Goal: Communication & Community: Answer question/provide support

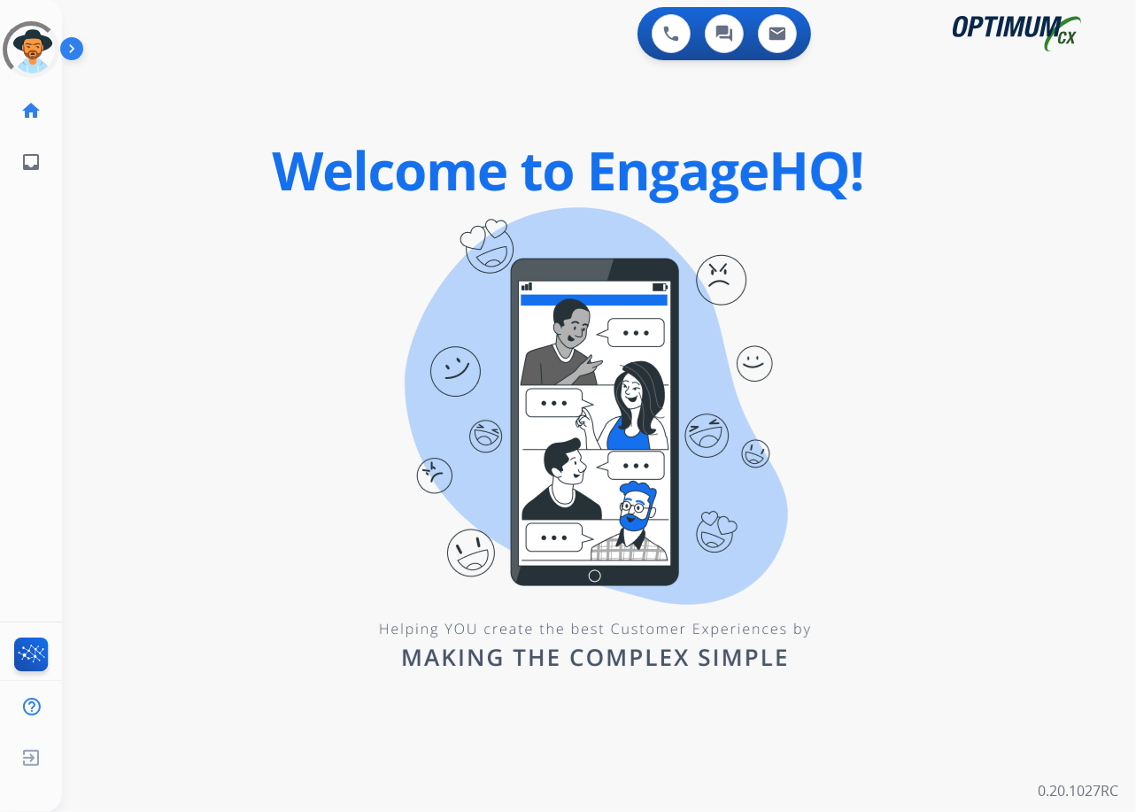
click at [89, 737] on div "0 Voice Interactions 0 Chat Interactions 0 Email Interactions swap_horiz Break …" at bounding box center [599, 406] width 1074 height 812
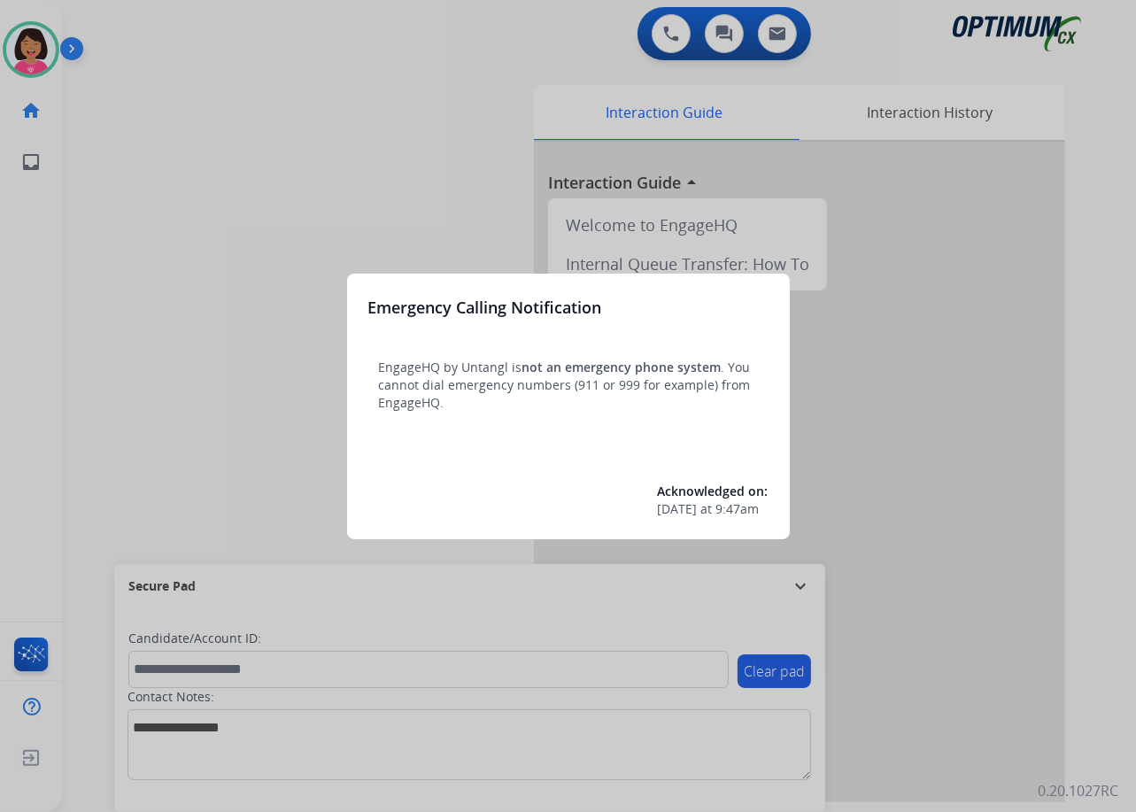
click at [975, 565] on div at bounding box center [568, 406] width 1136 height 812
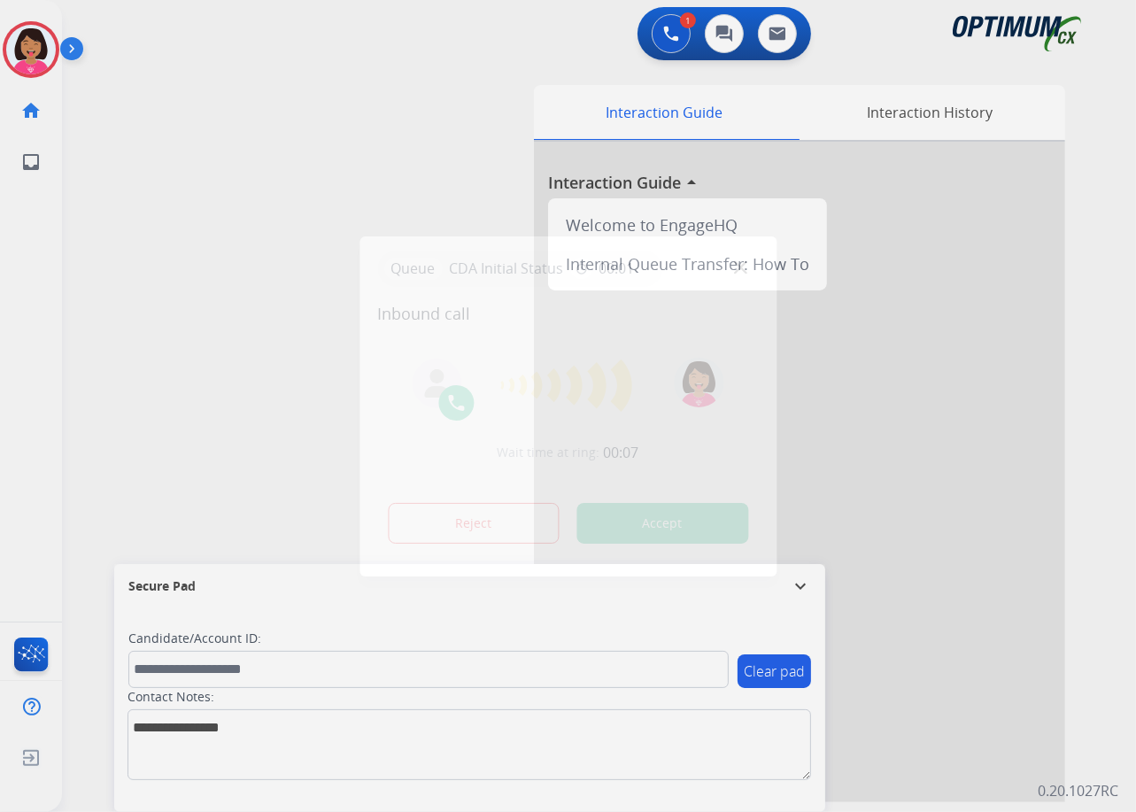
click at [122, 97] on div at bounding box center [568, 406] width 1136 height 812
click at [742, 260] on img at bounding box center [740, 266] width 13 height 13
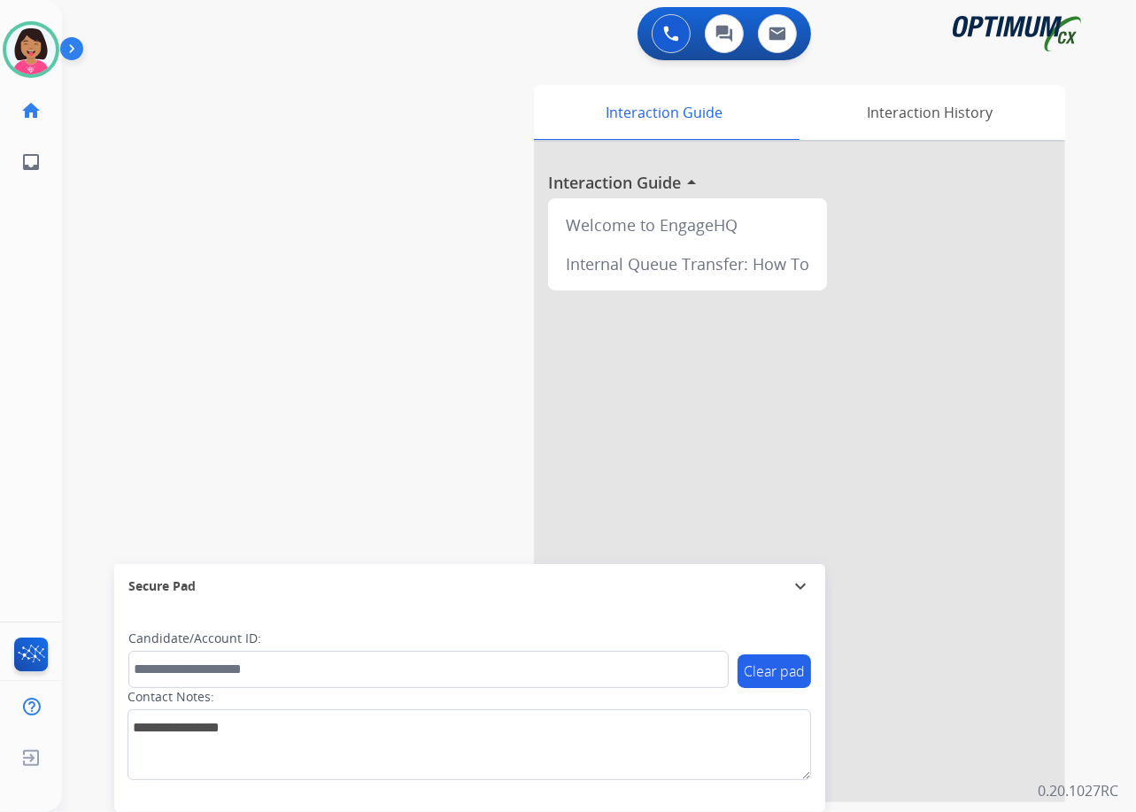
click at [76, 549] on div "swap_horiz Break voice bridge close_fullscreen Connect 3-Way Call merge_type Se…" at bounding box center [578, 433] width 1032 height 739
click at [251, 591] on div "Secure Pad" at bounding box center [469, 586] width 683 height 30
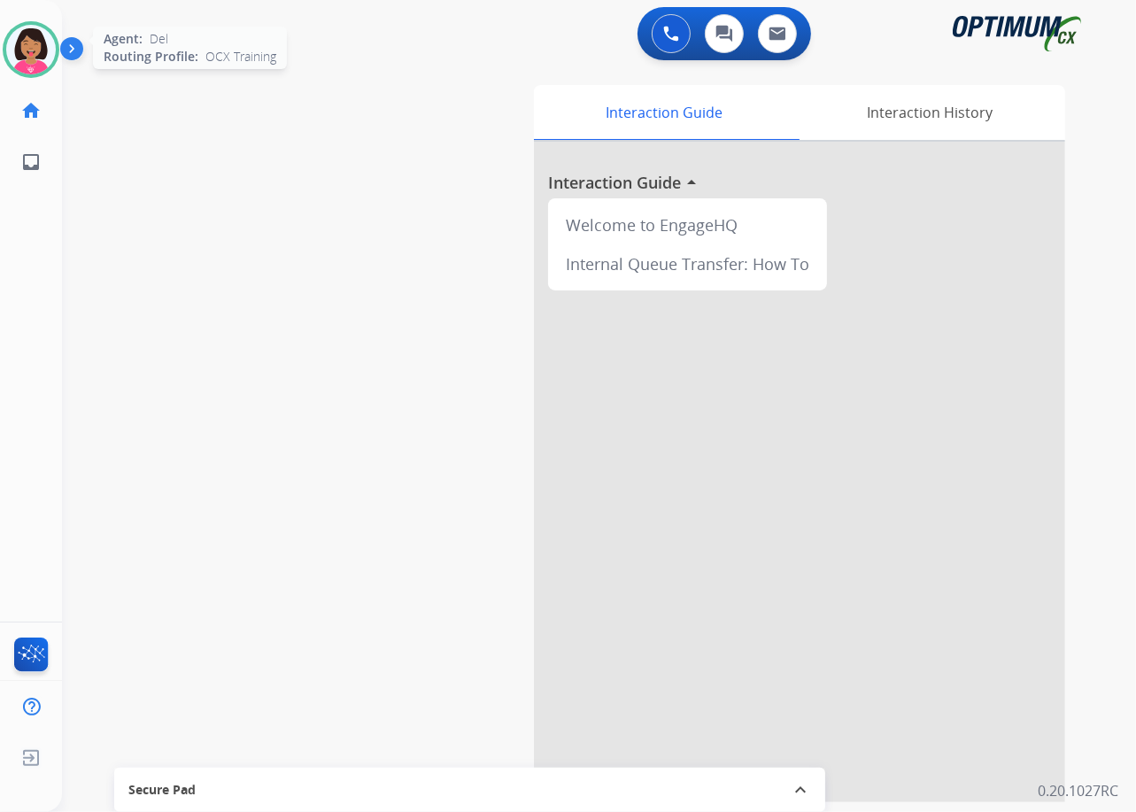
click at [14, 56] on img at bounding box center [31, 50] width 50 height 50
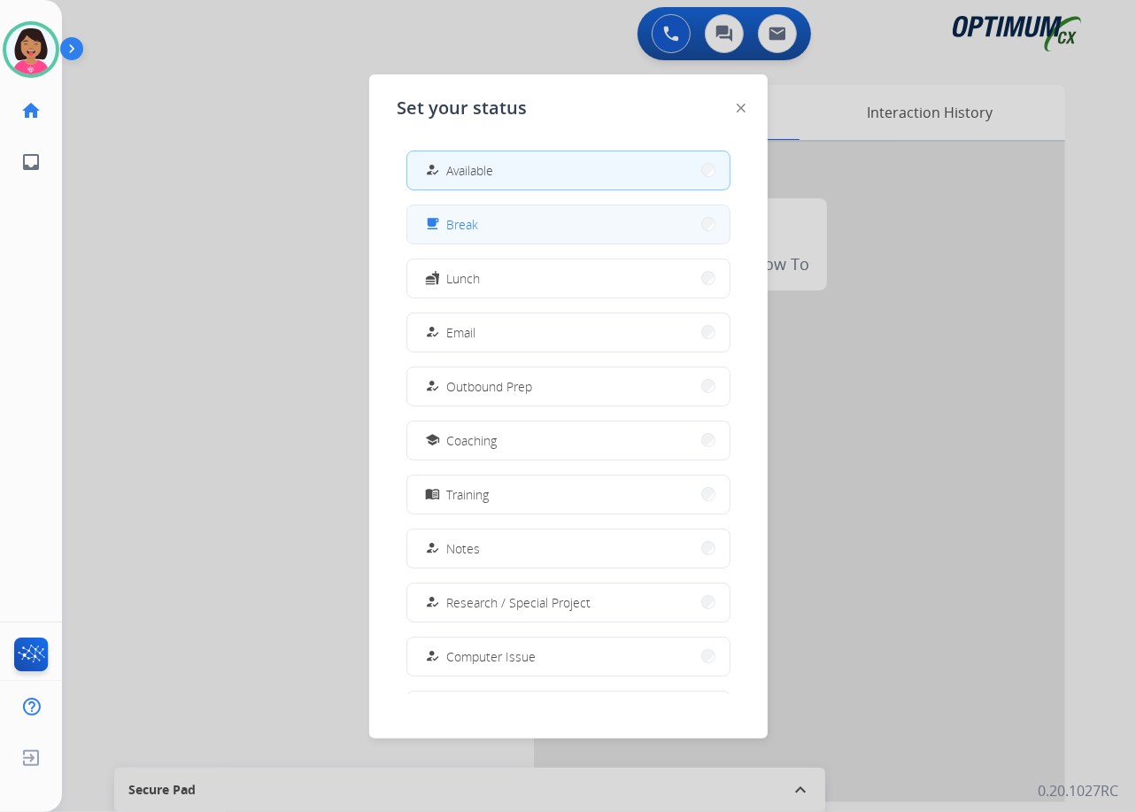
click at [528, 219] on button "free_breakfast Break" at bounding box center [568, 224] width 322 height 38
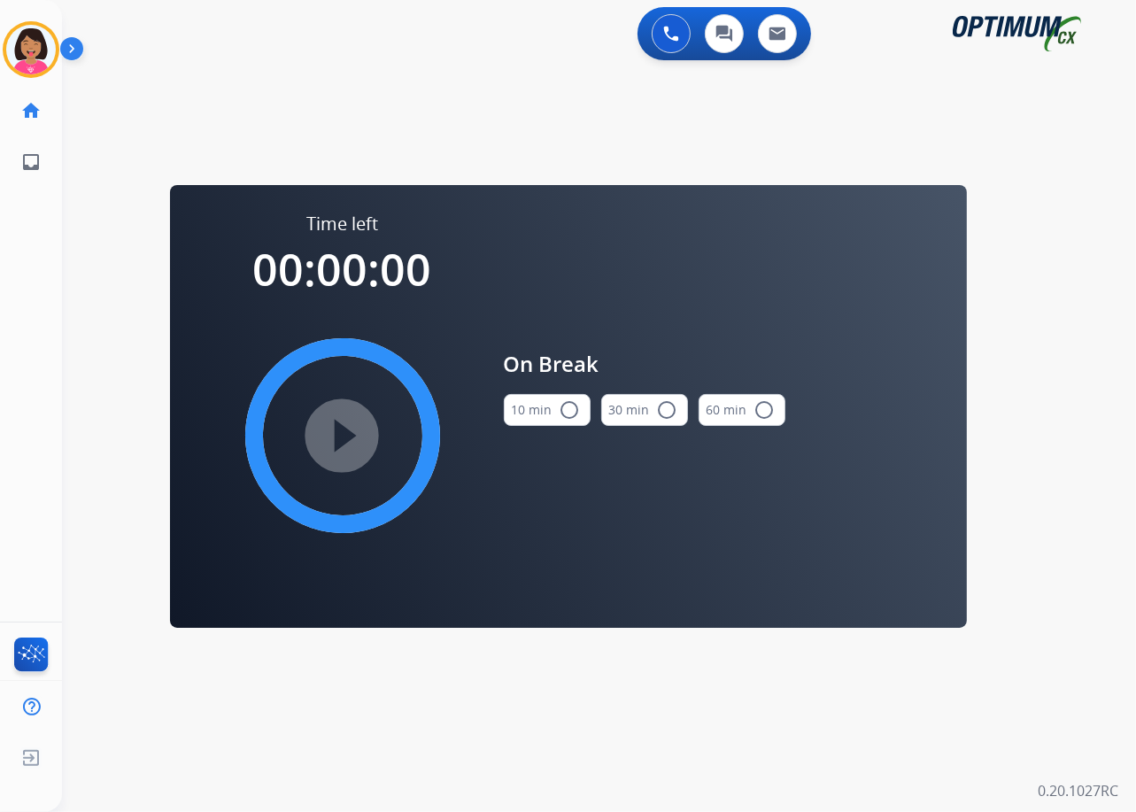
click at [533, 412] on button "10 min radio_button_unchecked" at bounding box center [547, 410] width 87 height 32
click at [335, 425] on mat-icon "play_circle_filled" at bounding box center [342, 435] width 21 height 21
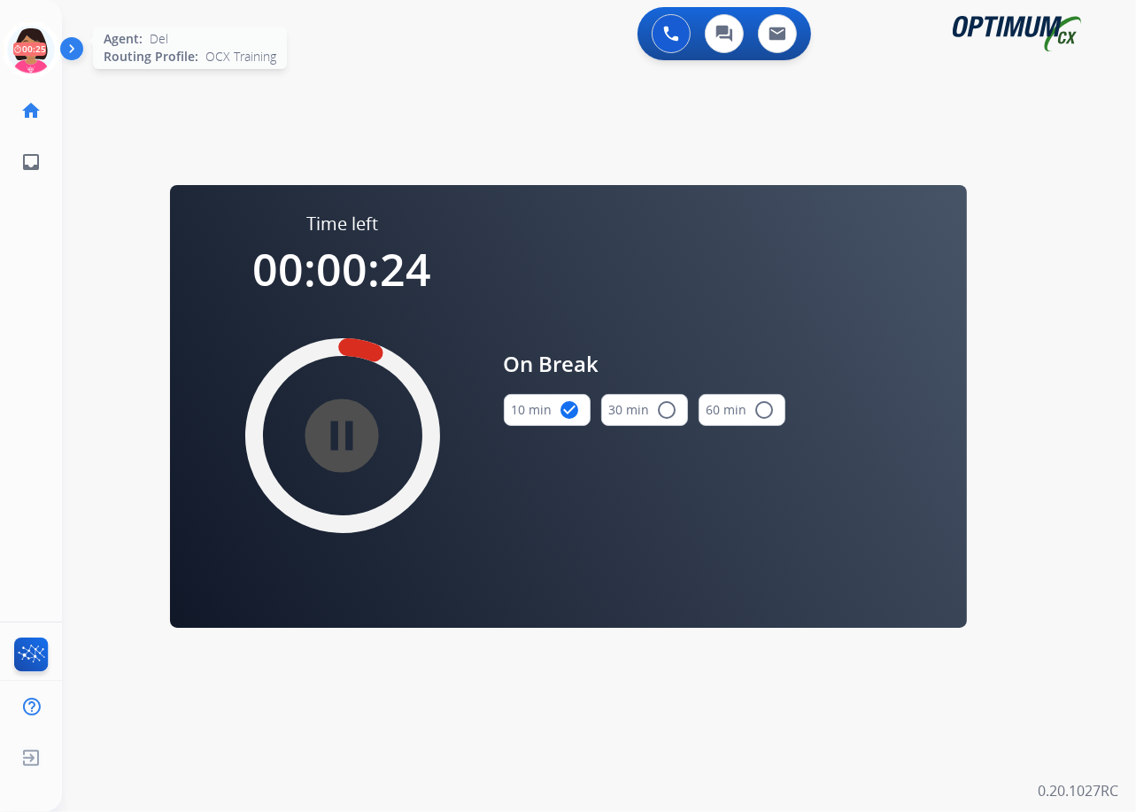
click at [43, 53] on icon at bounding box center [32, 50] width 58 height 58
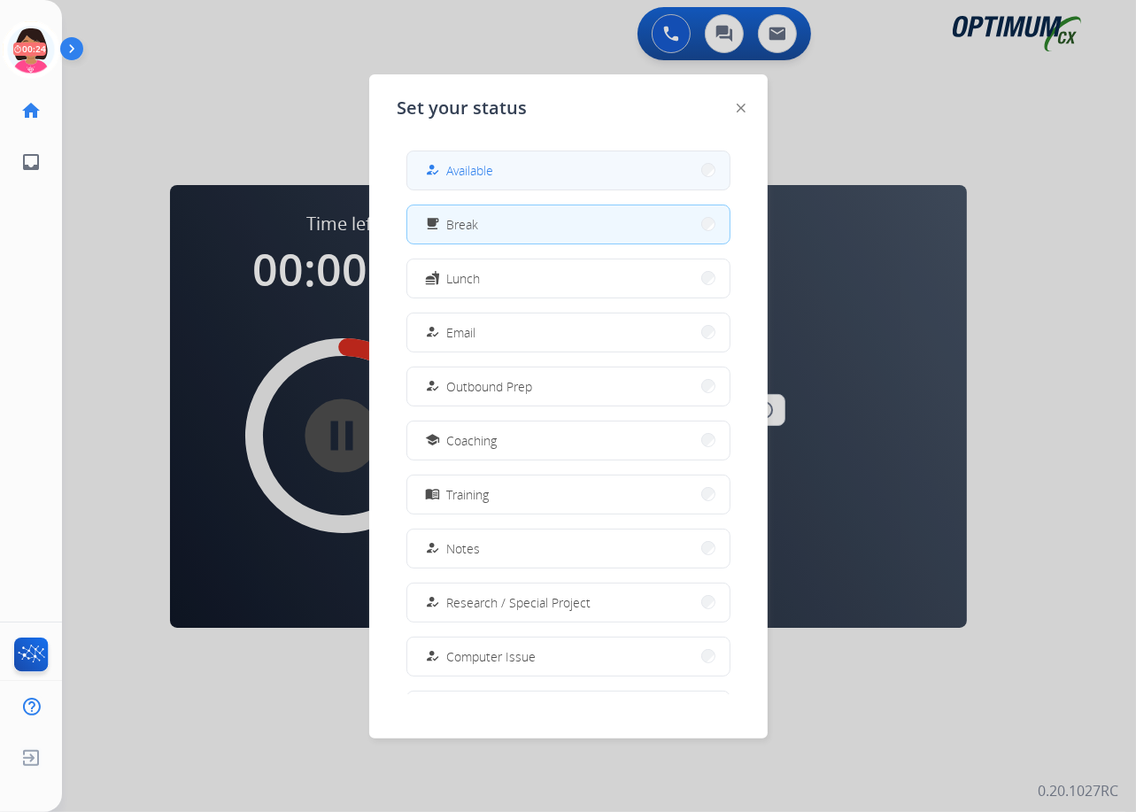
click at [519, 152] on button "how_to_reg Available" at bounding box center [568, 170] width 322 height 38
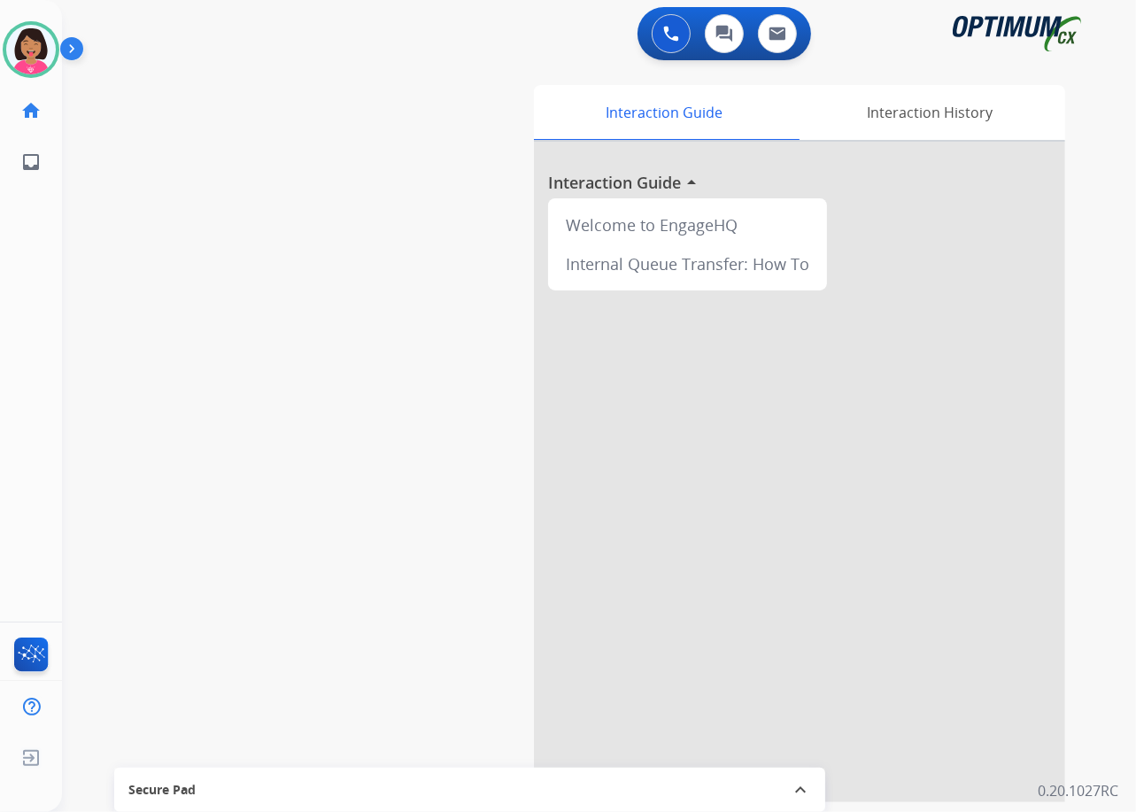
click at [1055, 740] on div at bounding box center [799, 472] width 531 height 661
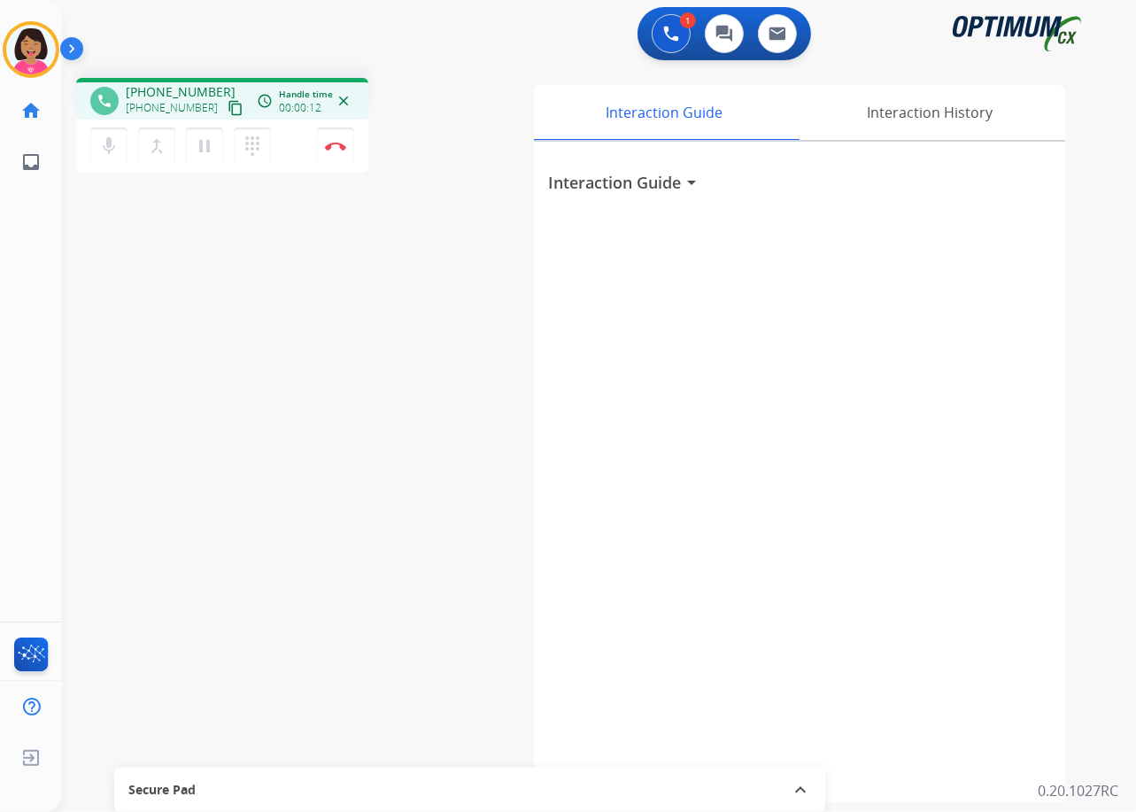
click at [225, 97] on button "content_copy" at bounding box center [235, 107] width 21 height 21
click at [90, 619] on div "phone [PHONE_NUMBER] [PHONE_NUMBER] content_copy access_time Call metrics Queue…" at bounding box center [578, 433] width 1032 height 739
click at [327, 142] on img at bounding box center [335, 146] width 21 height 9
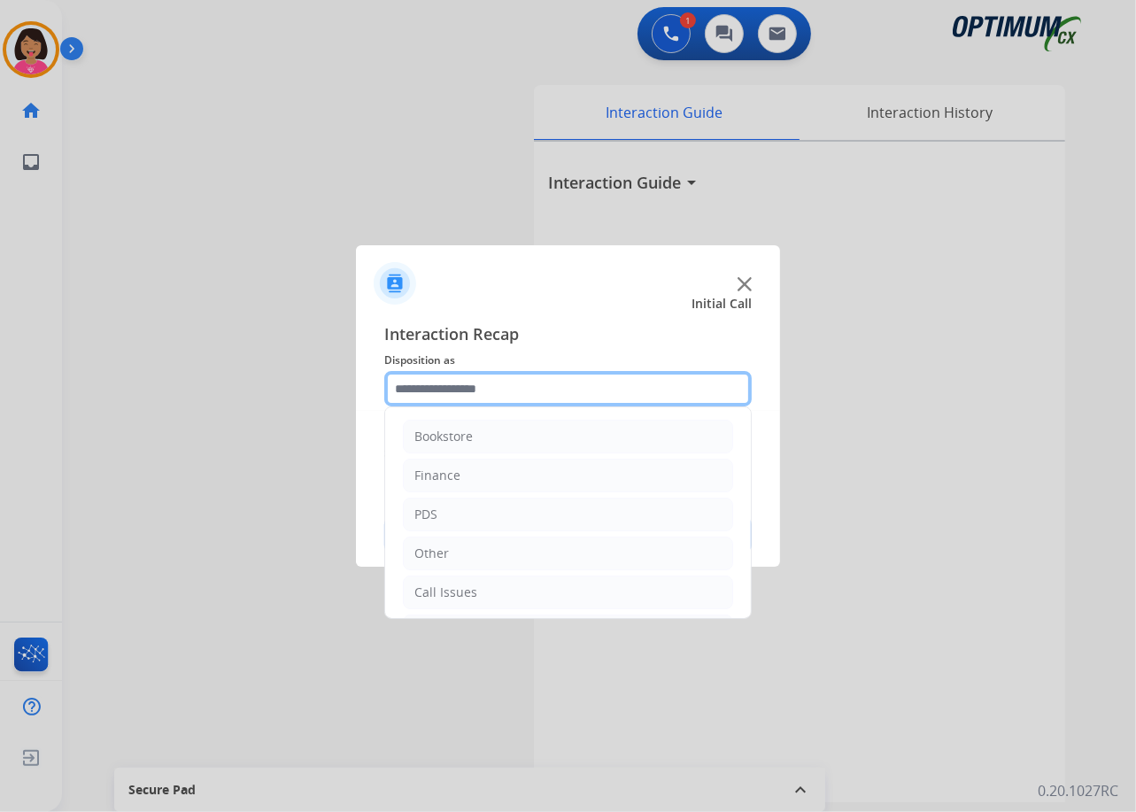
click at [491, 380] on input "text" at bounding box center [567, 388] width 367 height 35
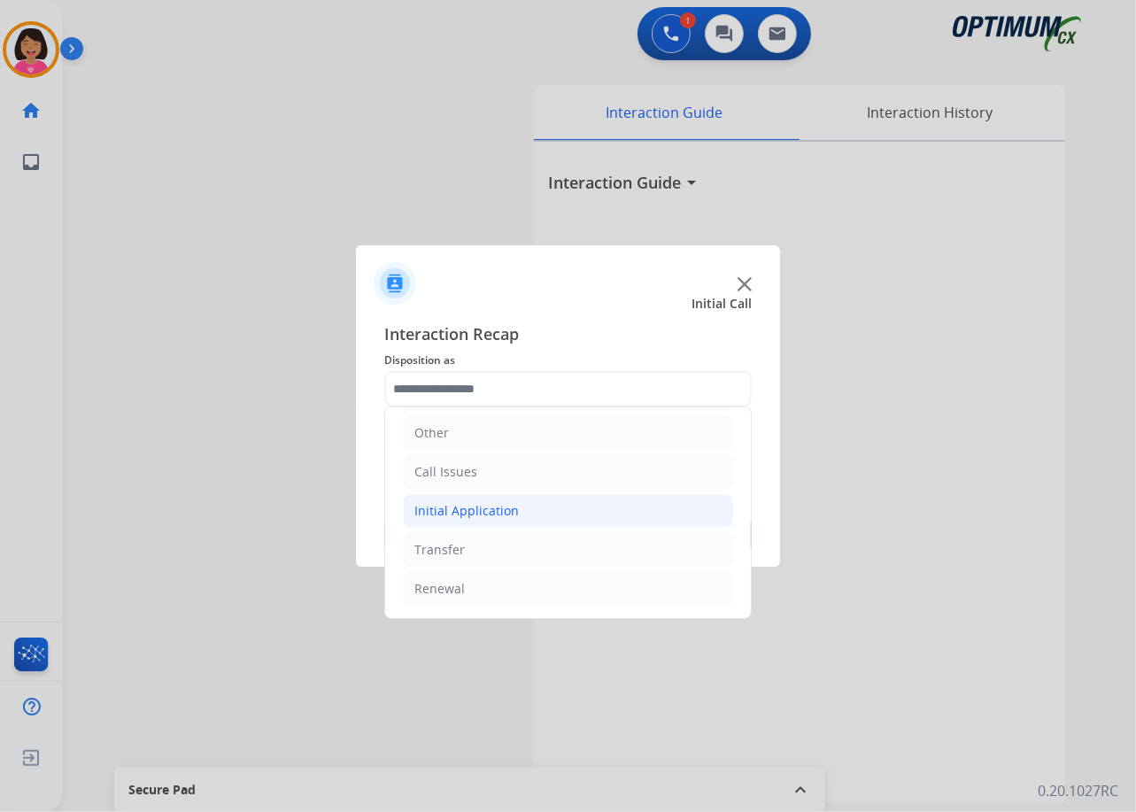
click at [505, 517] on div "Initial Application" at bounding box center [466, 511] width 104 height 18
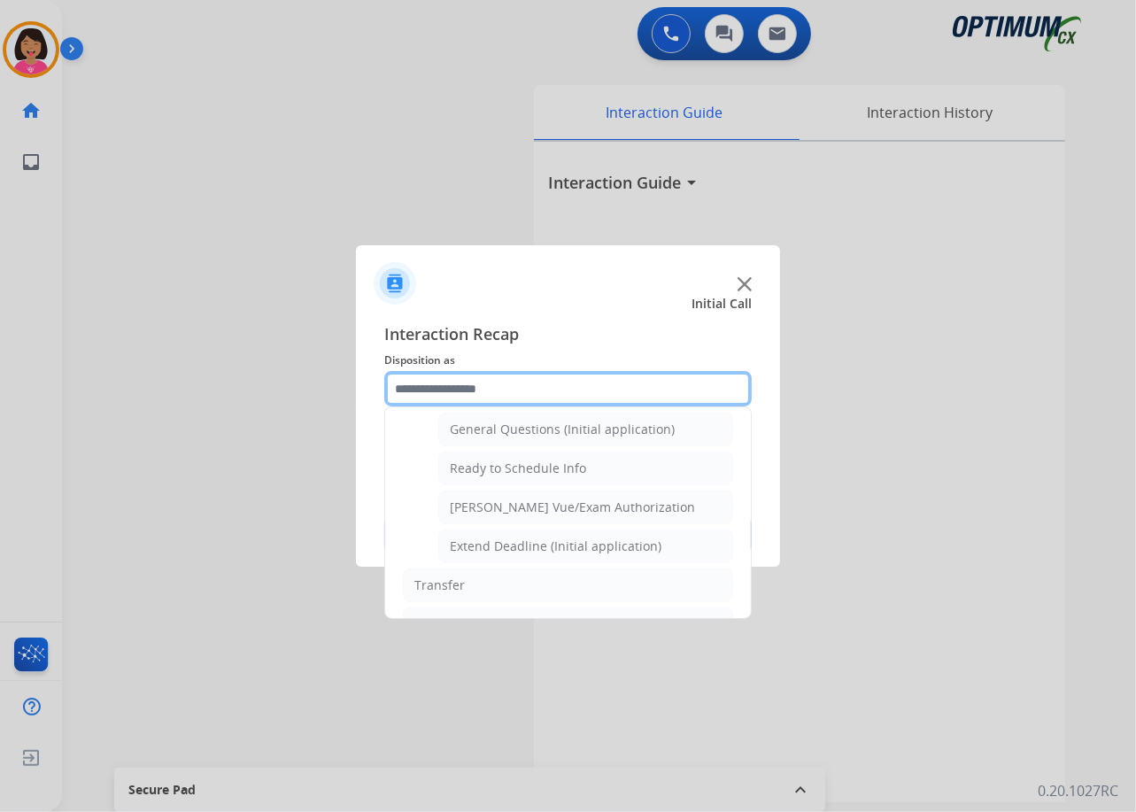
scroll to position [1039, 0]
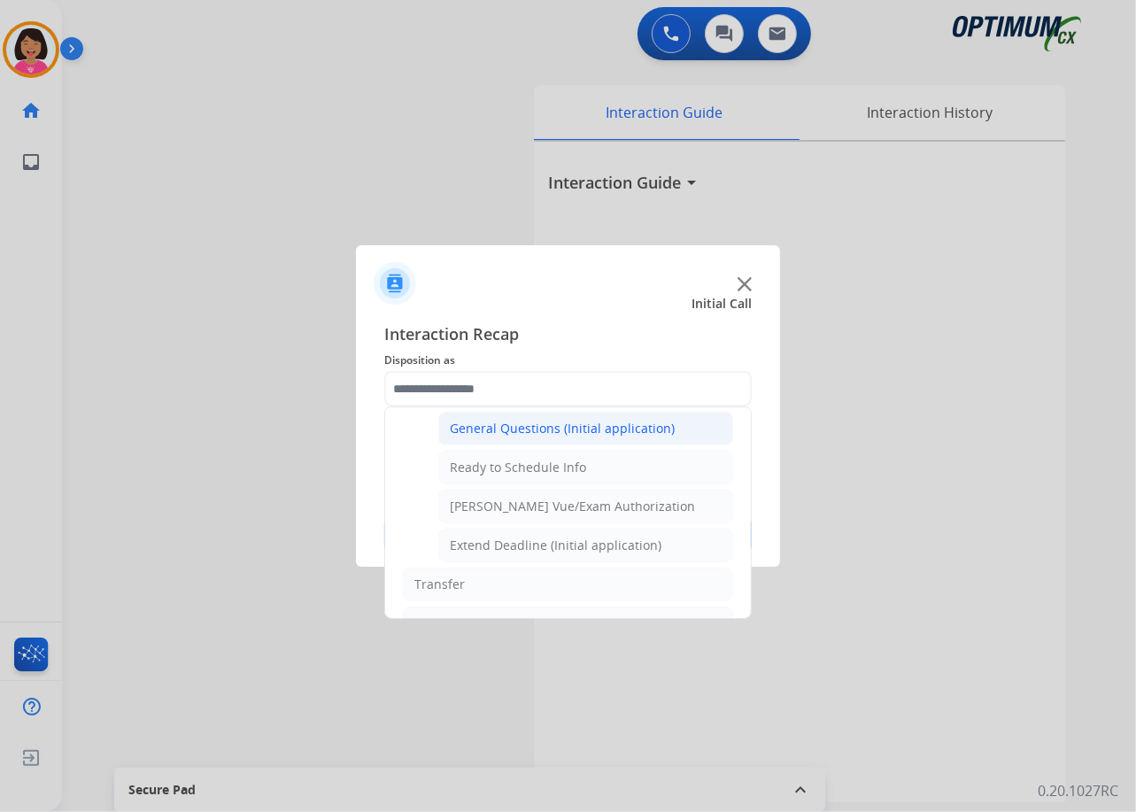
click at [507, 437] on div "General Questions (Initial application)" at bounding box center [562, 429] width 225 height 18
type input "**********"
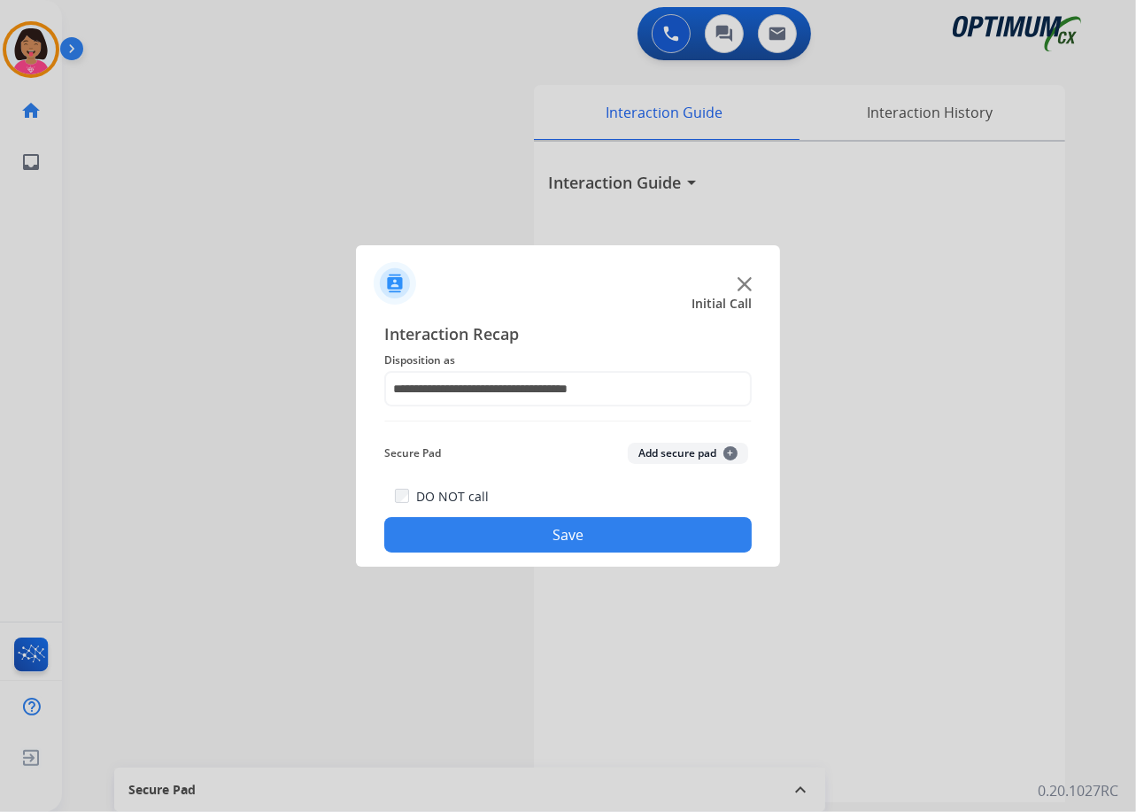
click at [517, 531] on button "Save" at bounding box center [567, 534] width 367 height 35
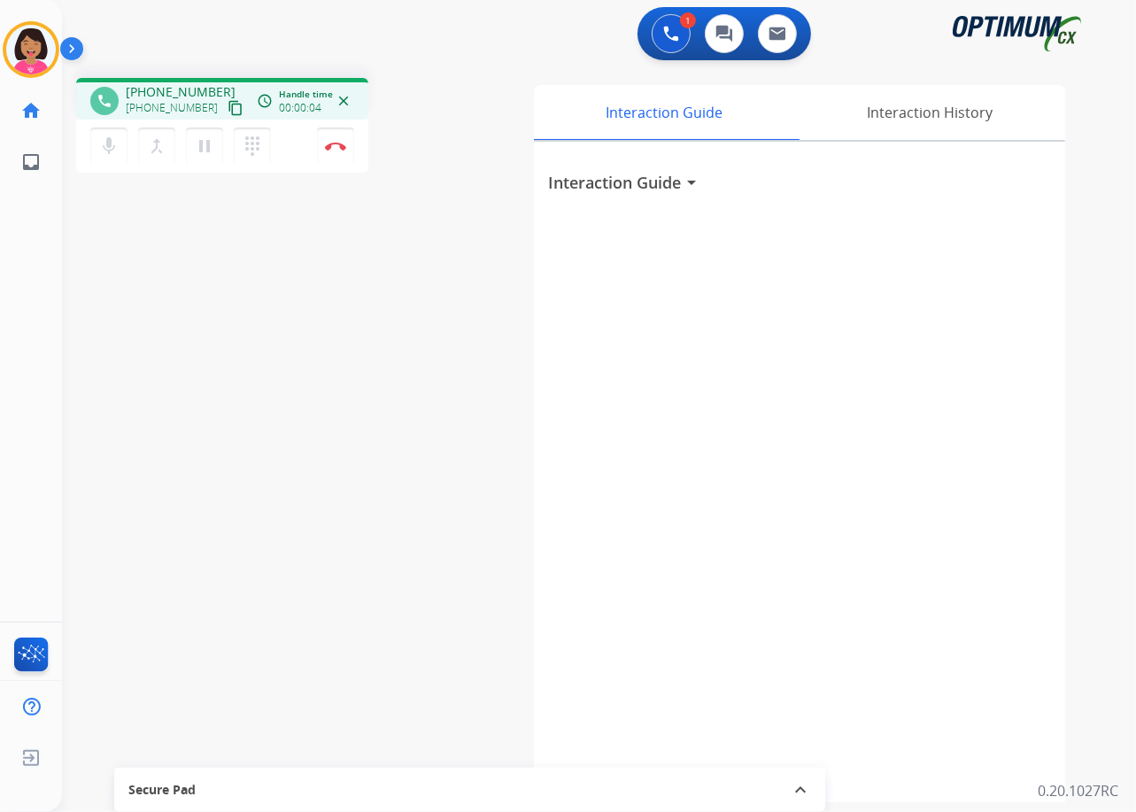
click at [516, 618] on div "Interaction Guide Interaction History Interaction Guide arrow_drop_down" at bounding box center [786, 443] width 557 height 717
click at [503, 604] on div "phone [PHONE_NUMBER] [PHONE_NUMBER] content_copy access_time Call metrics Queue…" at bounding box center [578, 433] width 1032 height 739
click at [228, 112] on mat-icon "content_copy" at bounding box center [236, 108] width 16 height 16
click at [117, 136] on mat-icon "mic" at bounding box center [108, 145] width 21 height 21
click at [112, 152] on mat-icon "mic_off" at bounding box center [108, 145] width 21 height 21
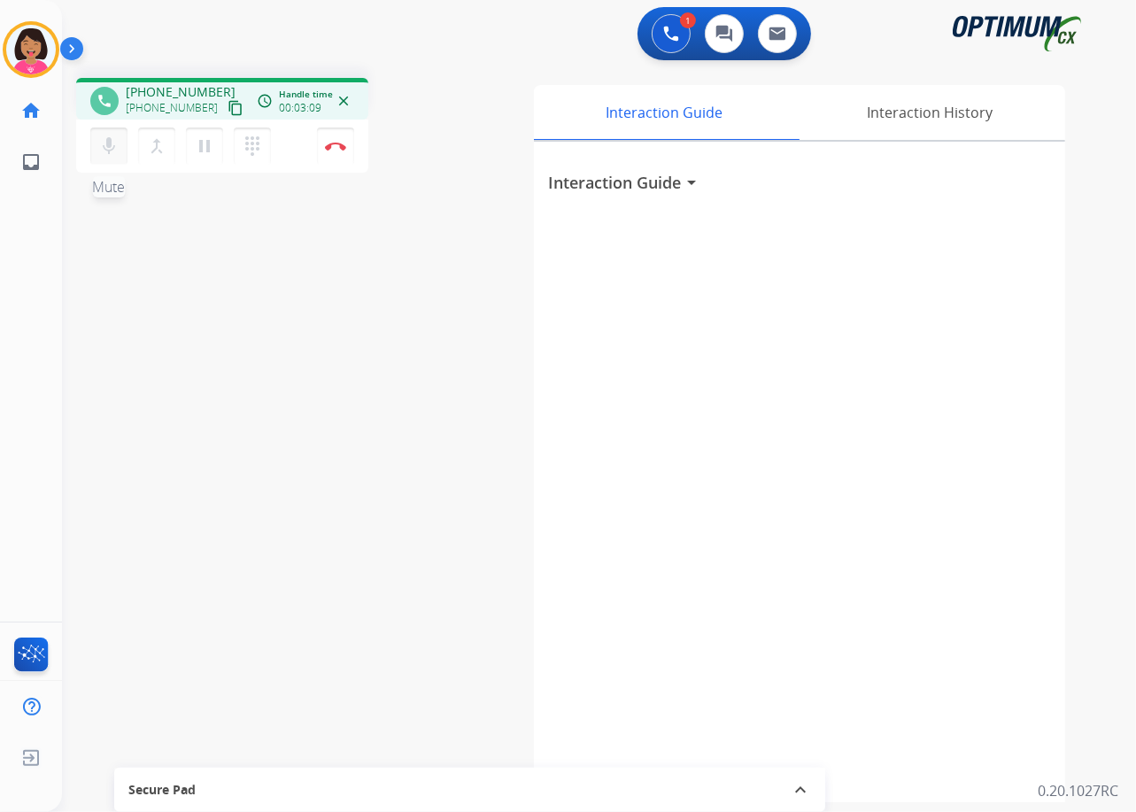
click at [111, 152] on mat-icon "mic" at bounding box center [108, 145] width 21 height 21
click at [111, 152] on mat-icon "mic_off" at bounding box center [108, 145] width 21 height 21
click at [111, 152] on mat-icon "mic" at bounding box center [108, 145] width 21 height 21
drag, startPoint x: 111, startPoint y: 152, endPoint x: 114, endPoint y: 143, distance: 9.5
click at [114, 143] on mat-icon "mic_off" at bounding box center [108, 145] width 21 height 21
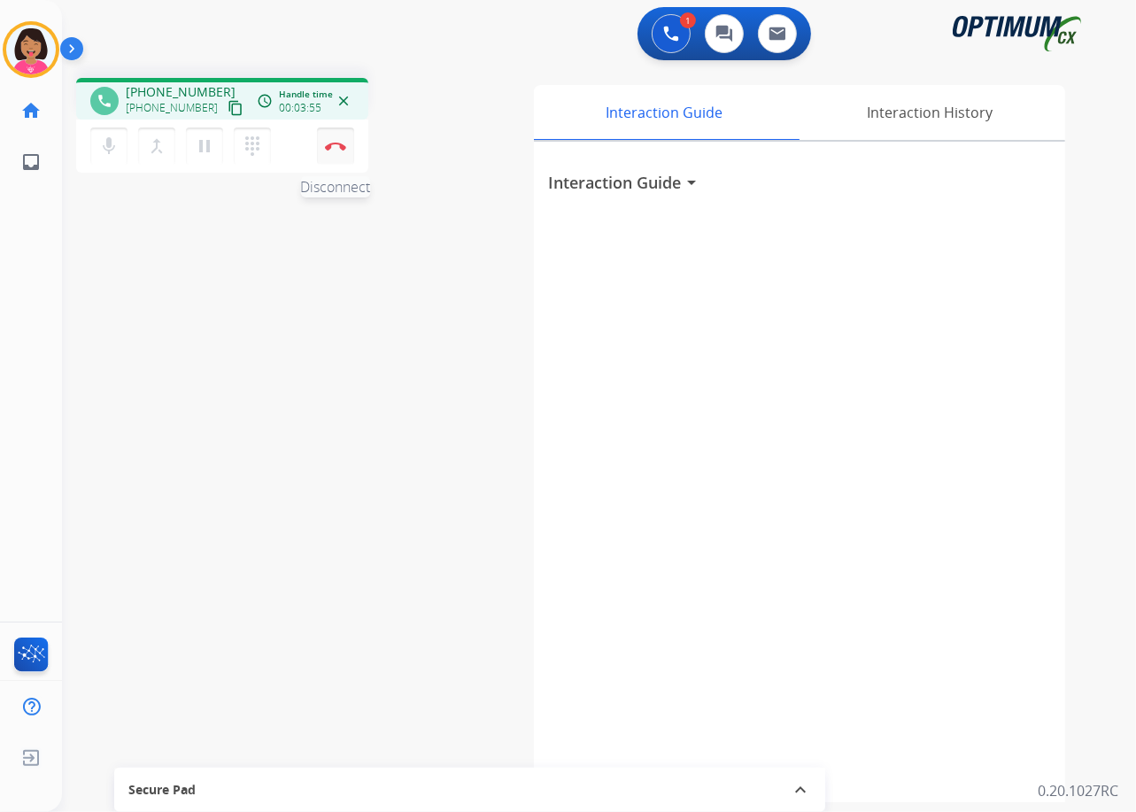
click at [333, 145] on img at bounding box center [335, 146] width 21 height 9
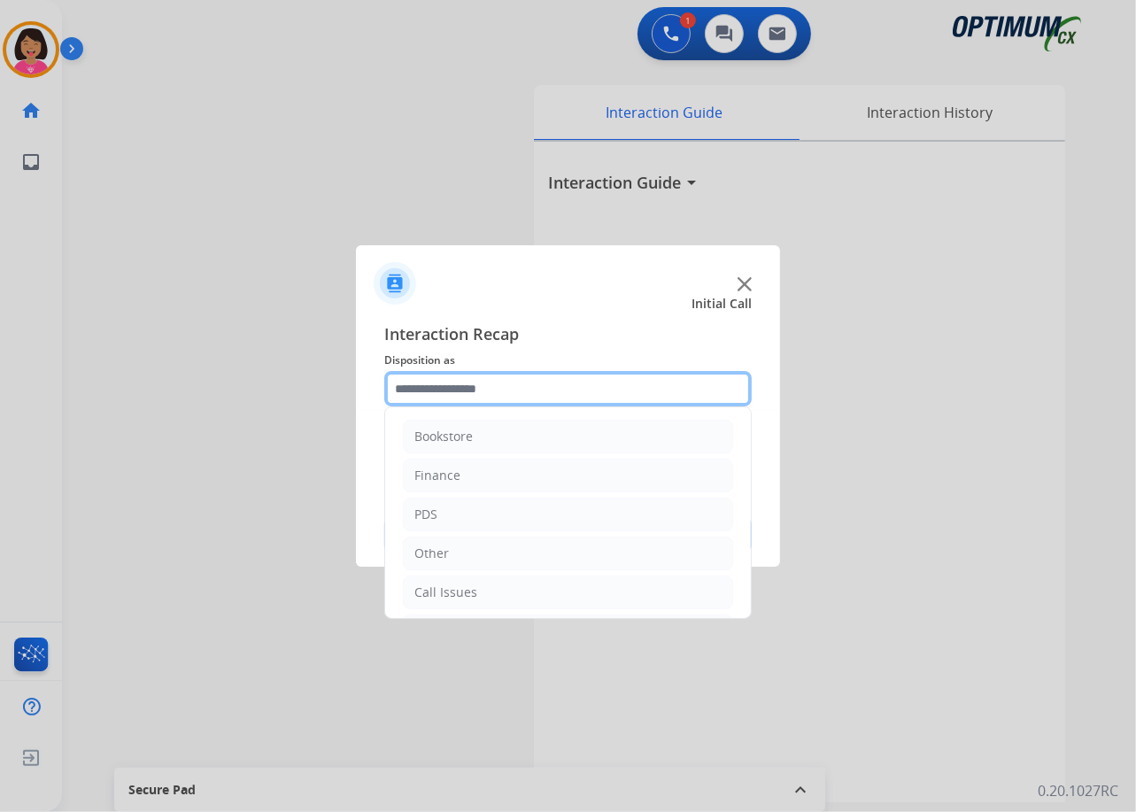
click at [470, 375] on input "text" at bounding box center [567, 388] width 367 height 35
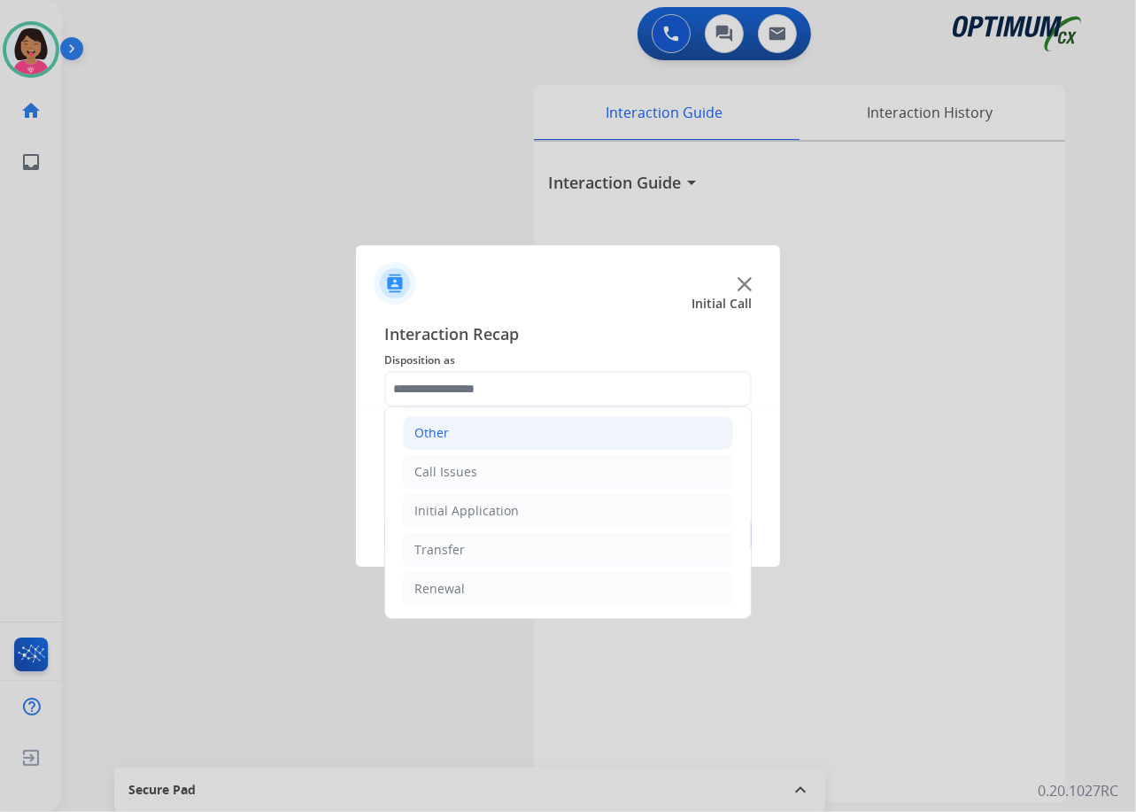
click at [464, 446] on li "Other" at bounding box center [568, 433] width 330 height 34
click at [464, 444] on li "Other" at bounding box center [568, 432] width 330 height 34
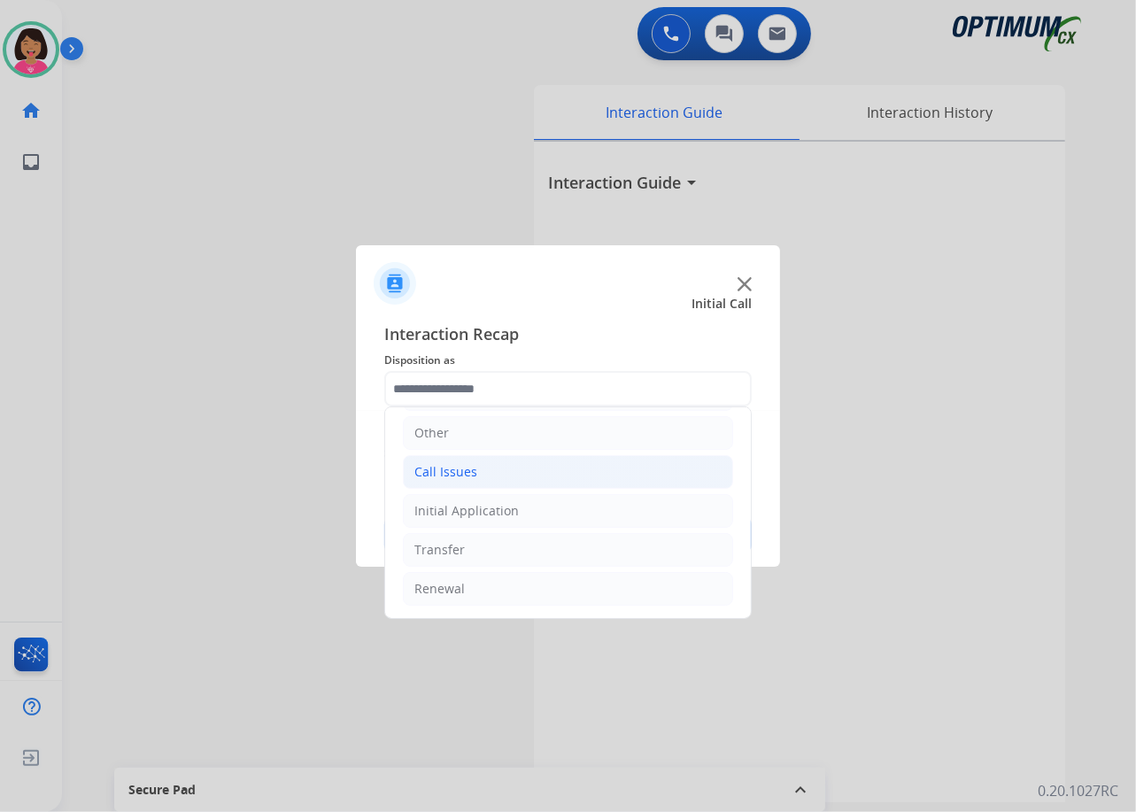
click at [477, 455] on li "Call Issues" at bounding box center [568, 472] width 330 height 34
click at [524, 544] on div "Wrong Number/Wrong Department" at bounding box center [555, 549] width 211 height 18
type input "**********"
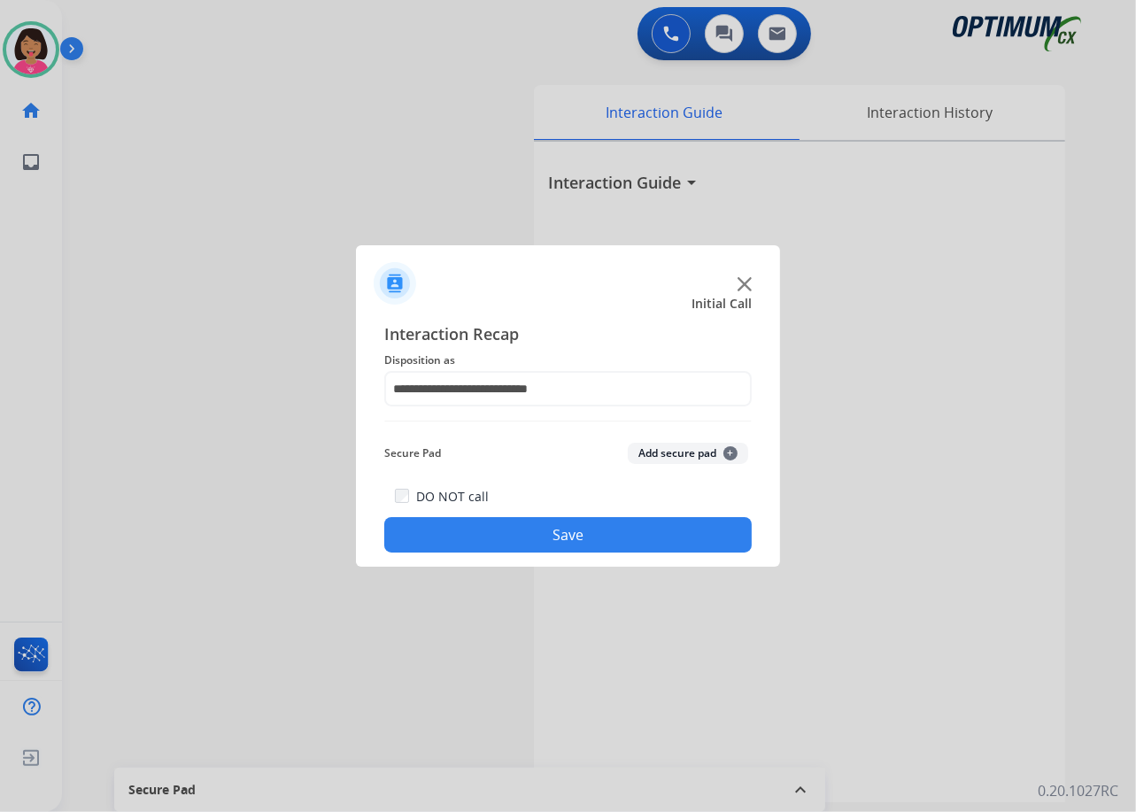
click at [524, 544] on button "Save" at bounding box center [567, 534] width 367 height 35
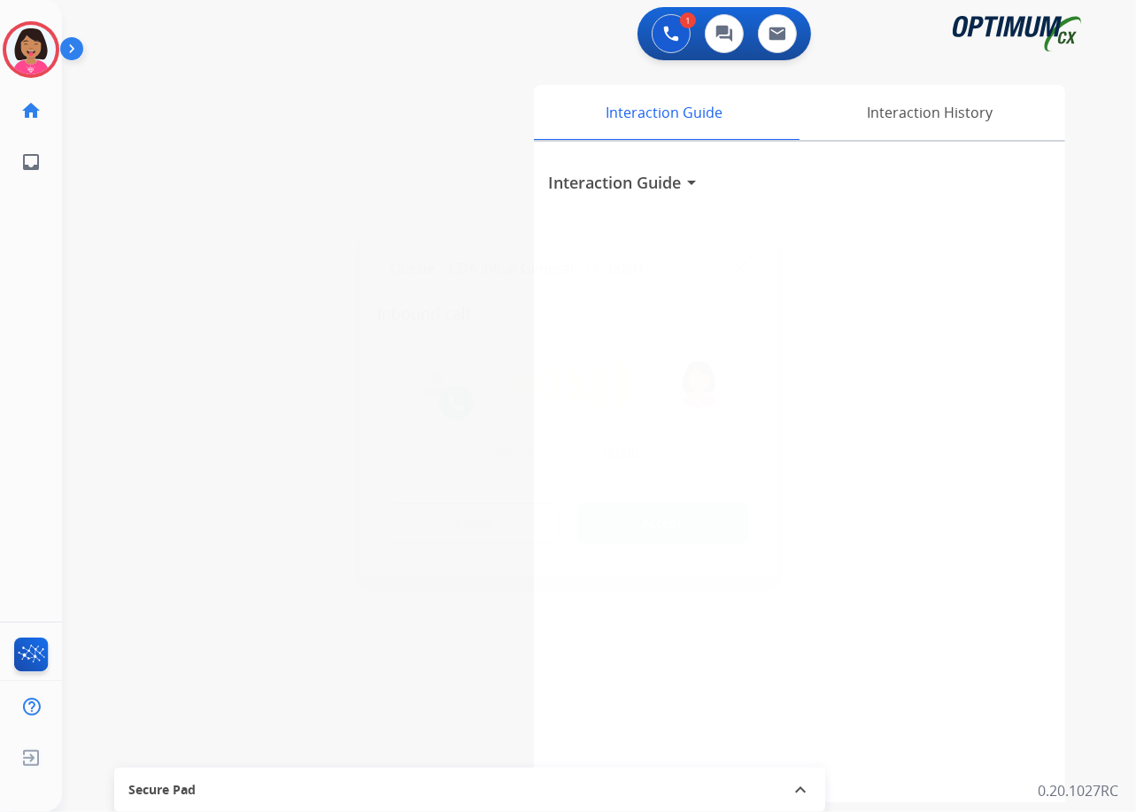
click at [739, 267] on img at bounding box center [740, 266] width 13 height 13
click at [739, 267] on div "Interaction Guide arrow_drop_down" at bounding box center [799, 472] width 531 height 661
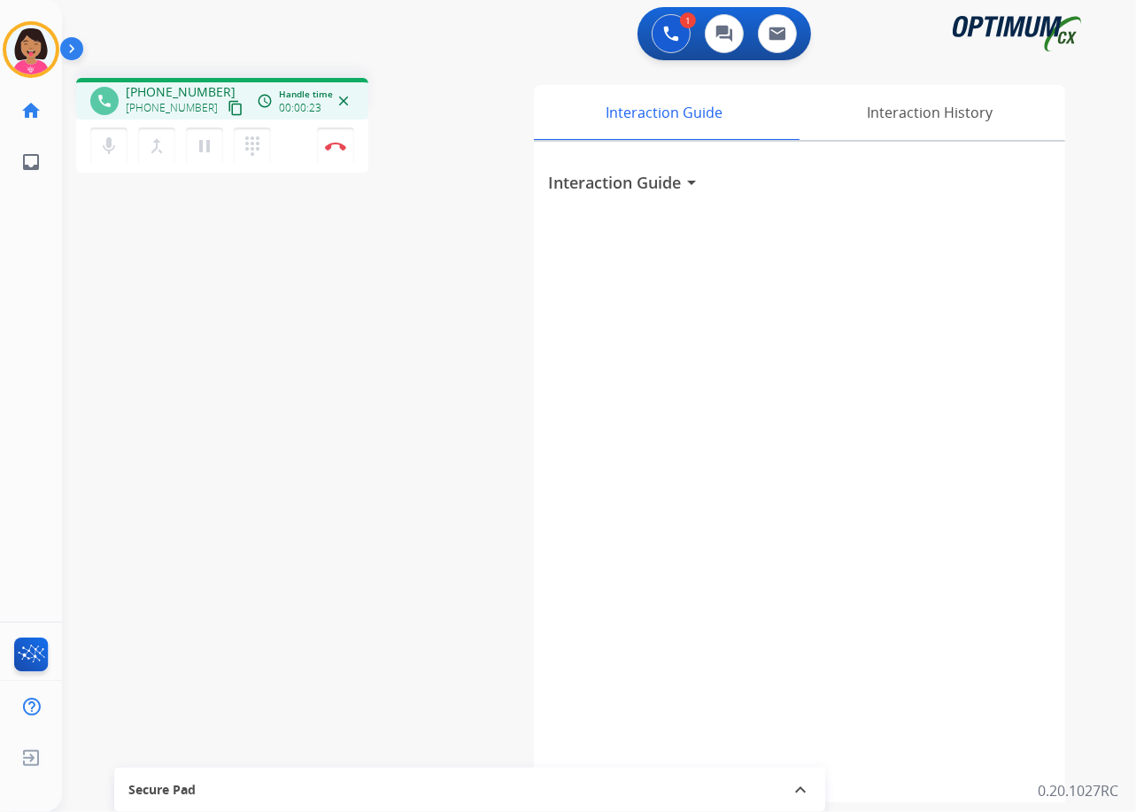
click at [121, 14] on div "1 Voice Interactions 0 Chat Interactions 0 Email Interactions" at bounding box center [588, 35] width 1010 height 57
click at [228, 112] on mat-icon "content_copy" at bounding box center [236, 108] width 16 height 16
click at [103, 160] on button "mic Mute" at bounding box center [108, 146] width 37 height 37
click at [20, 321] on div "Del Busy Edit Avatar Agent: [PERSON_NAME] Profile: OCX Training home Home Home …" at bounding box center [31, 406] width 62 height 812
click at [97, 142] on button "mic_off Mute" at bounding box center [108, 146] width 37 height 37
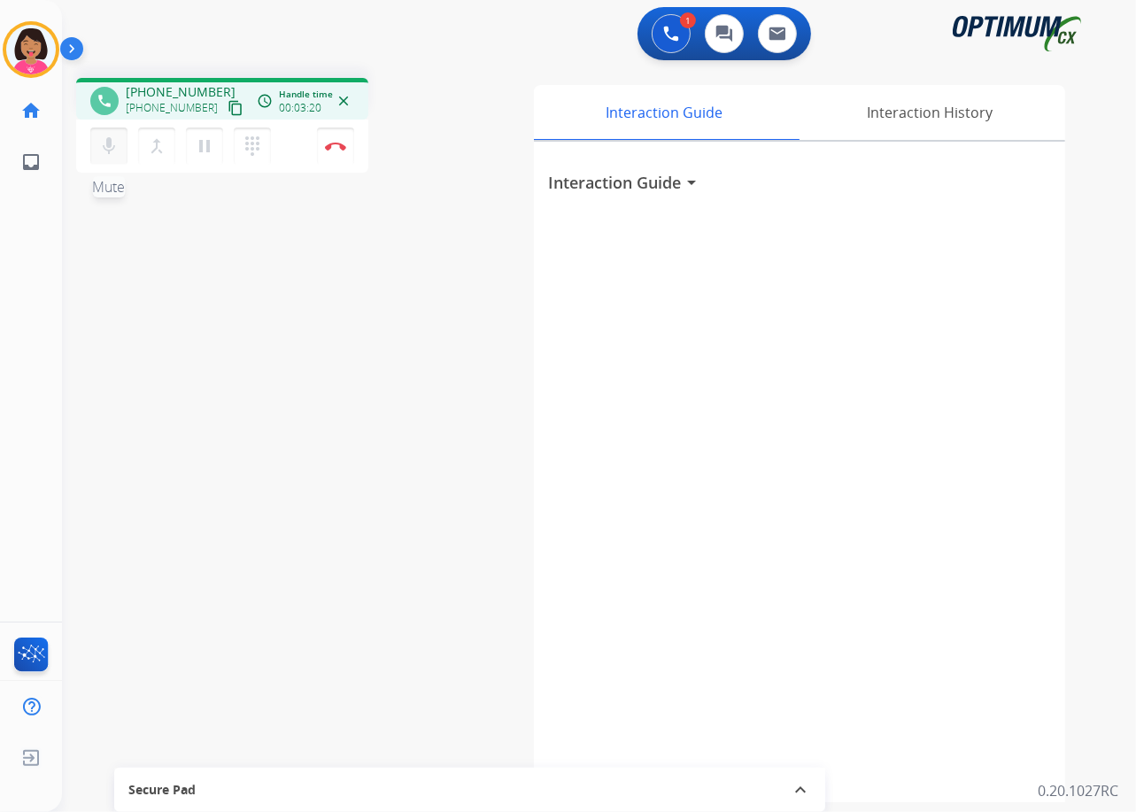
click at [113, 142] on mat-icon "mic" at bounding box center [108, 145] width 21 height 21
click at [113, 142] on mat-icon "mic_off" at bounding box center [108, 145] width 21 height 21
click at [120, 146] on button "mic Mute" at bounding box center [108, 146] width 37 height 37
click at [118, 145] on mat-icon "mic_off" at bounding box center [108, 145] width 21 height 21
click at [111, 149] on mat-icon "mic" at bounding box center [108, 145] width 21 height 21
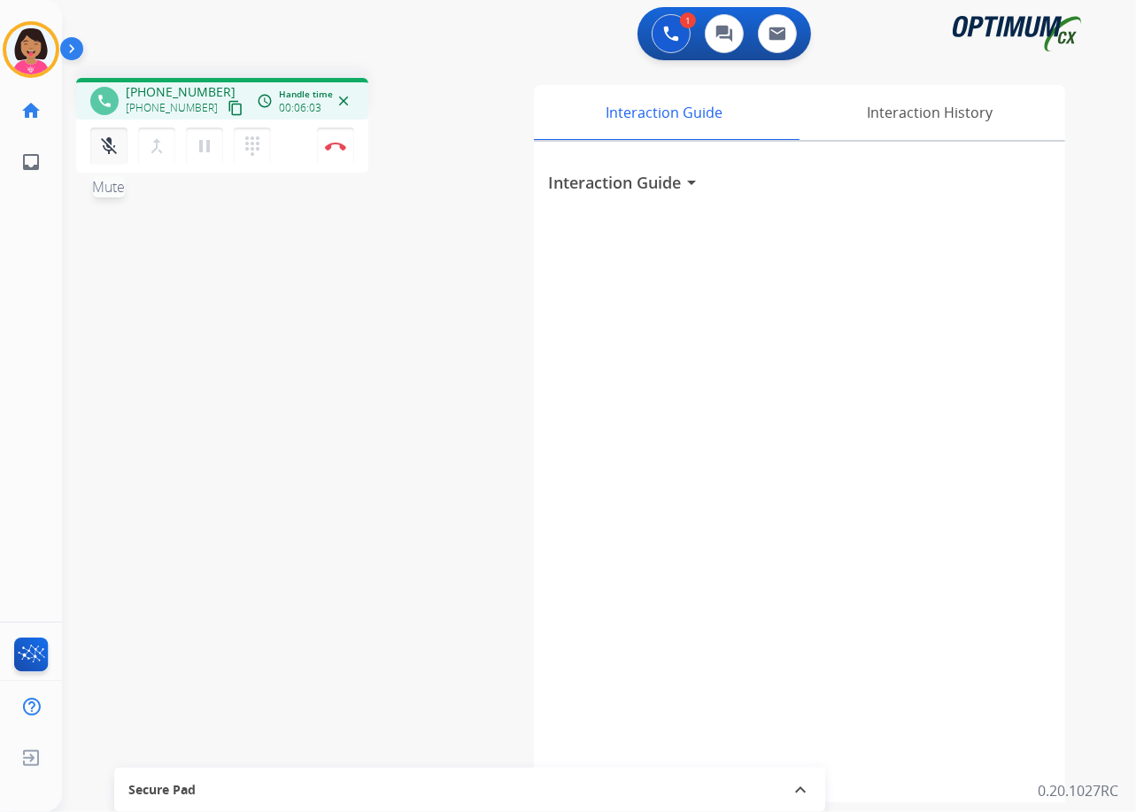
click at [91, 151] on button "mic_off Mute" at bounding box center [108, 146] width 37 height 37
click at [88, 259] on div "phone [PHONE_NUMBER] [PHONE_NUMBER] content_copy access_time Call metrics Queue…" at bounding box center [578, 433] width 1032 height 739
click at [349, 148] on button "Disconnect" at bounding box center [335, 146] width 37 height 37
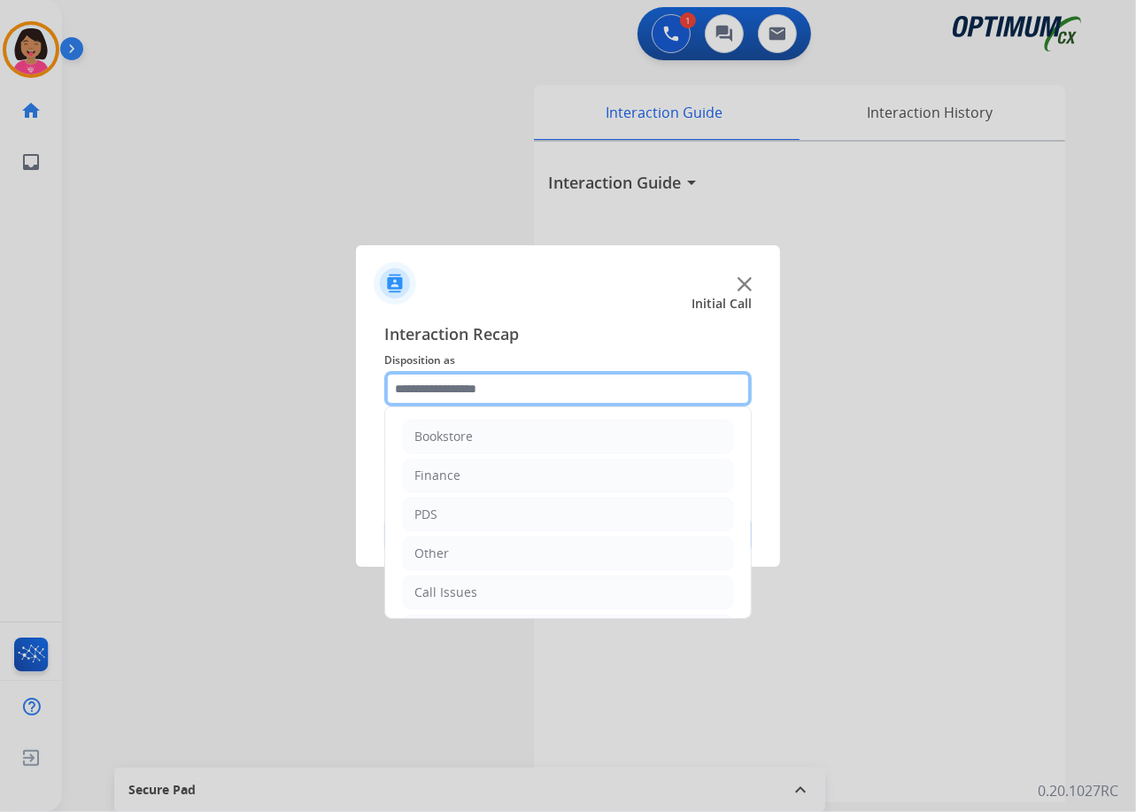
click at [443, 401] on input "text" at bounding box center [567, 388] width 367 height 35
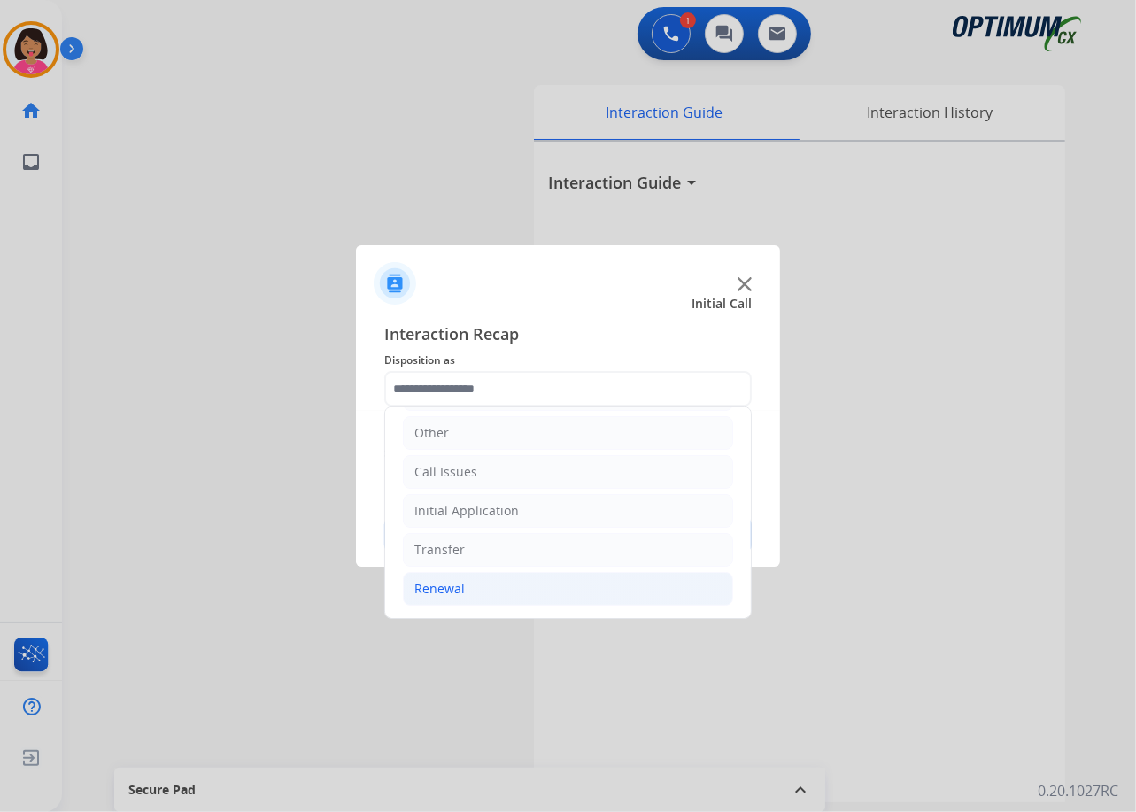
click at [491, 587] on li "Renewal" at bounding box center [568, 589] width 330 height 34
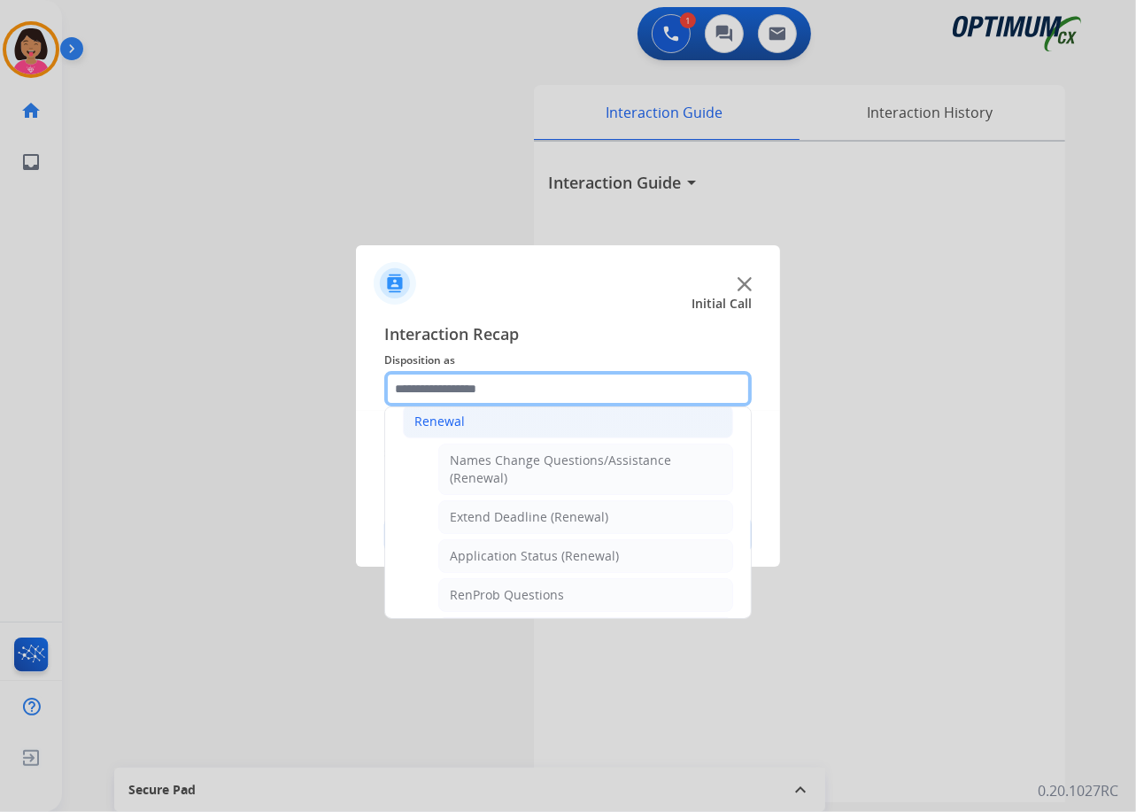
scroll to position [423, 0]
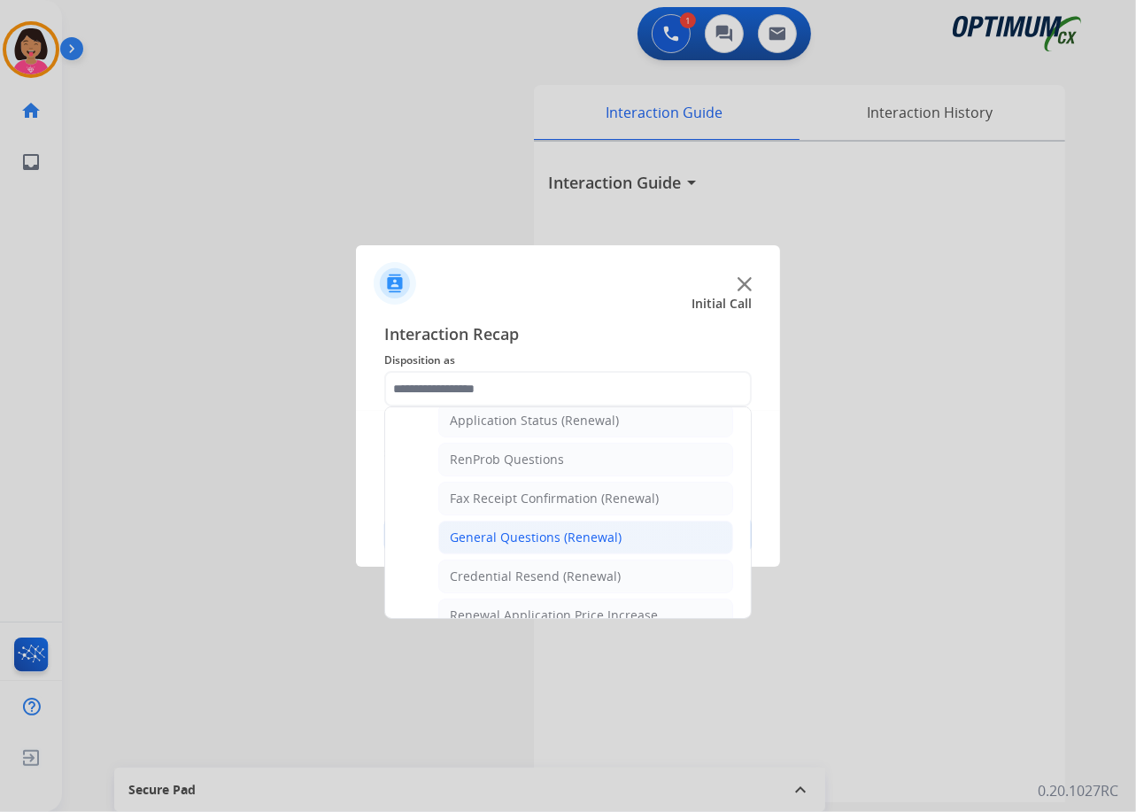
click at [502, 525] on li "General Questions (Renewal)" at bounding box center [585, 538] width 295 height 34
type input "**********"
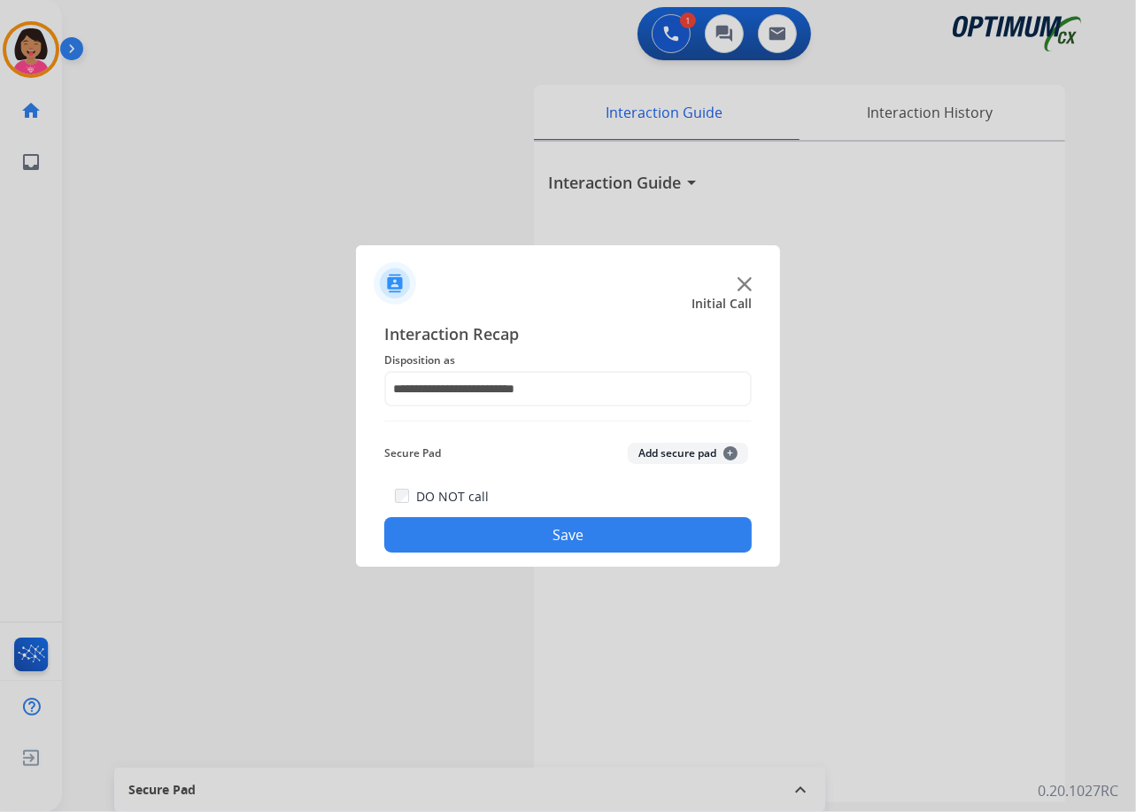
click at [502, 525] on button "Save" at bounding box center [567, 534] width 367 height 35
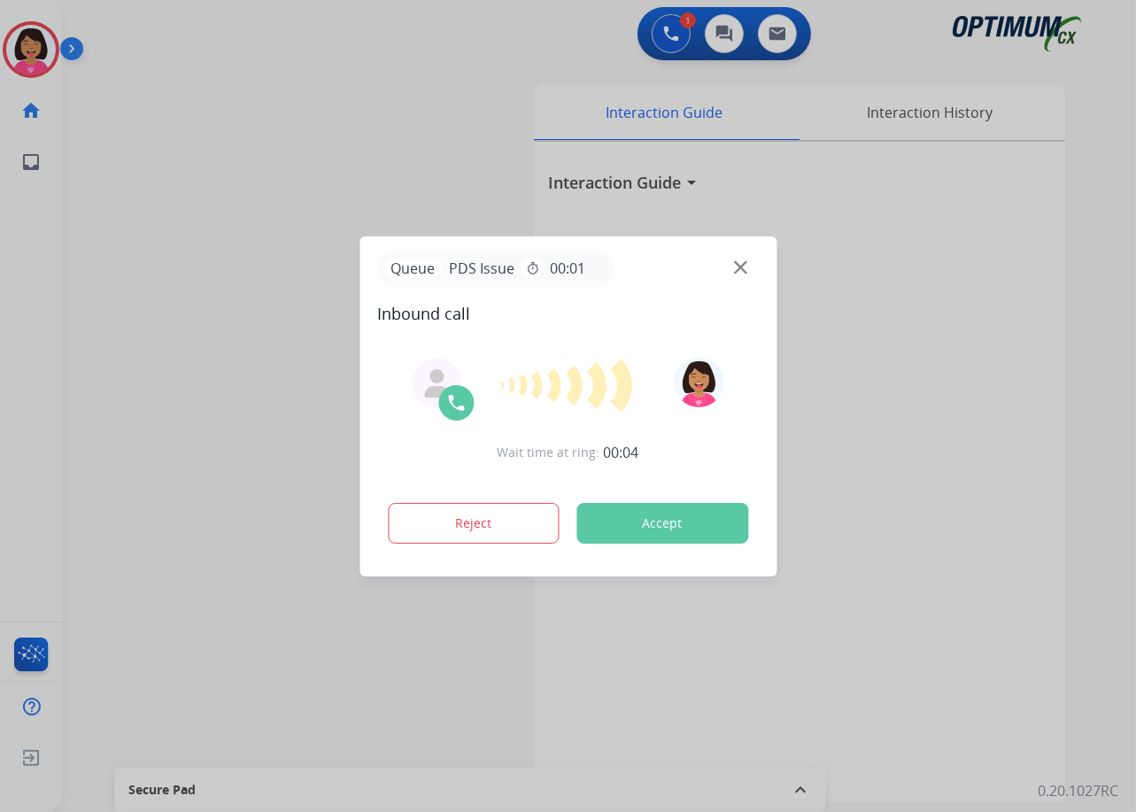
click at [120, 573] on div at bounding box center [568, 406] width 1136 height 812
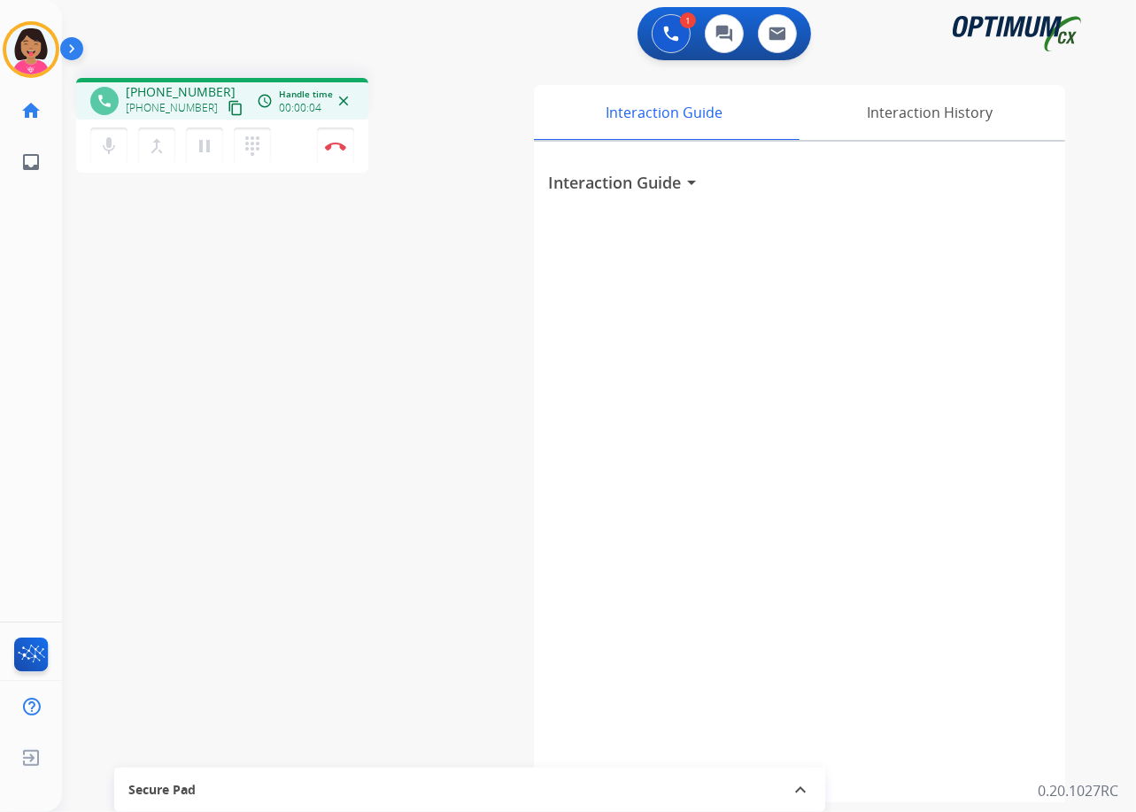
click at [230, 109] on div "phone [PHONE_NUMBER] [PHONE_NUMBER] content_copy access_time Call metrics Queue…" at bounding box center [222, 99] width 292 height 42
click at [228, 106] on mat-icon "content_copy" at bounding box center [236, 108] width 16 height 16
click at [87, 294] on div "phone [PHONE_NUMBER] [PHONE_NUMBER] content_copy access_time Call metrics Queue…" at bounding box center [578, 433] width 1032 height 739
click at [337, 143] on img at bounding box center [335, 146] width 21 height 9
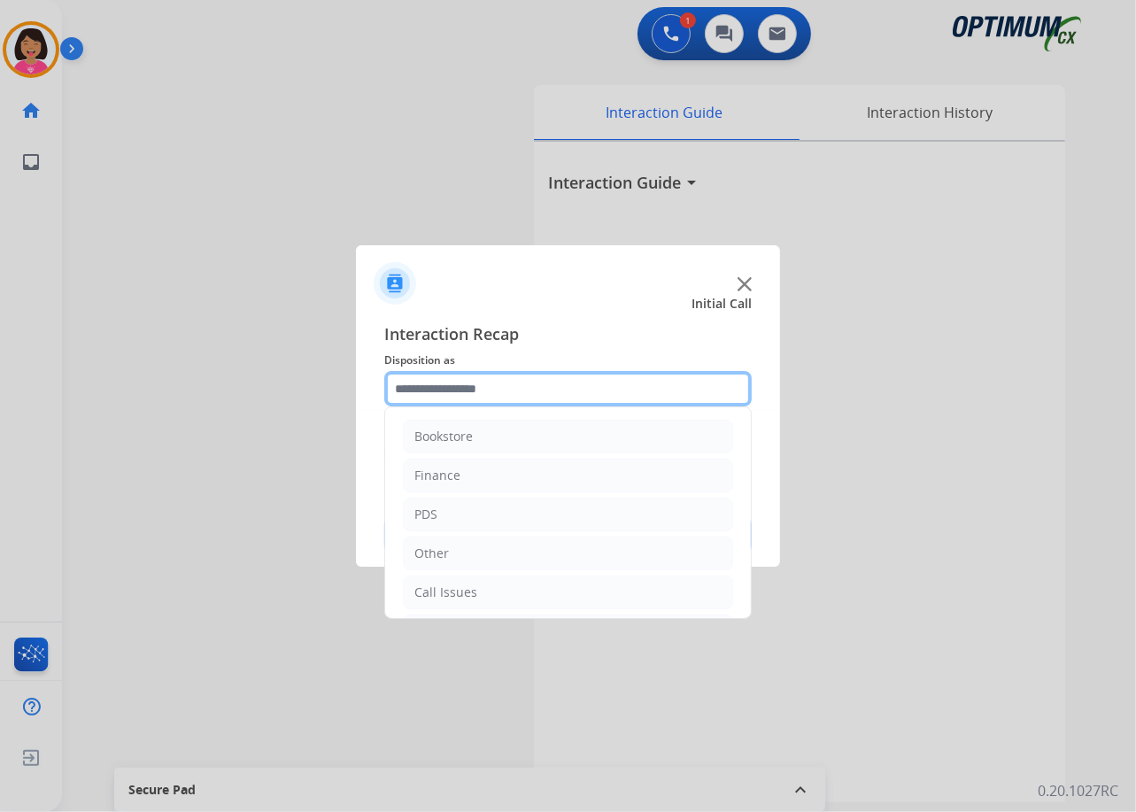
click at [664, 394] on input "text" at bounding box center [567, 388] width 367 height 35
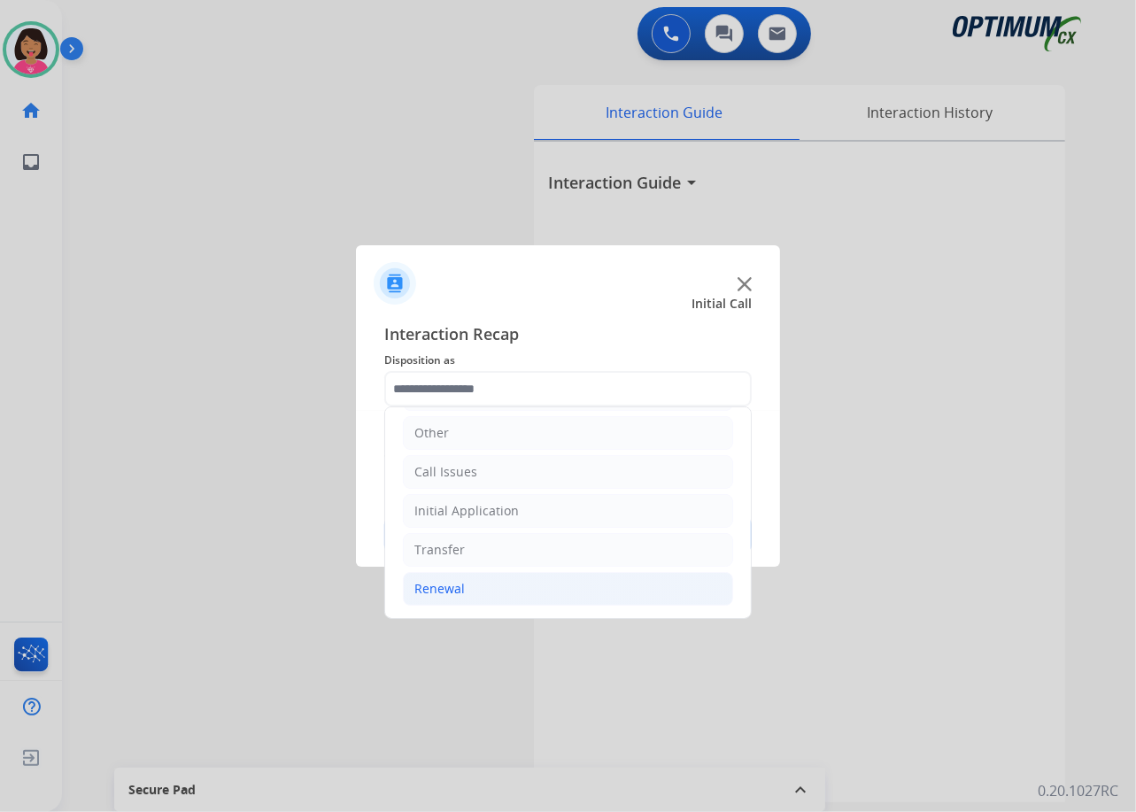
click at [561, 596] on li "Renewal" at bounding box center [568, 589] width 330 height 34
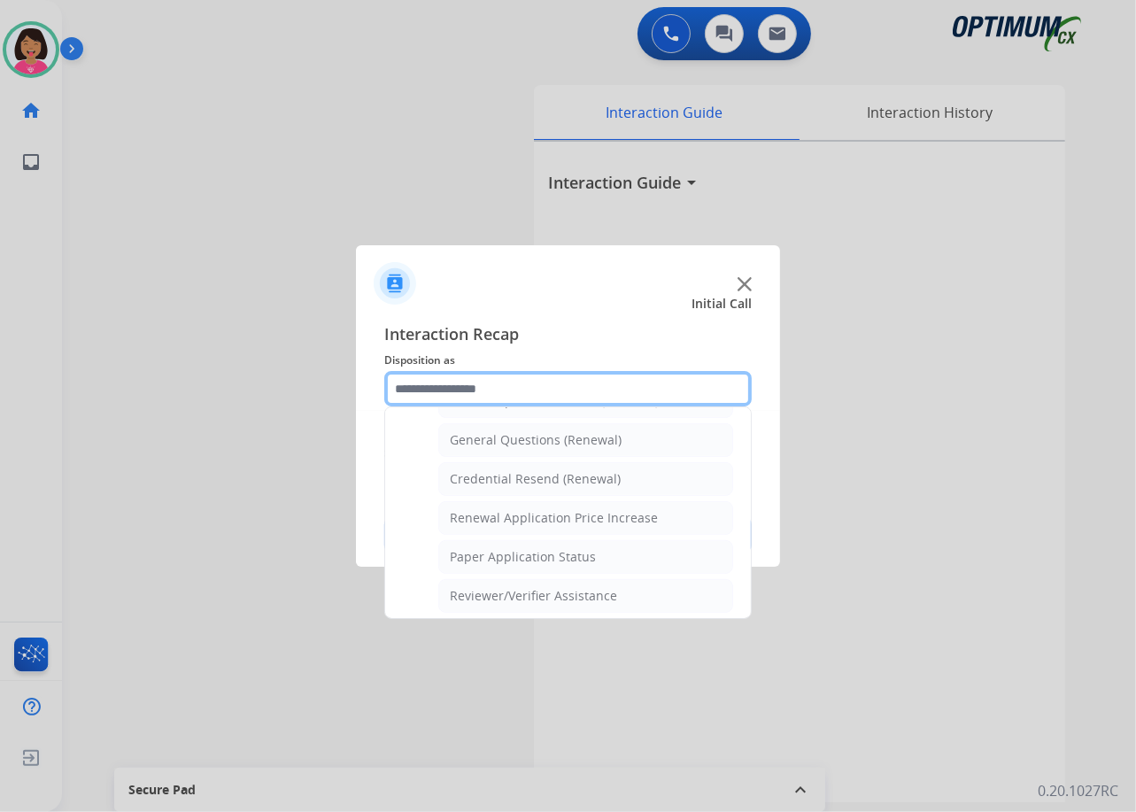
scroll to position [450, 0]
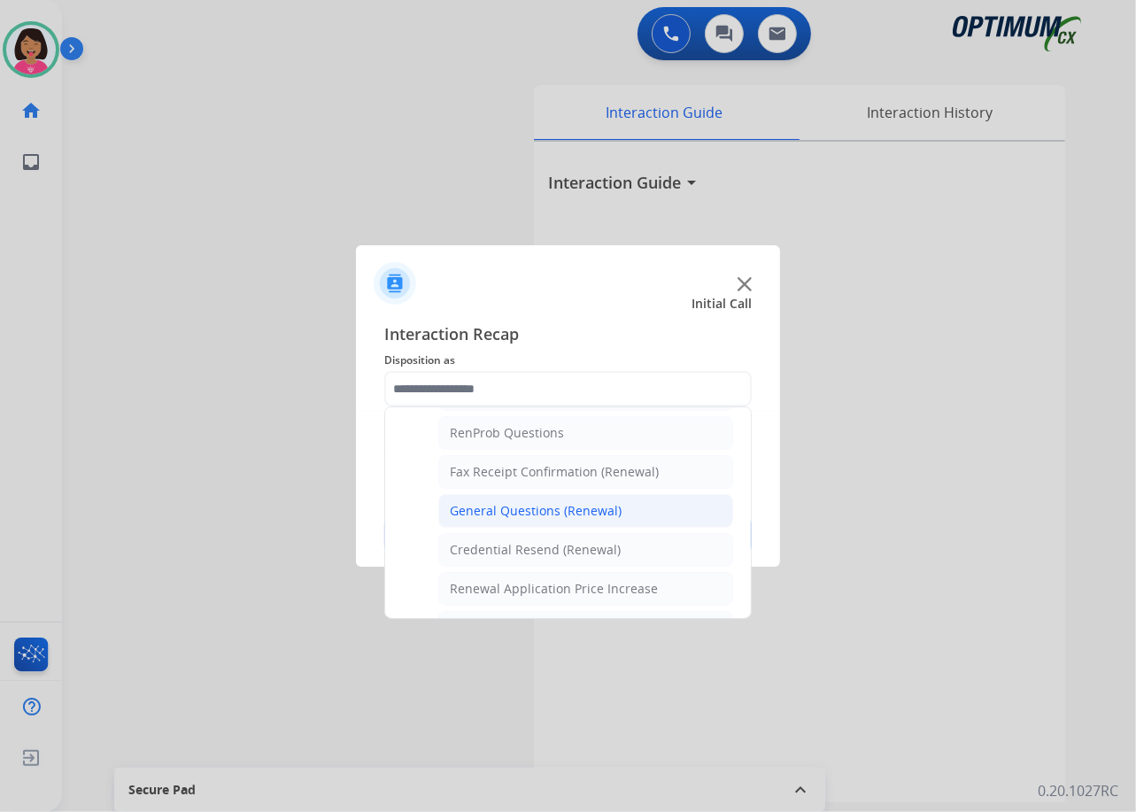
click at [537, 505] on div "General Questions (Renewal)" at bounding box center [536, 511] width 172 height 18
type input "**********"
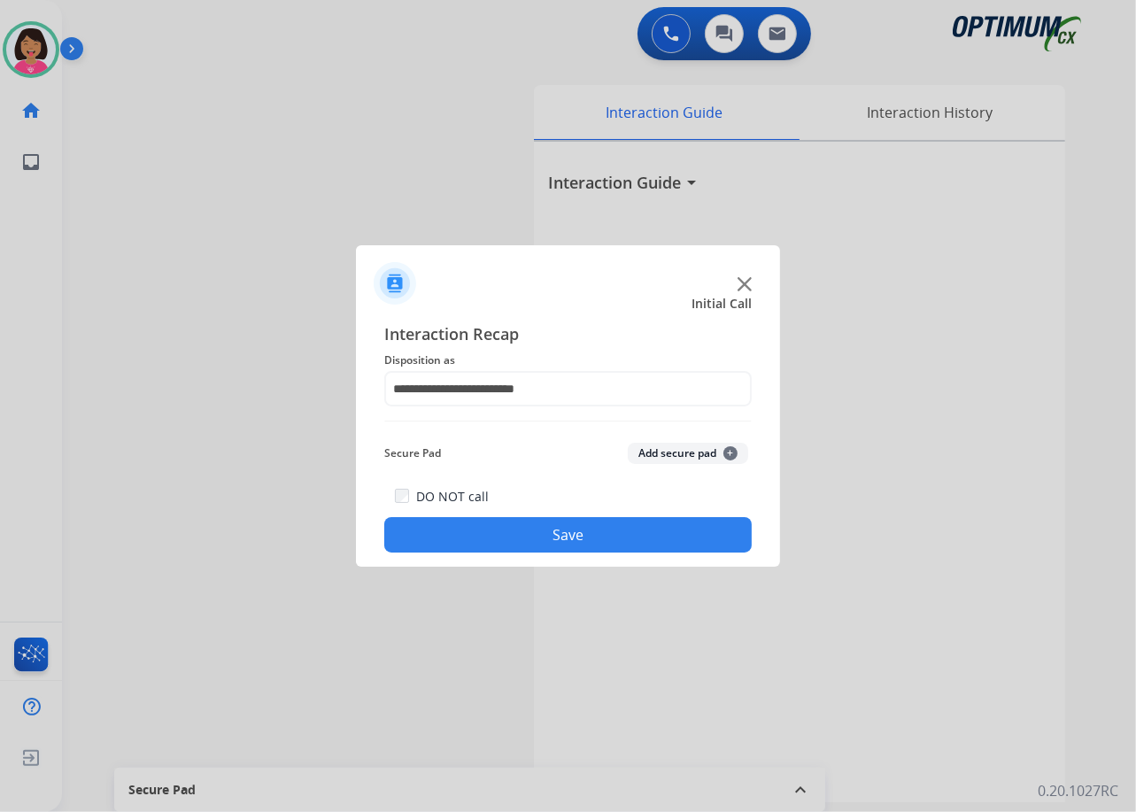
click at [548, 530] on button "Save" at bounding box center [567, 534] width 367 height 35
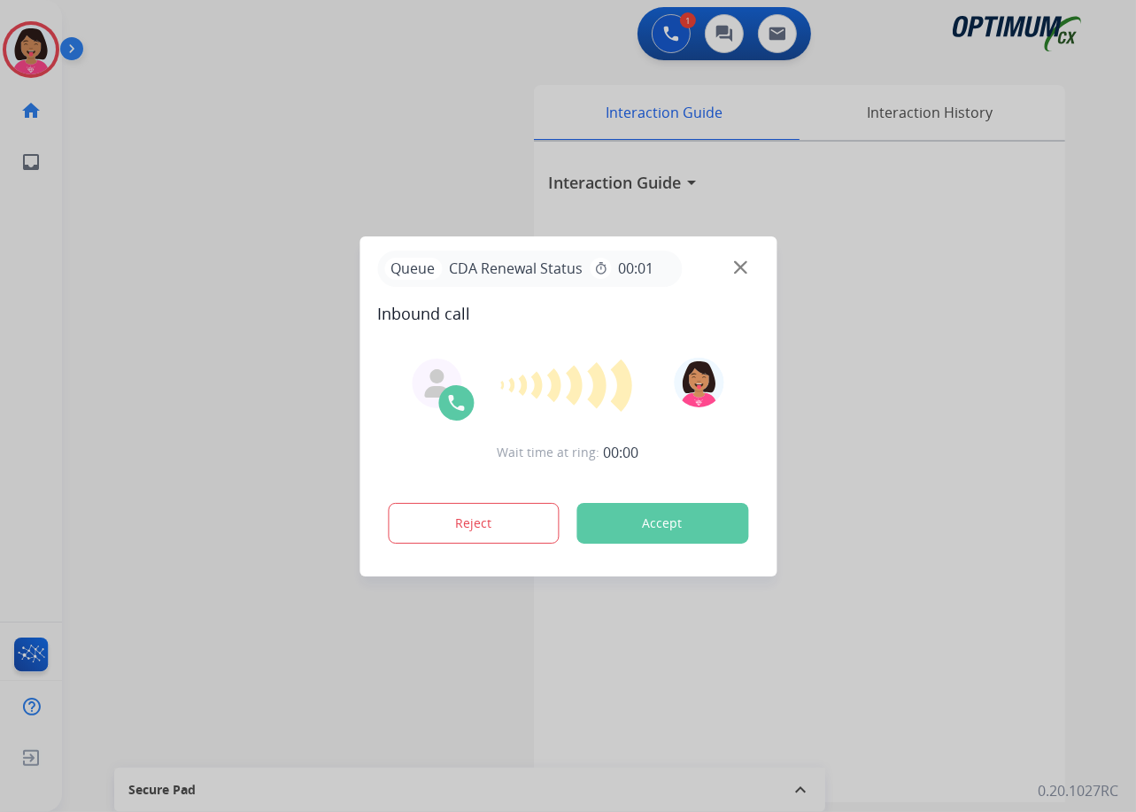
click at [92, 270] on div at bounding box center [568, 406] width 1136 height 812
click at [734, 269] on img at bounding box center [740, 266] width 13 height 13
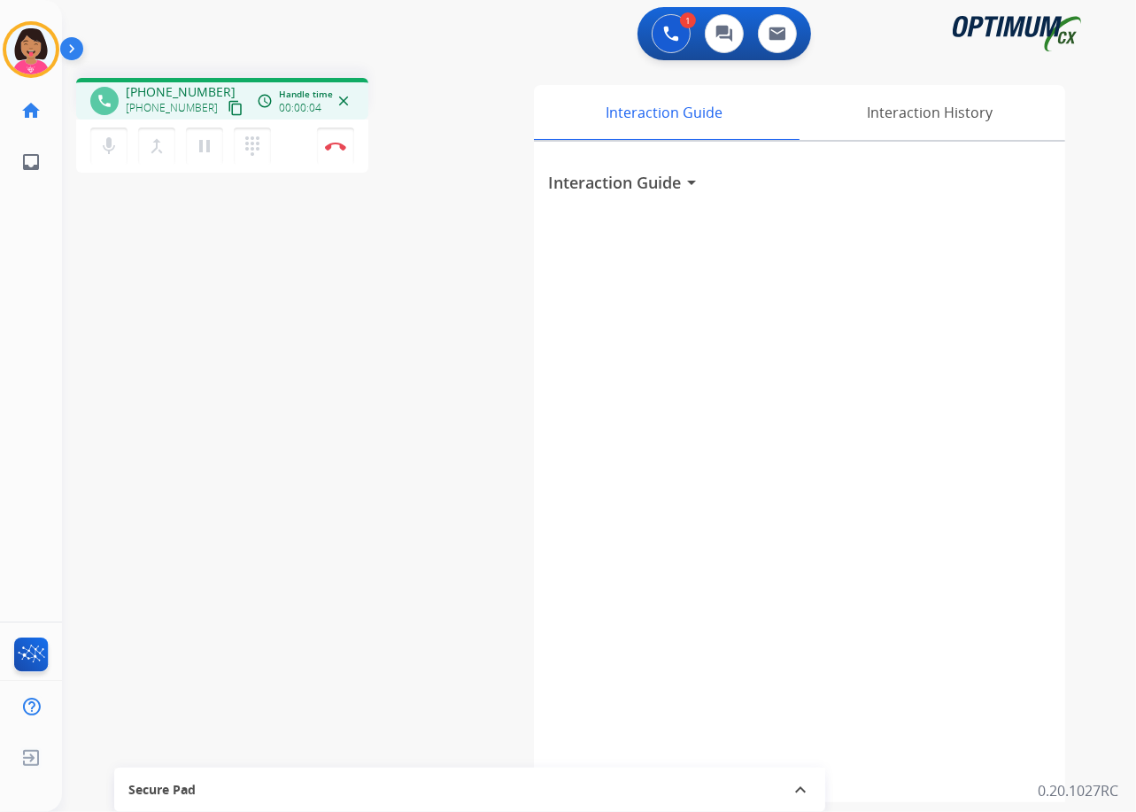
click at [89, 264] on div "phone [PHONE_NUMBER] [PHONE_NUMBER] content_copy access_time Call metrics Queue…" at bounding box center [578, 433] width 1032 height 739
click at [114, 375] on div "phone [PHONE_NUMBER] [PHONE_NUMBER] content_copy access_time Call metrics Queue…" at bounding box center [578, 433] width 1032 height 739
click at [336, 155] on button "Disconnect" at bounding box center [335, 146] width 37 height 37
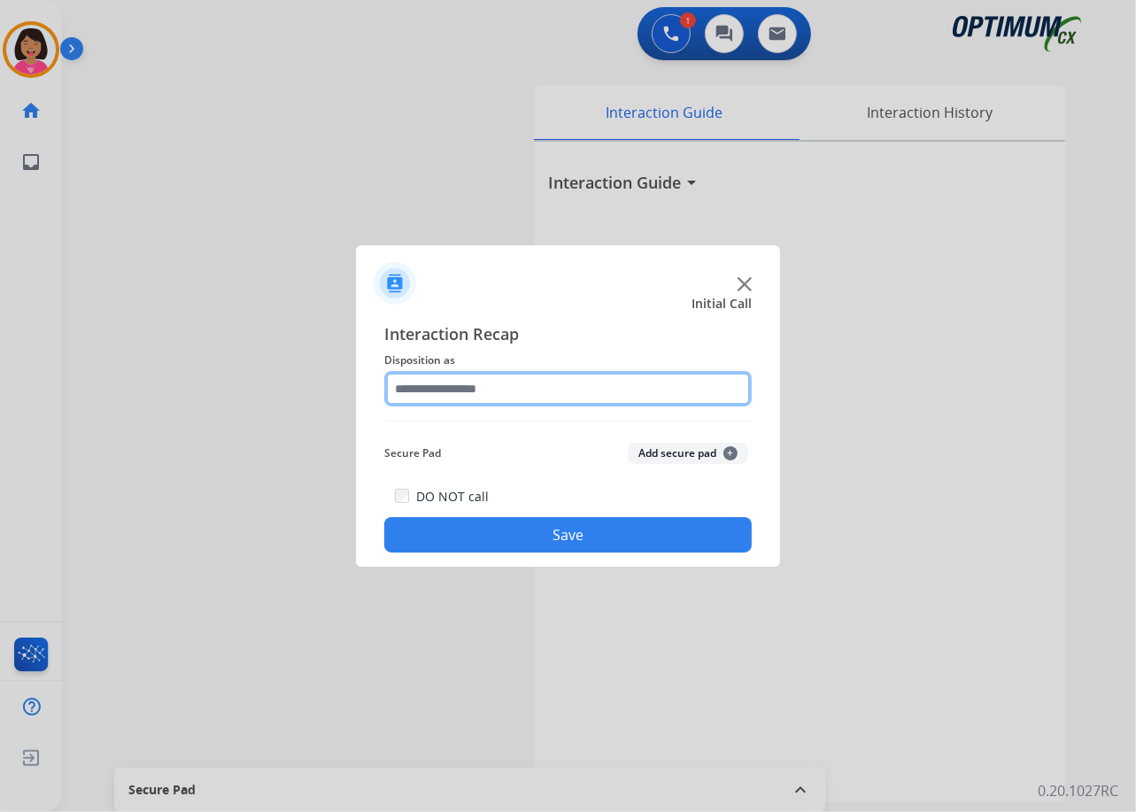
click at [528, 397] on input "text" at bounding box center [567, 388] width 367 height 35
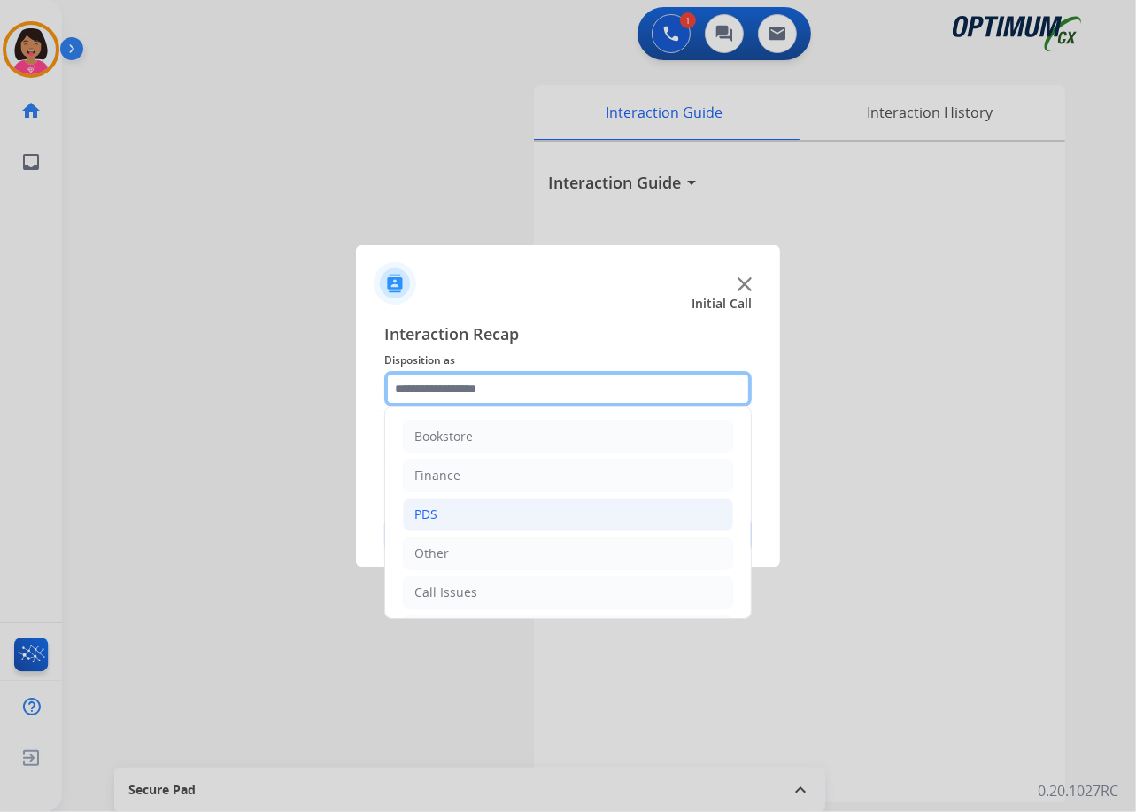
scroll to position [121, 0]
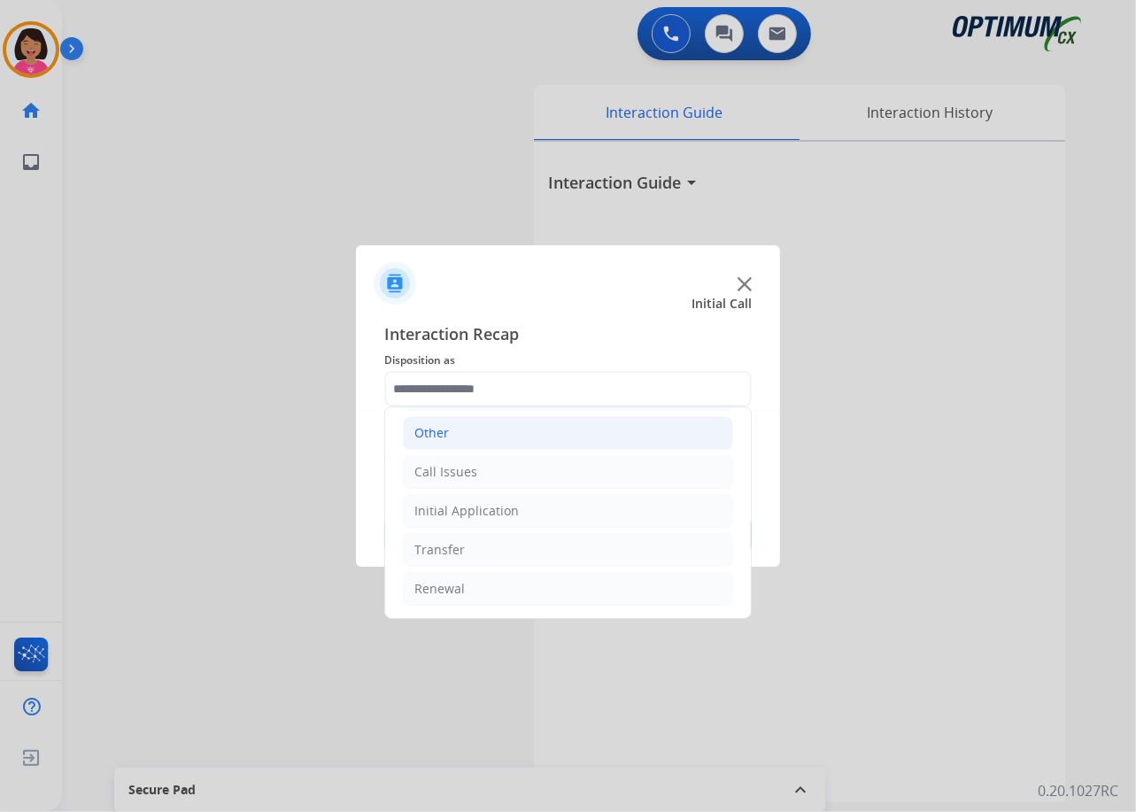
click at [474, 441] on li "Other" at bounding box center [568, 433] width 330 height 34
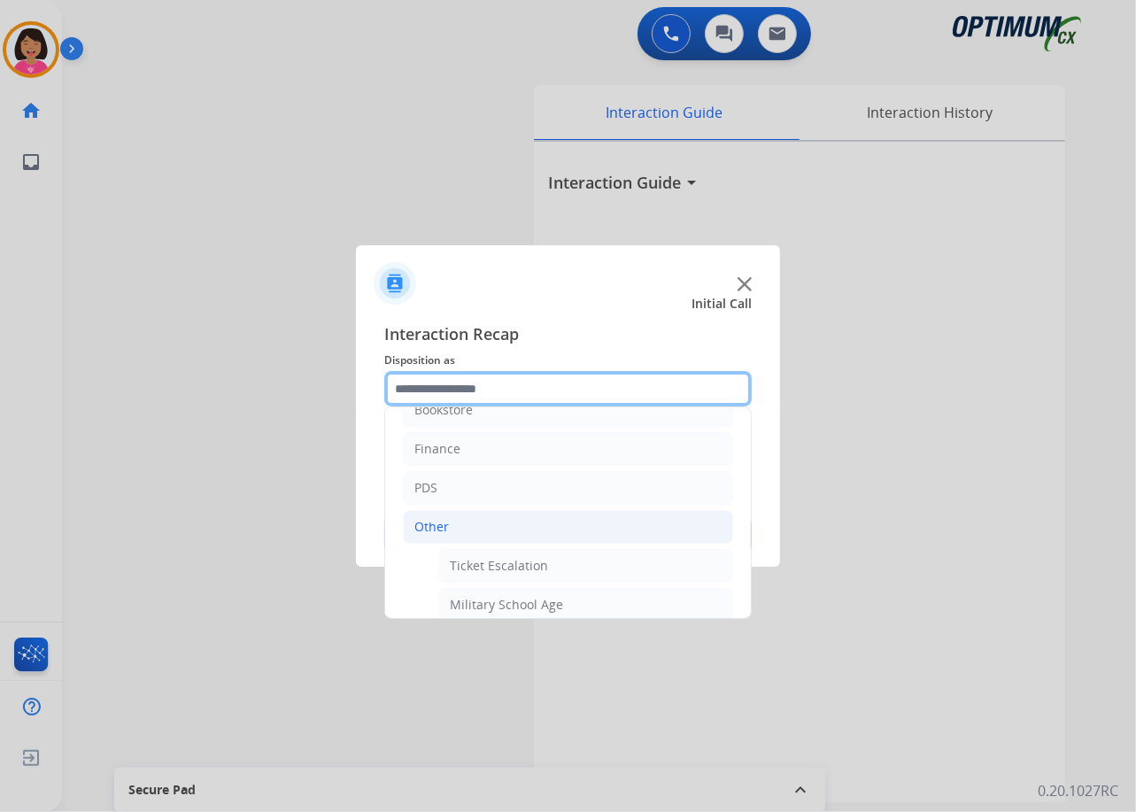
scroll to position [28, 0]
click at [490, 528] on li "Other" at bounding box center [568, 525] width 330 height 34
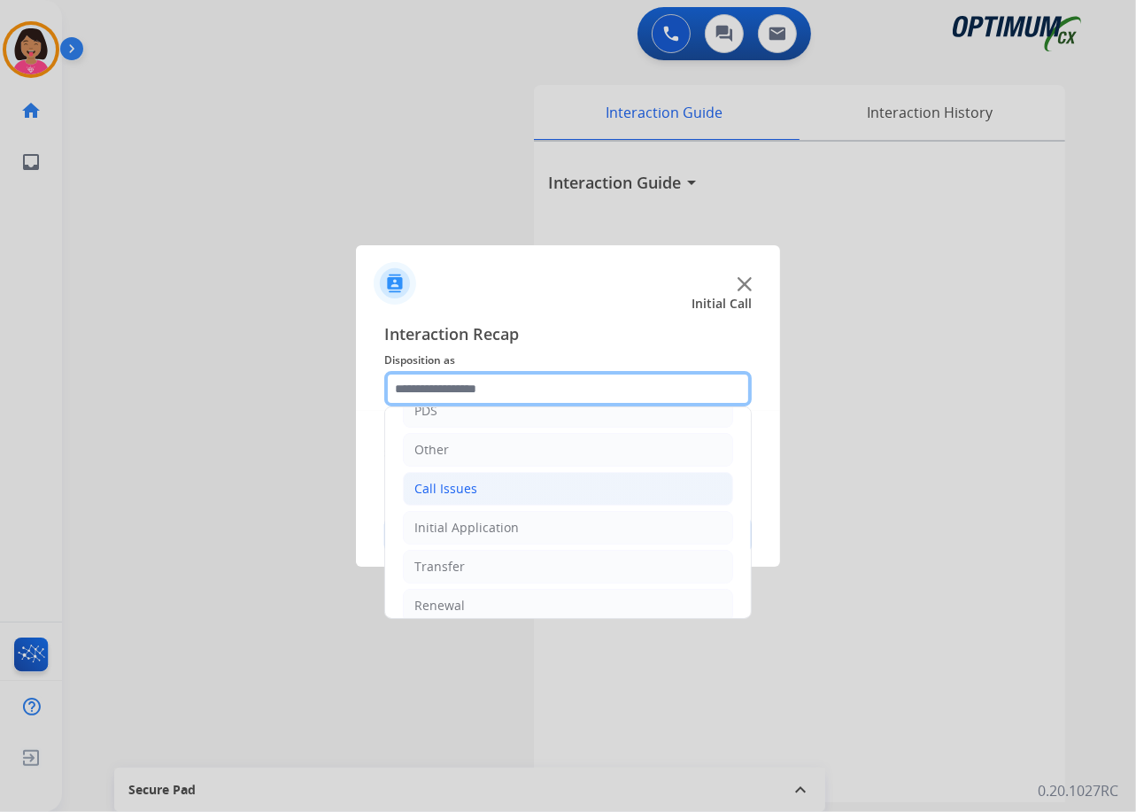
scroll to position [103, 0]
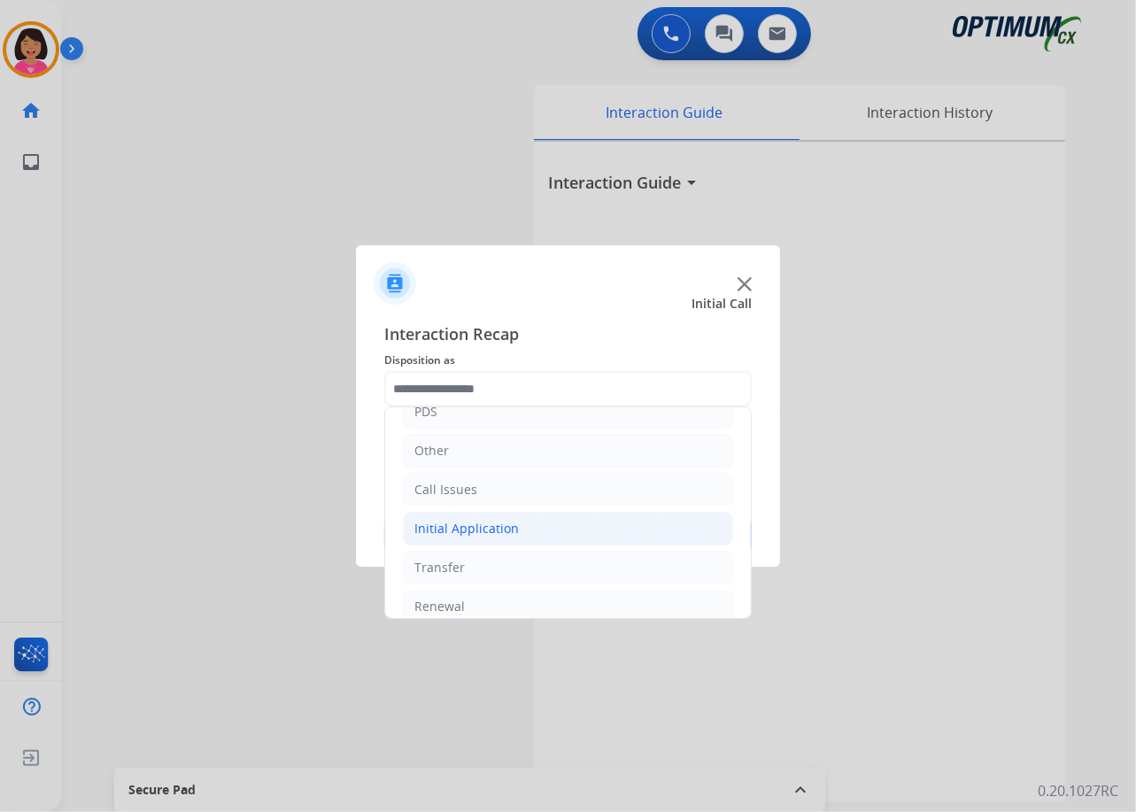
click at [492, 543] on li "Initial Application" at bounding box center [568, 529] width 330 height 34
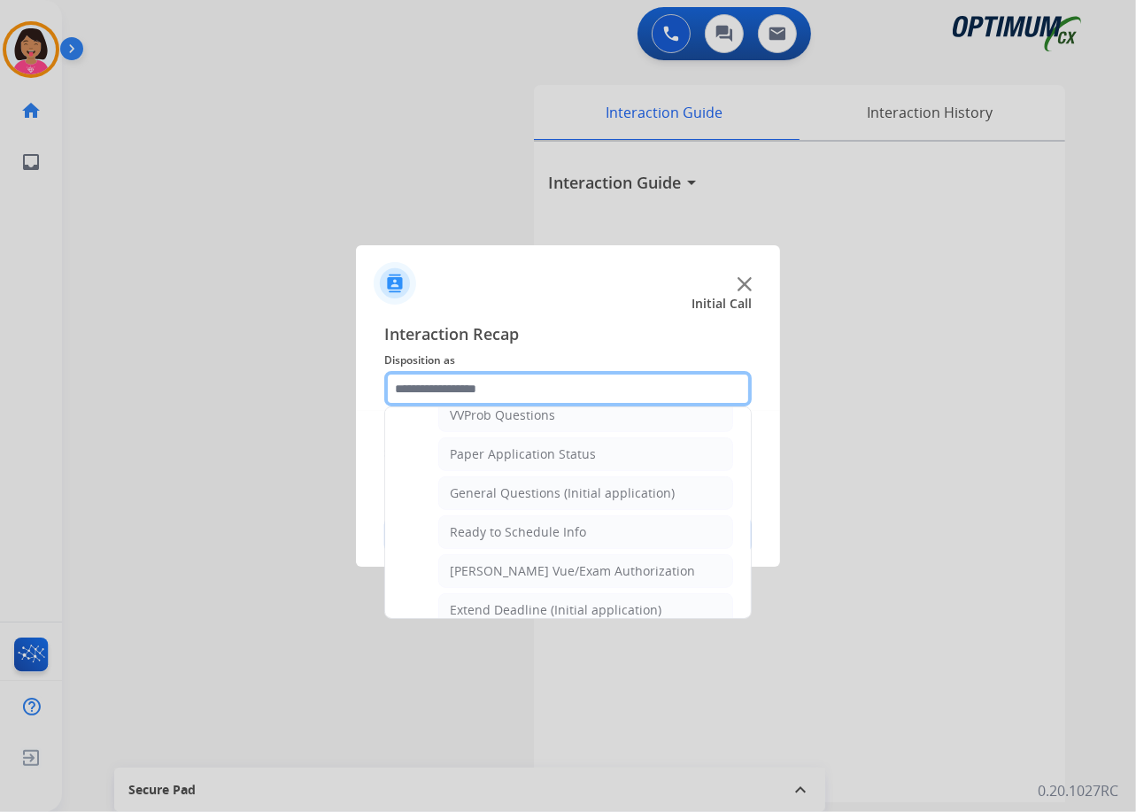
scroll to position [1077, 0]
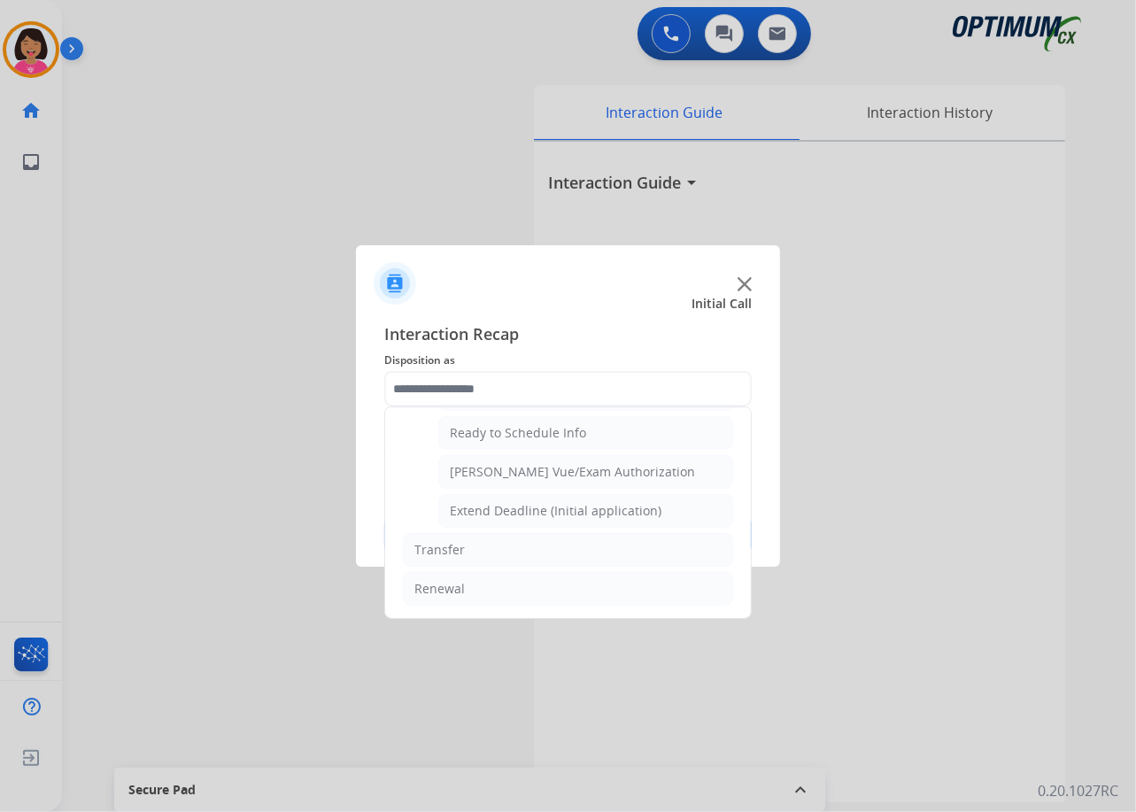
click at [737, 277] on div at bounding box center [568, 276] width 424 height 62
click at [741, 281] on img at bounding box center [745, 284] width 14 height 14
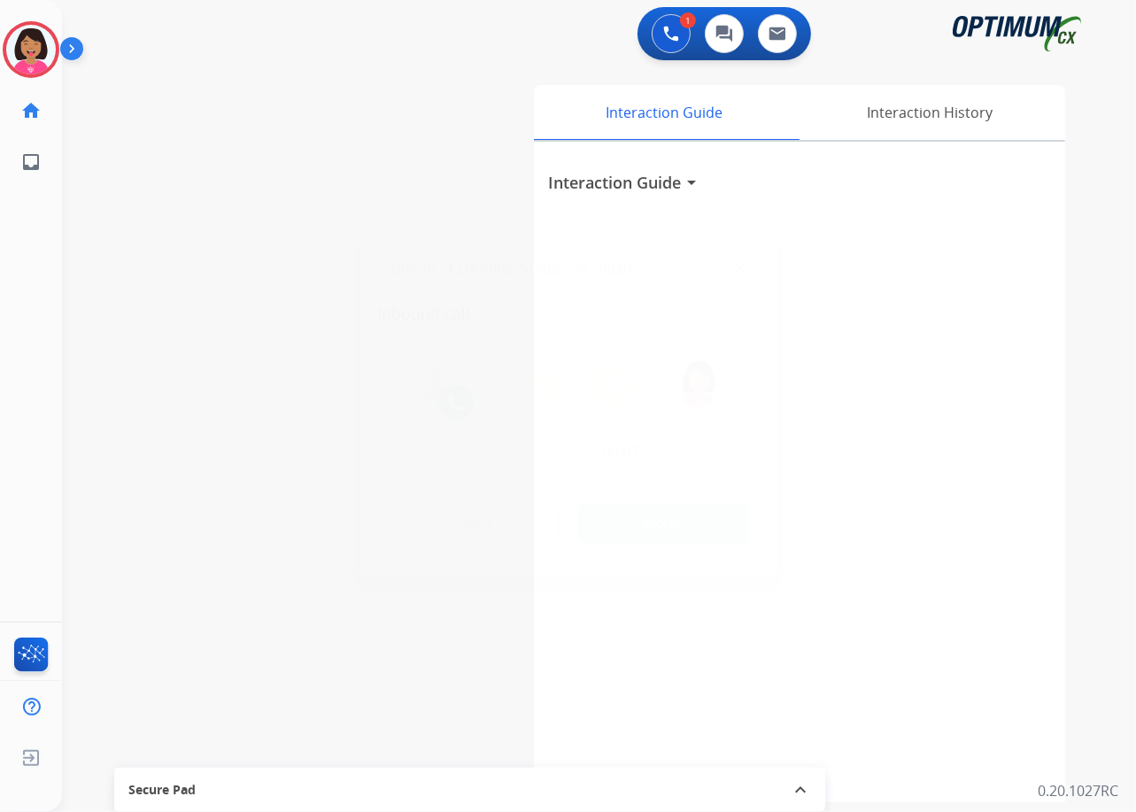
click at [118, 338] on div at bounding box center [568, 406] width 1136 height 812
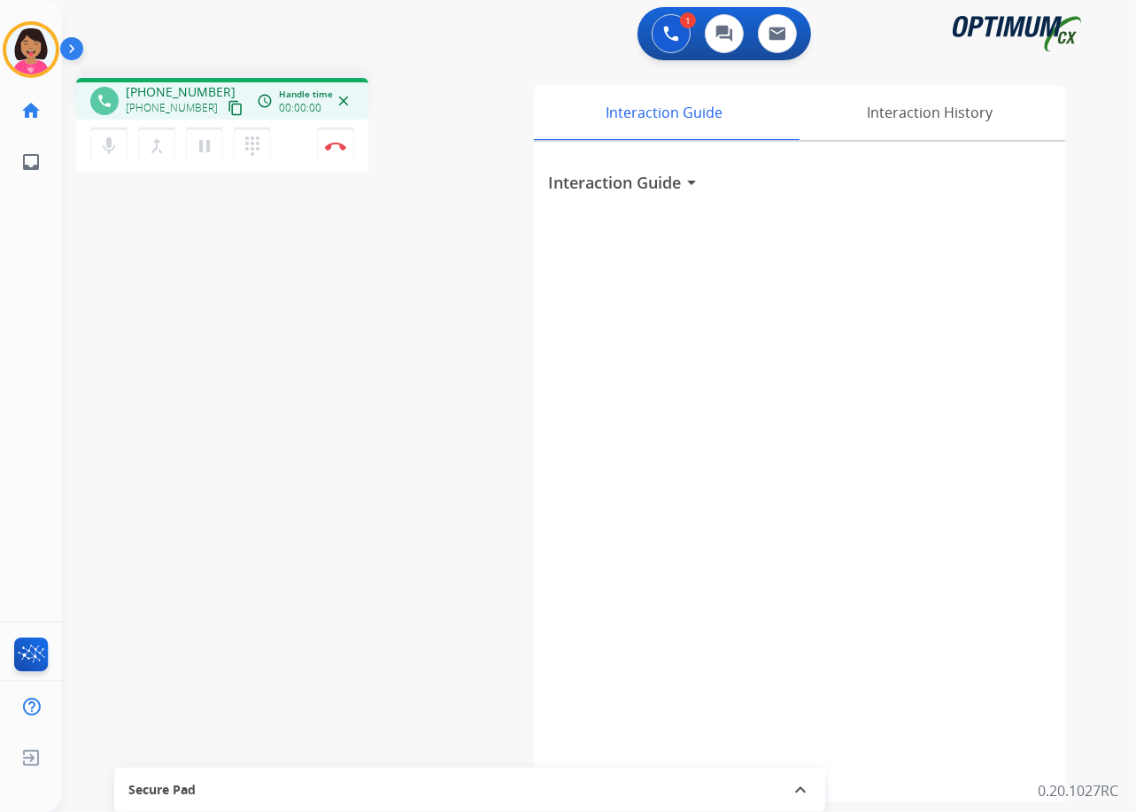
click at [228, 110] on mat-icon "content_copy" at bounding box center [236, 108] width 16 height 16
click at [35, 256] on div "Del Busy Edit Avatar Agent: [PERSON_NAME] Profile: OCX Training home Home Home …" at bounding box center [31, 406] width 62 height 812
click at [336, 143] on img at bounding box center [335, 146] width 21 height 9
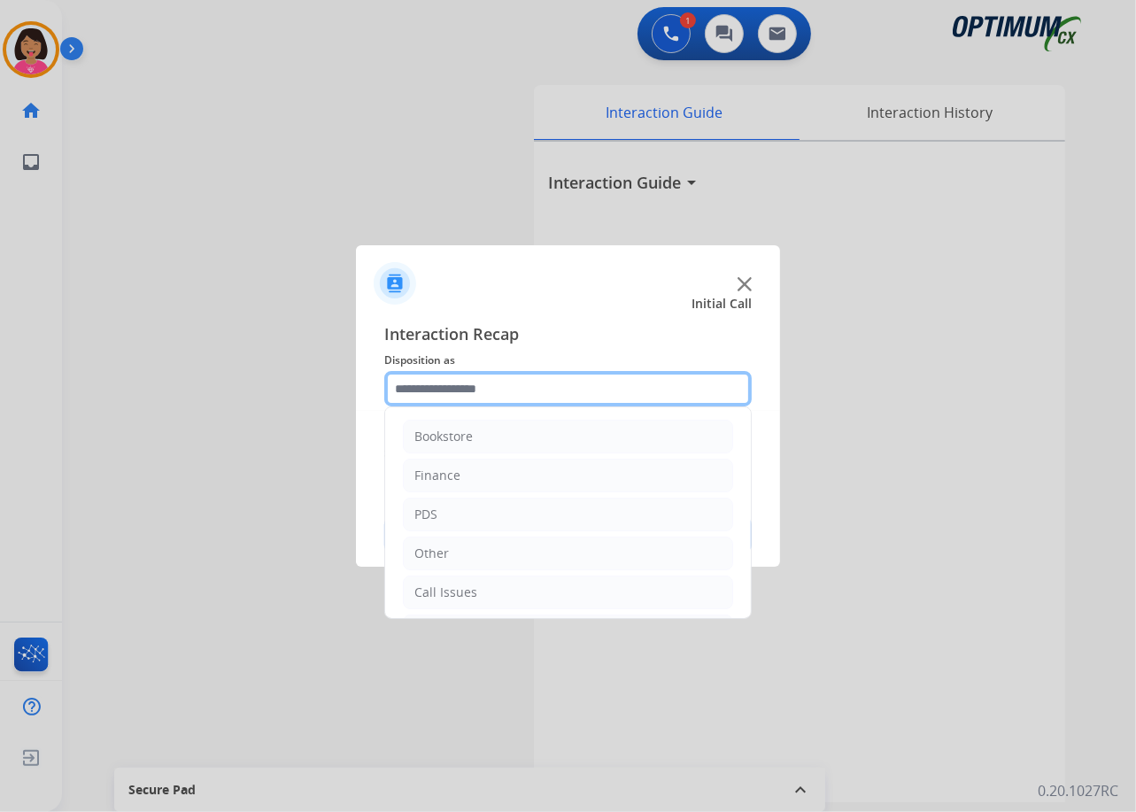
click at [540, 397] on input "text" at bounding box center [567, 388] width 367 height 35
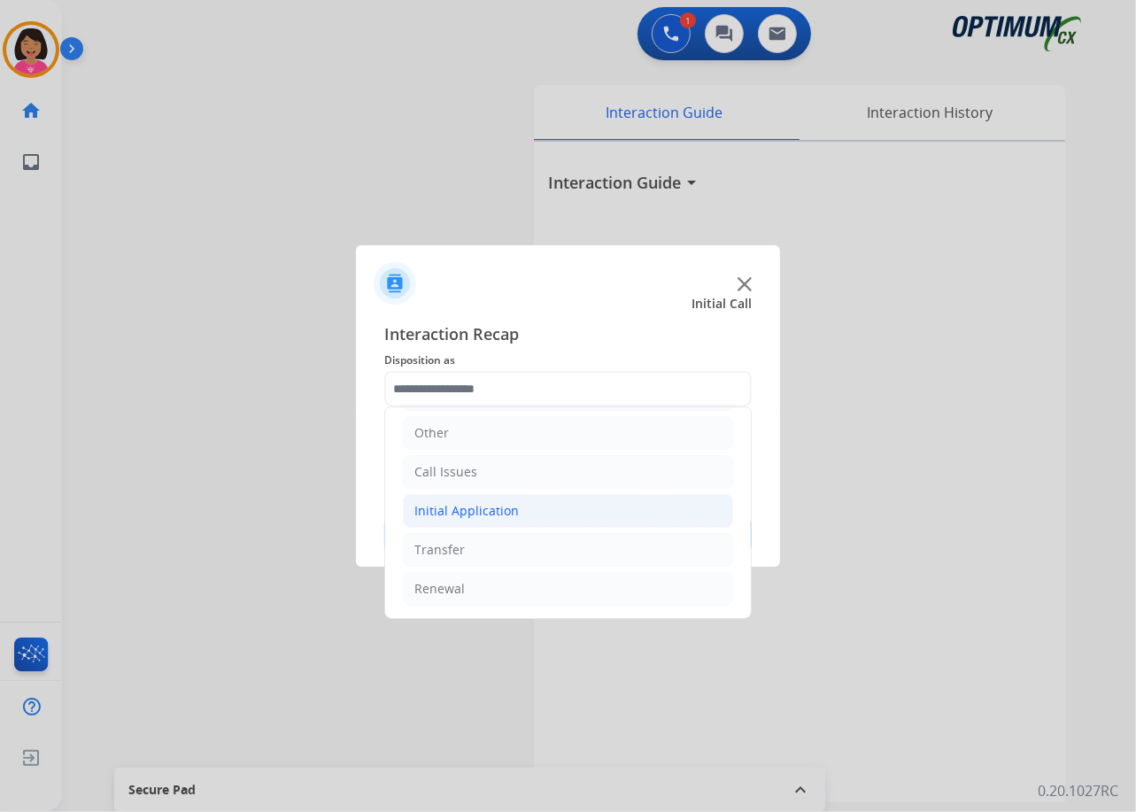
click at [496, 510] on div "Initial Application" at bounding box center [466, 511] width 104 height 18
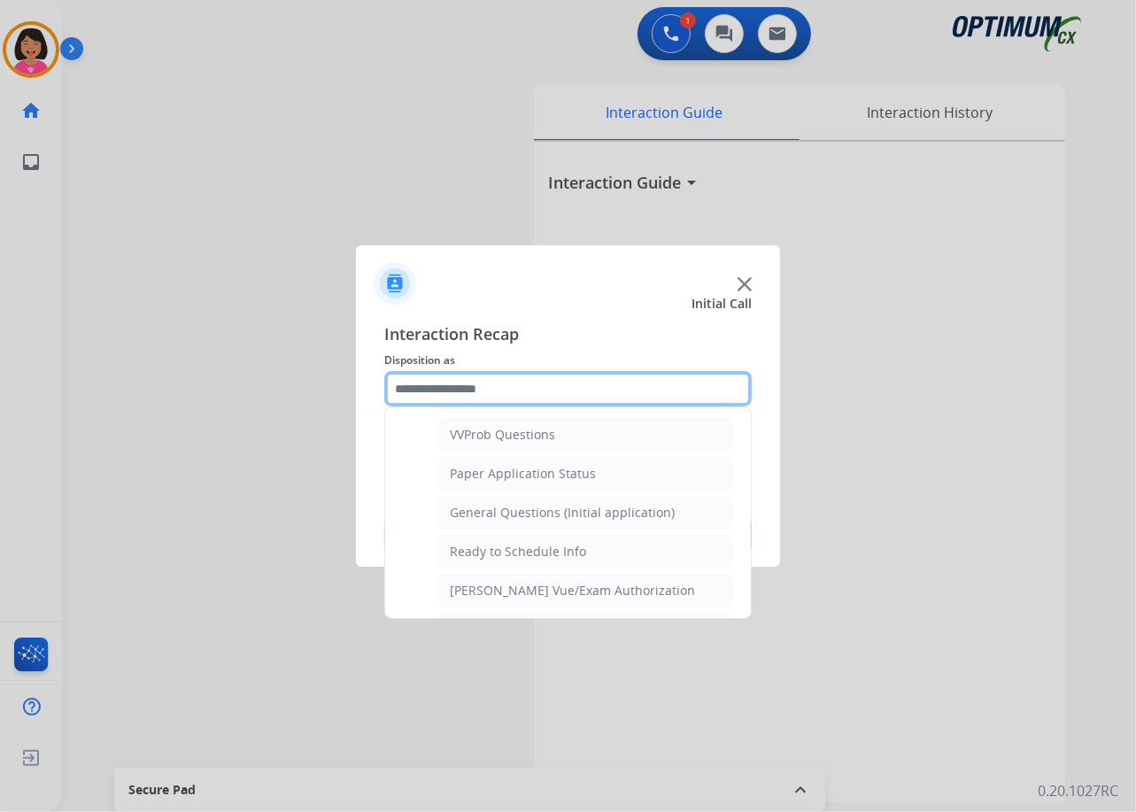
scroll to position [953, 0]
click at [496, 510] on div "General Questions (Initial application)" at bounding box center [562, 515] width 225 height 18
type input "**********"
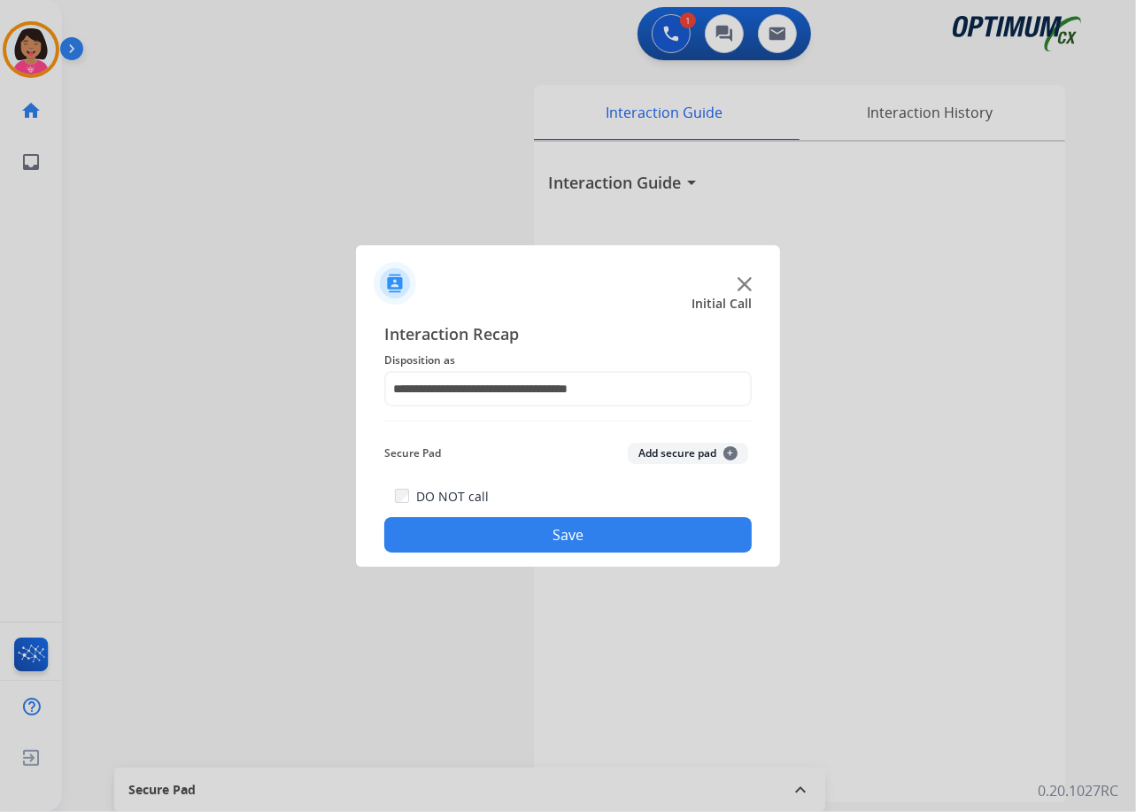
click at [497, 511] on div "DO NOT call Save" at bounding box center [567, 518] width 367 height 67
click at [511, 537] on button "Save" at bounding box center [567, 534] width 367 height 35
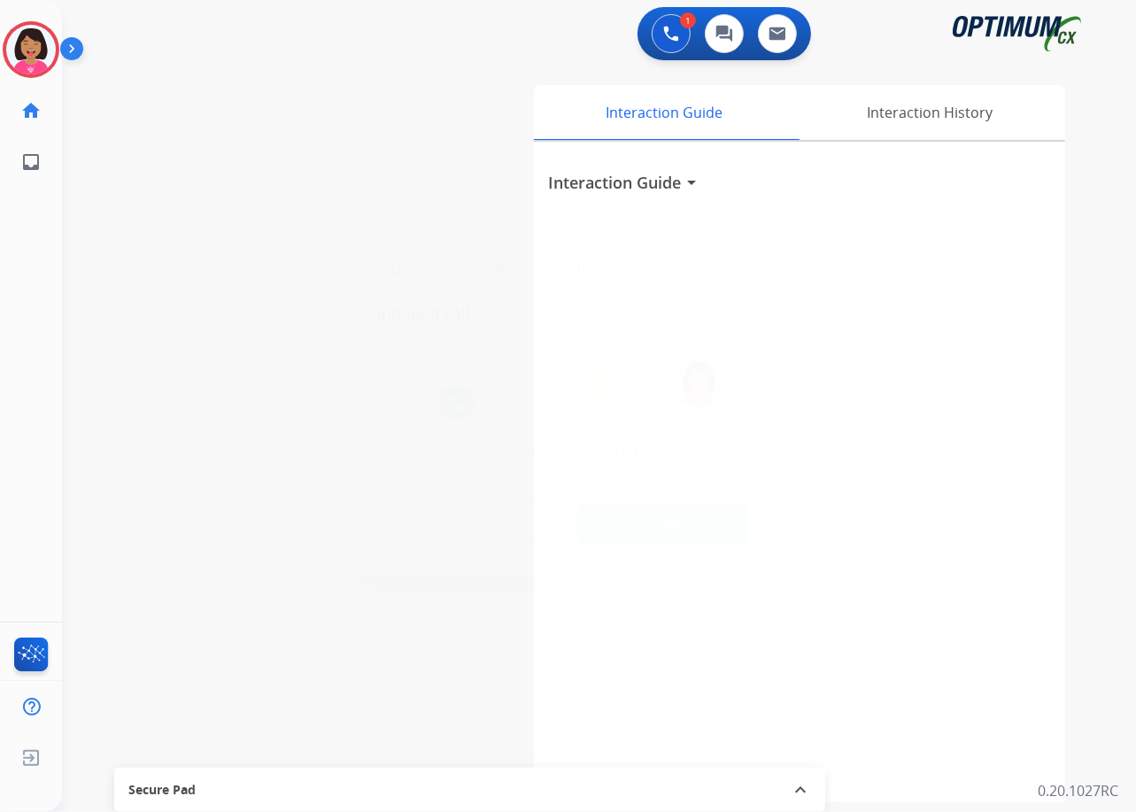
click at [16, 557] on div at bounding box center [568, 406] width 1136 height 812
click at [734, 262] on img at bounding box center [740, 266] width 13 height 13
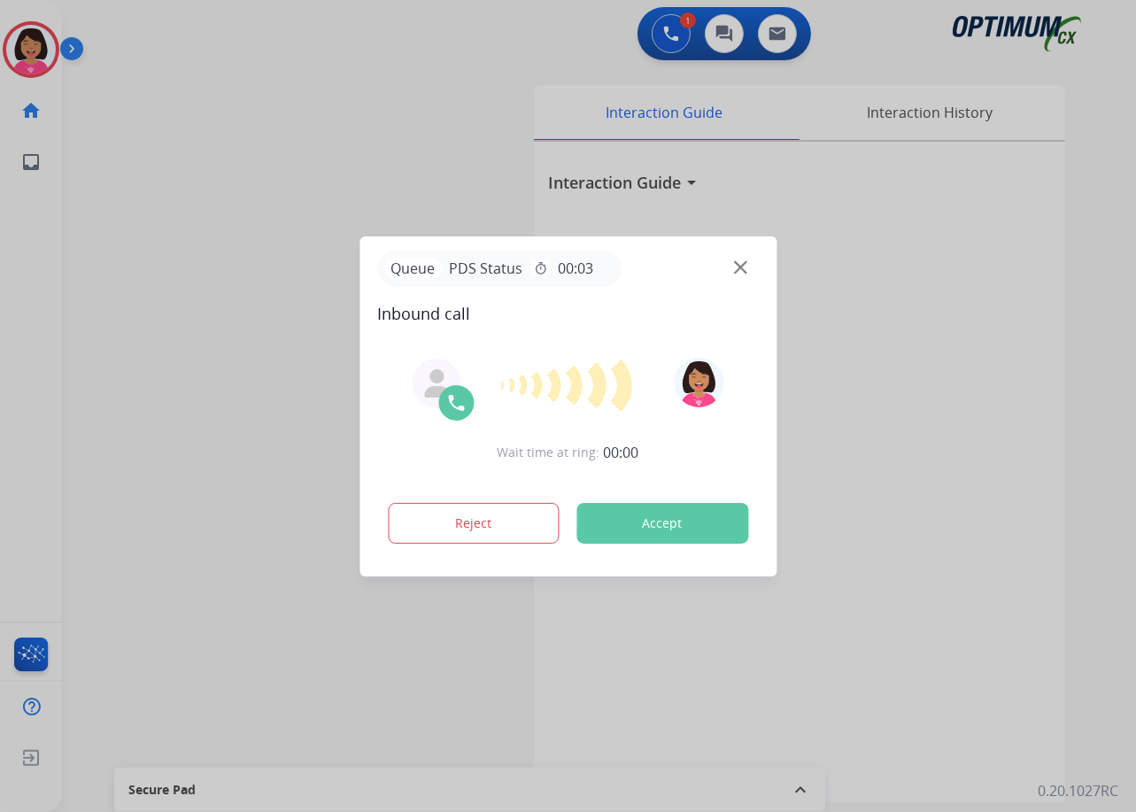
click at [734, 262] on img at bounding box center [740, 266] width 13 height 13
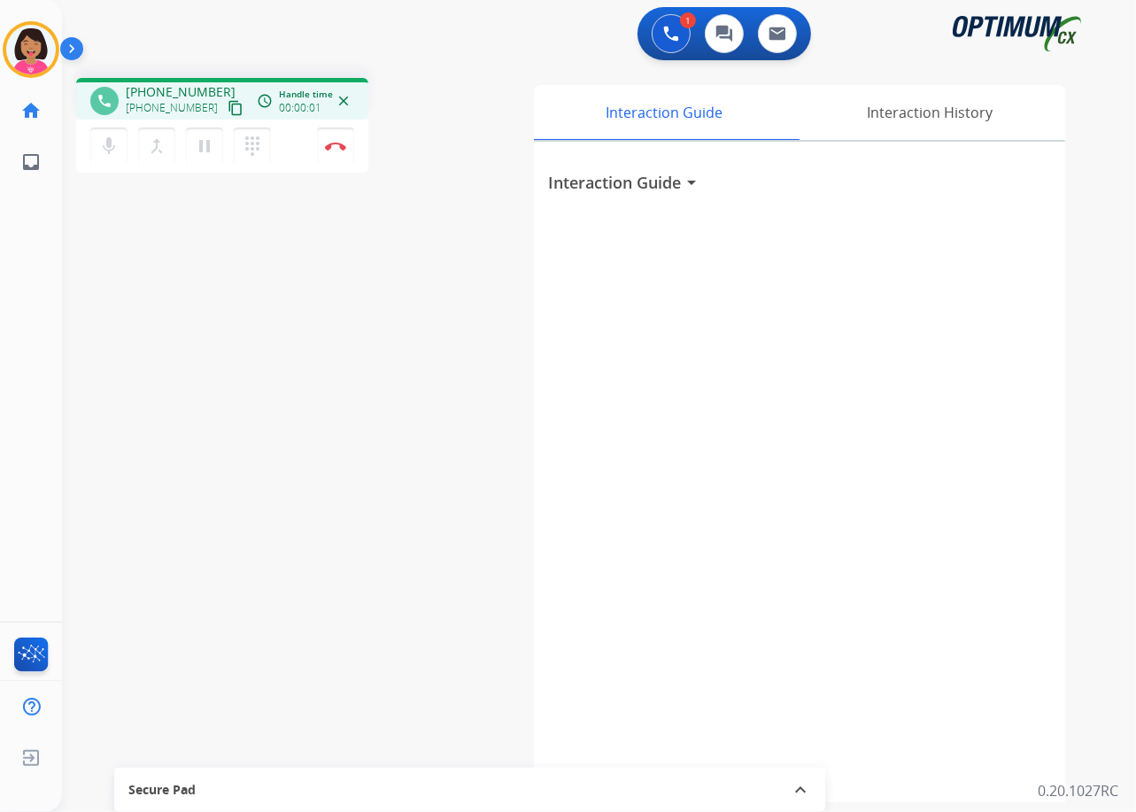
click at [243, 124] on div "mic Mute merge_type Bridge pause Hold dialpad Dialpad Disconnect" at bounding box center [222, 146] width 292 height 53
click at [228, 111] on mat-icon "content_copy" at bounding box center [236, 108] width 16 height 16
click at [103, 148] on mat-icon "mic" at bounding box center [108, 145] width 21 height 21
click at [103, 148] on mat-icon "mic_off" at bounding box center [108, 145] width 21 height 21
click at [128, 261] on div "phone [PHONE_NUMBER] [PHONE_NUMBER] content_copy access_time Call metrics Queue…" at bounding box center [578, 433] width 1032 height 739
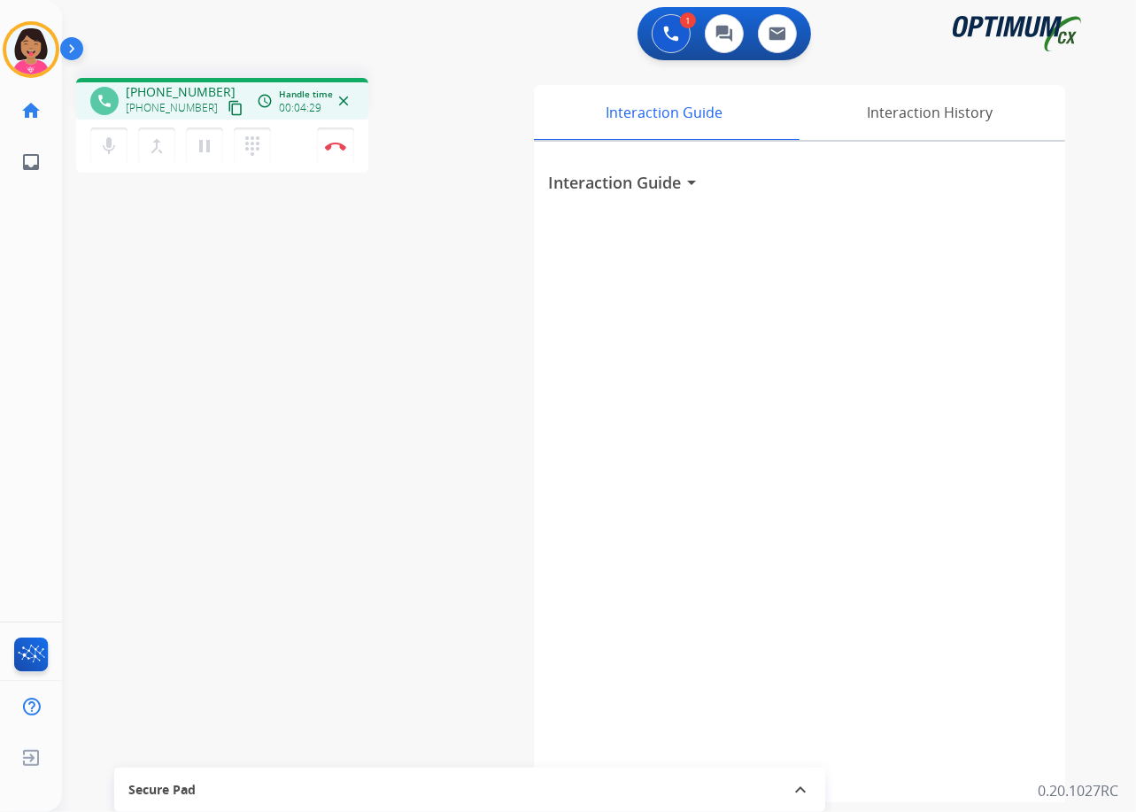
click at [225, 110] on button "content_copy" at bounding box center [235, 107] width 21 height 21
click at [58, 351] on div "Del Busy Edit Avatar Agent: [PERSON_NAME] Profile: OCX Training home Home Home …" at bounding box center [31, 406] width 62 height 812
click at [337, 153] on button "Disconnect" at bounding box center [335, 146] width 37 height 37
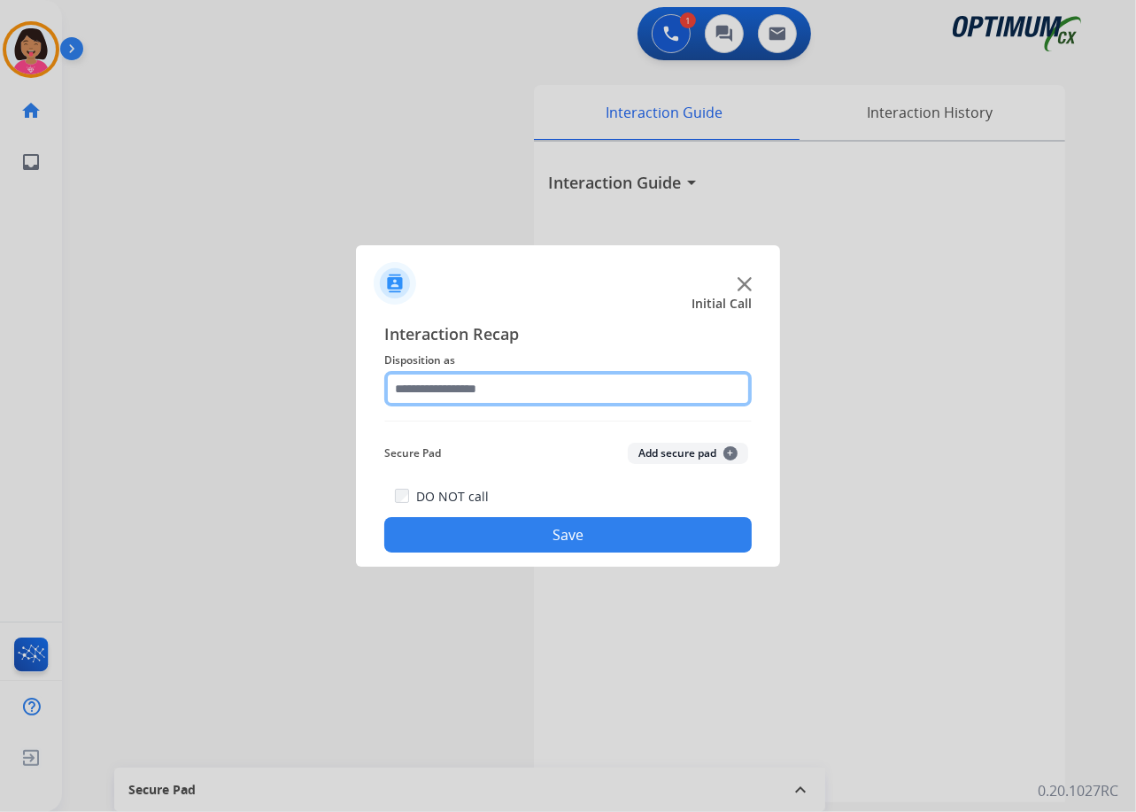
click at [550, 387] on input "text" at bounding box center [567, 388] width 367 height 35
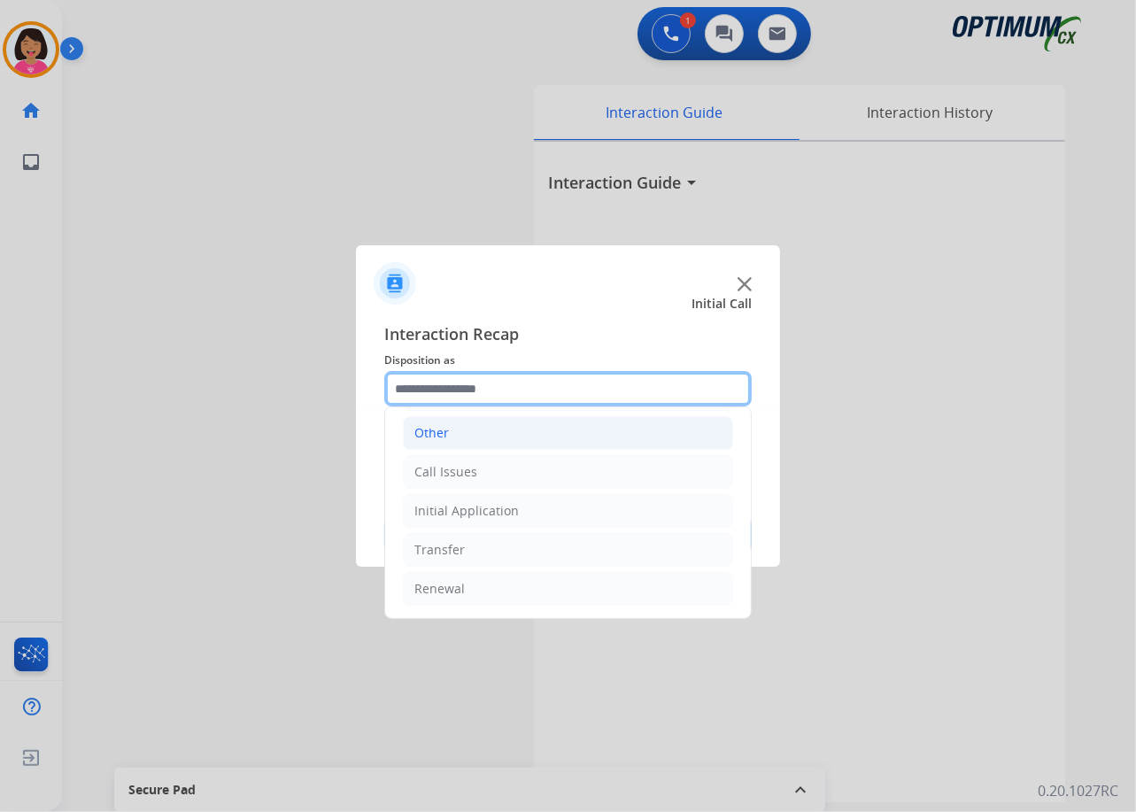
scroll to position [120, 0]
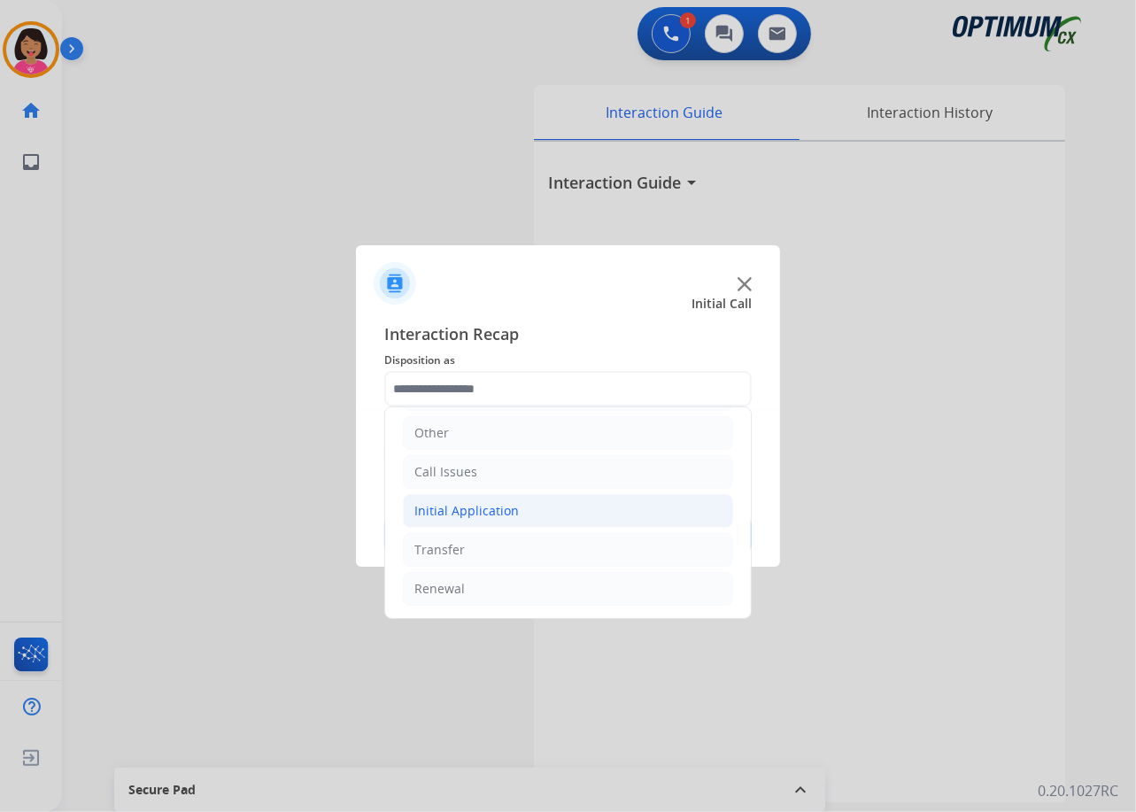
click at [561, 511] on li "Initial Application" at bounding box center [568, 511] width 330 height 34
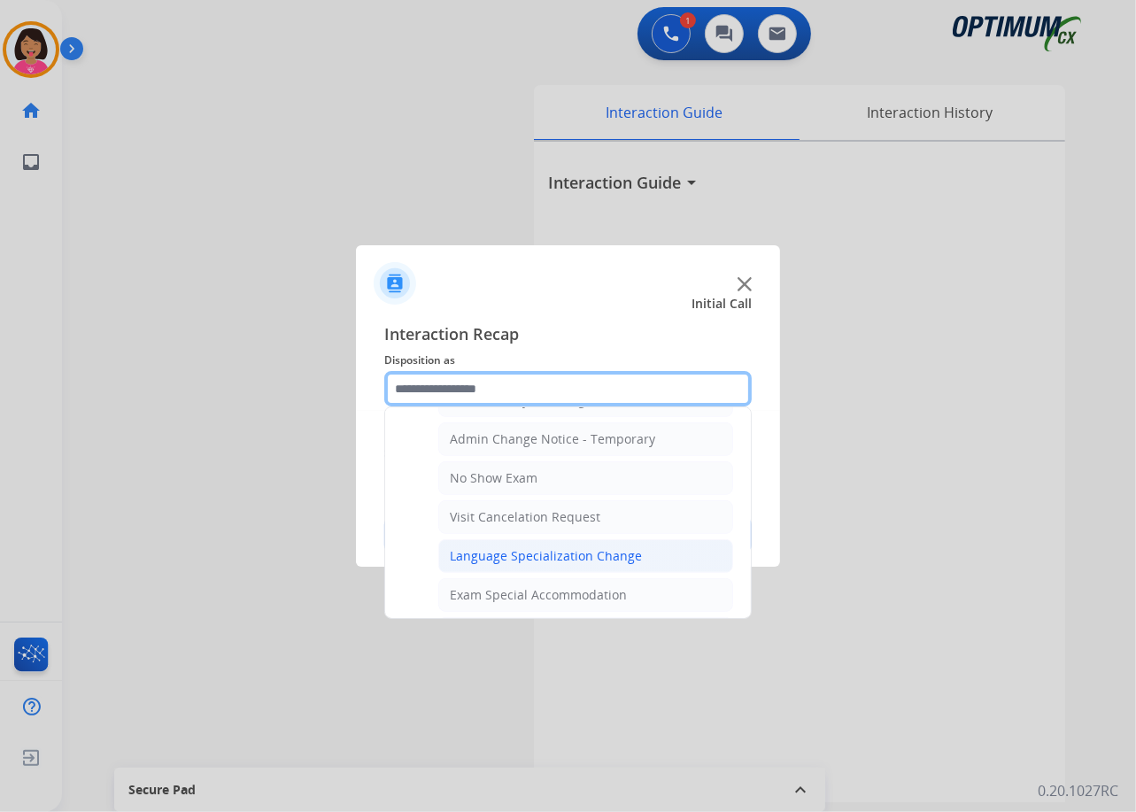
scroll to position [1077, 0]
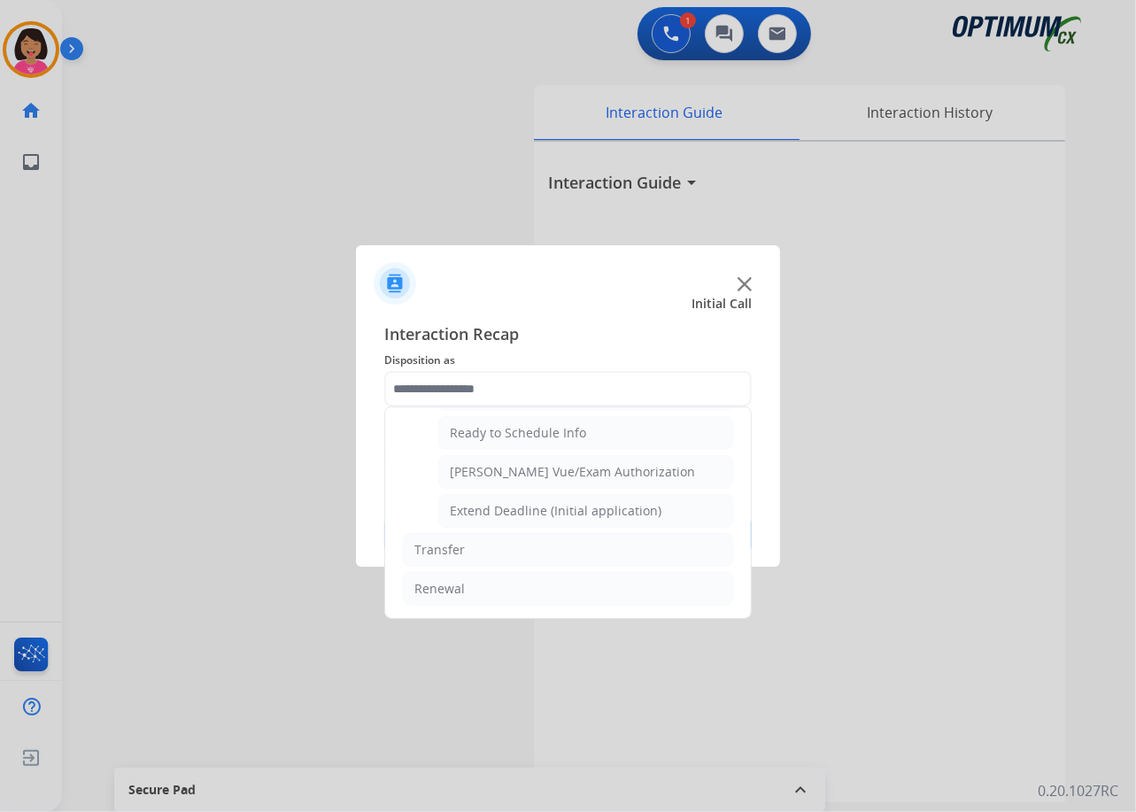
click at [740, 275] on div at bounding box center [568, 276] width 424 height 62
click at [745, 280] on img at bounding box center [745, 284] width 14 height 14
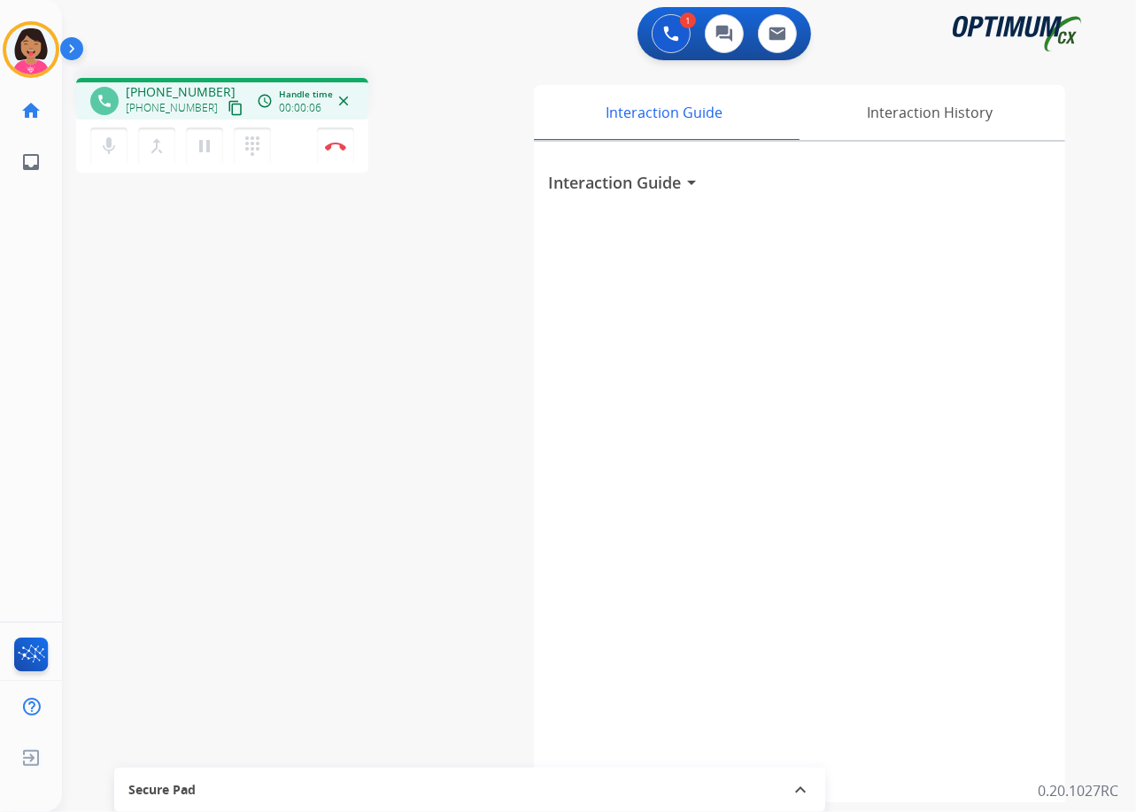
click at [228, 108] on mat-icon "content_copy" at bounding box center [236, 108] width 16 height 16
click at [88, 693] on div "phone [PHONE_NUMBER] [PHONE_NUMBER] content_copy access_time Call metrics Queue…" at bounding box center [578, 433] width 1032 height 739
click at [340, 145] on img at bounding box center [335, 146] width 21 height 9
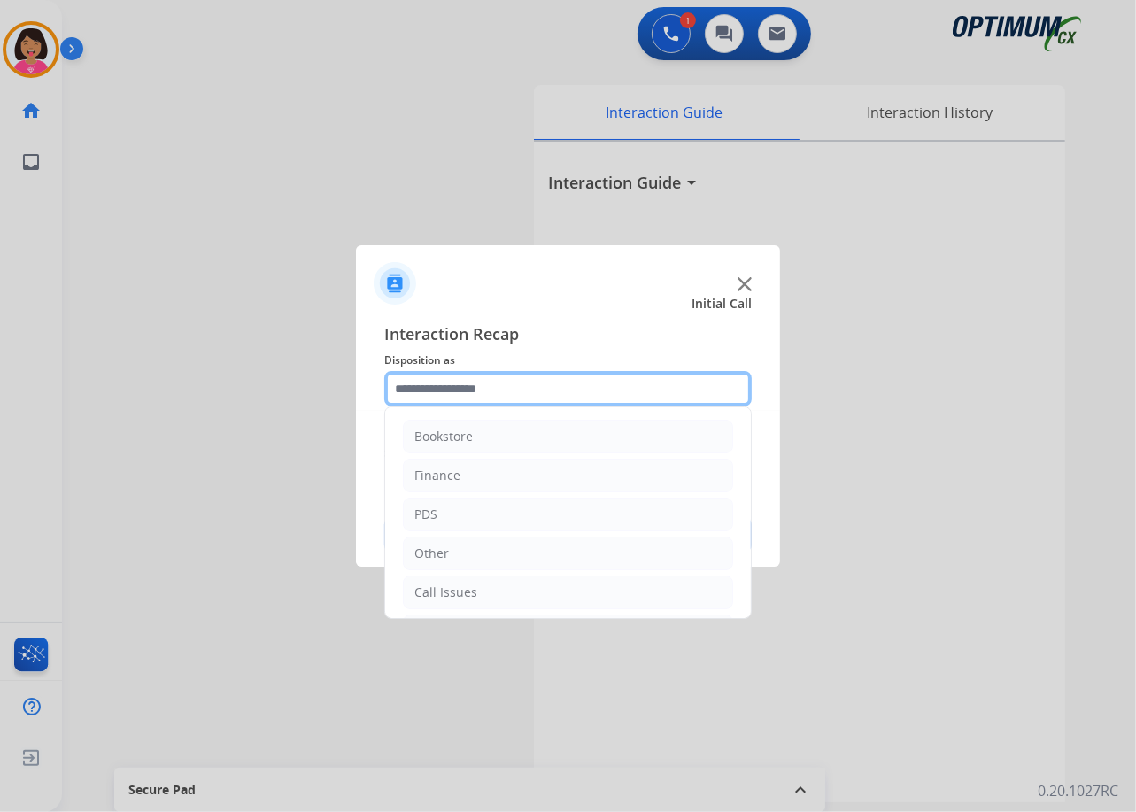
click at [584, 387] on input "text" at bounding box center [567, 388] width 367 height 35
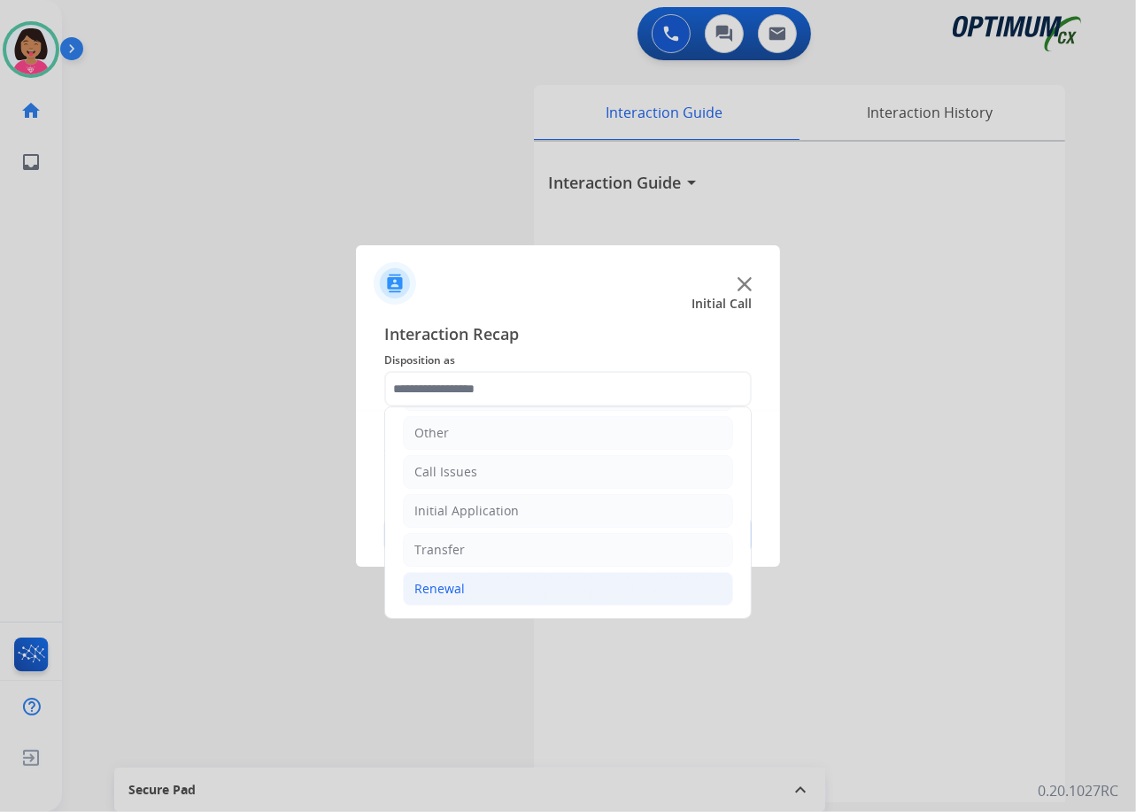
click at [541, 585] on li "Renewal" at bounding box center [568, 589] width 330 height 34
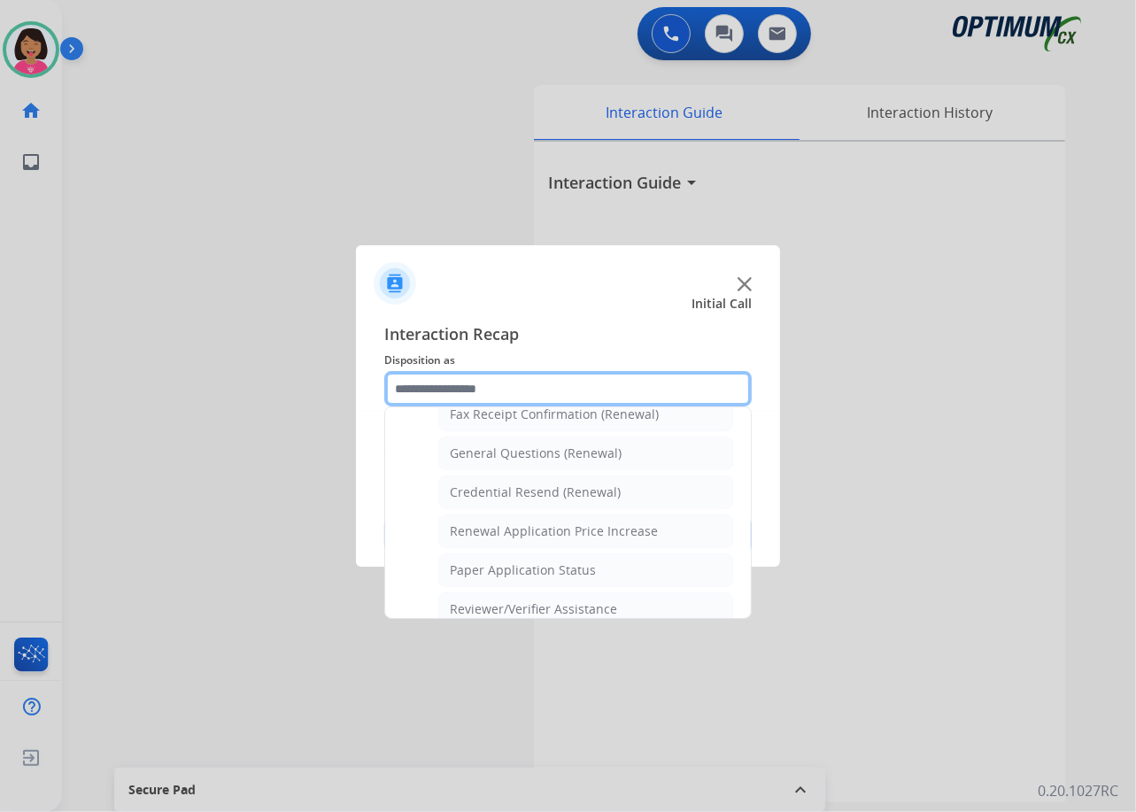
scroll to position [686, 0]
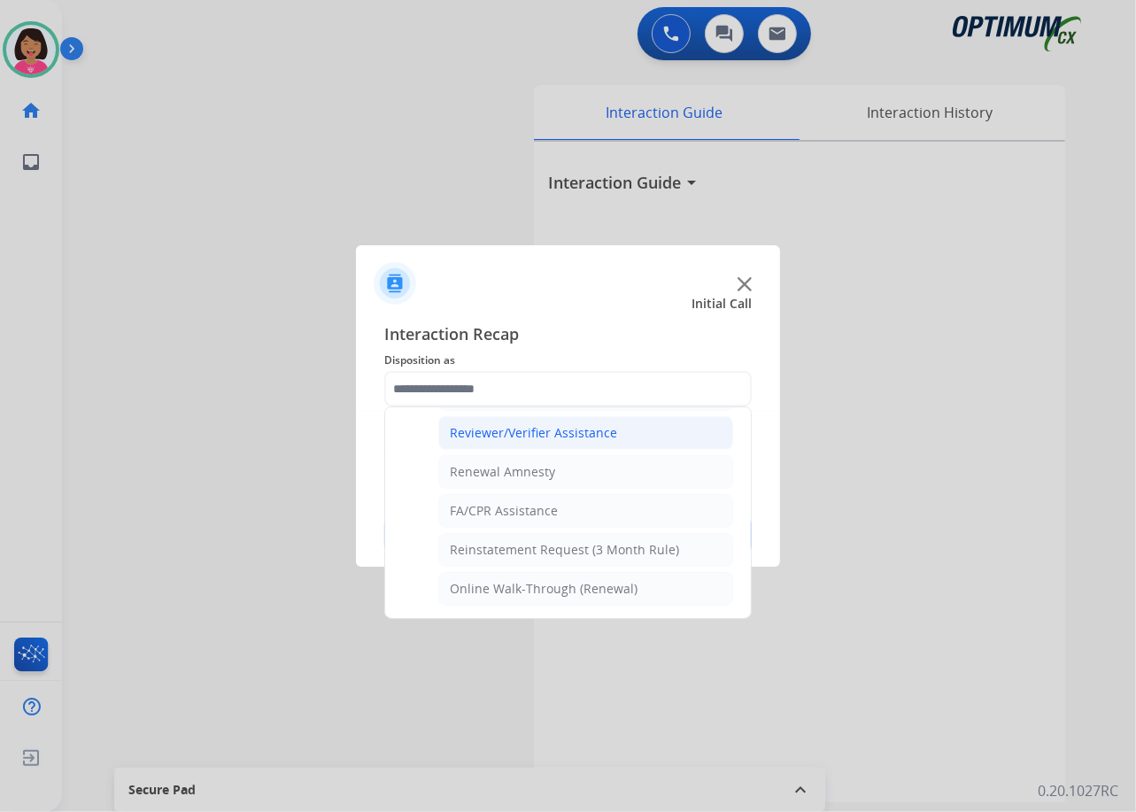
click at [545, 433] on div "Reviewer/Verifier Assistance" at bounding box center [533, 433] width 167 height 18
type input "**********"
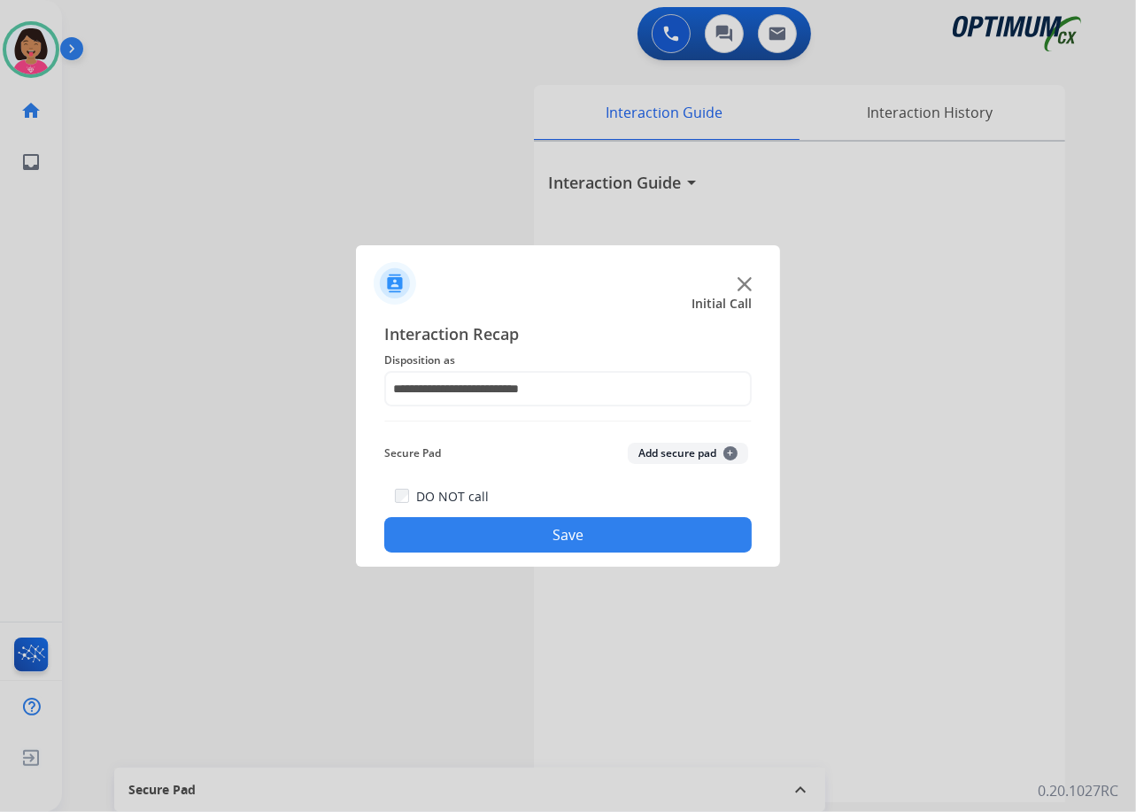
click at [587, 538] on button "Save" at bounding box center [567, 534] width 367 height 35
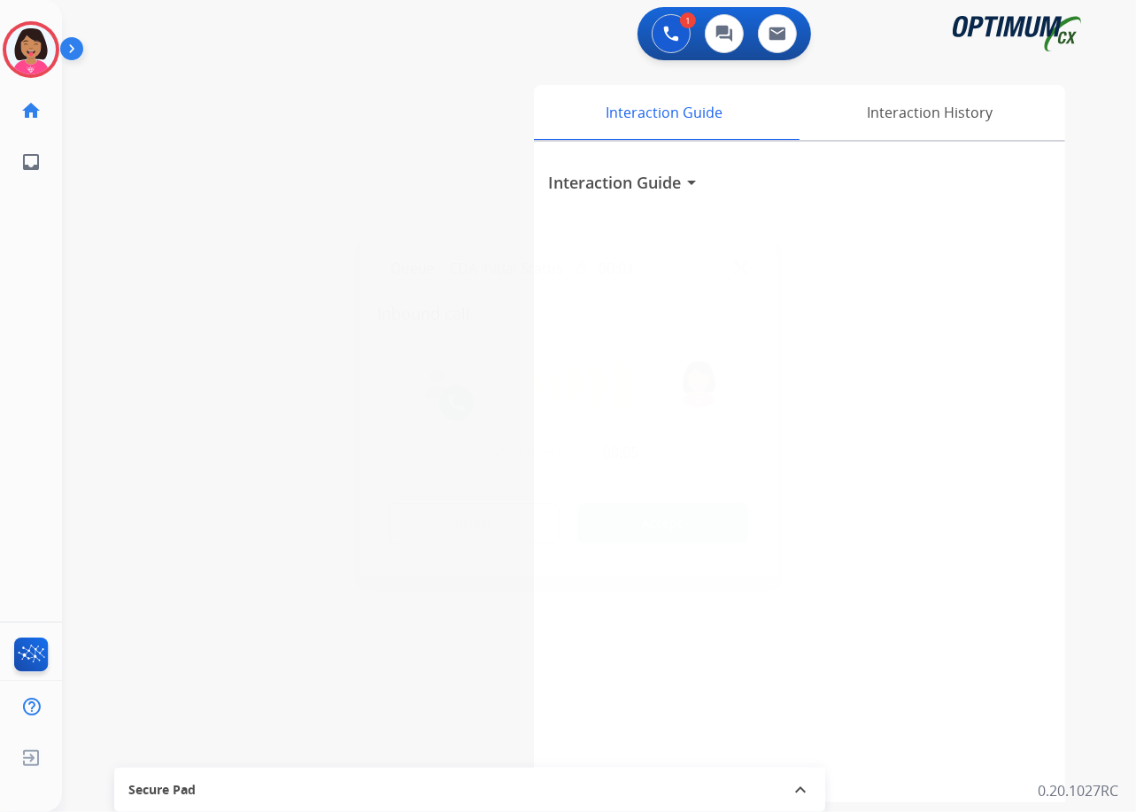
click at [139, 735] on div at bounding box center [568, 406] width 1136 height 812
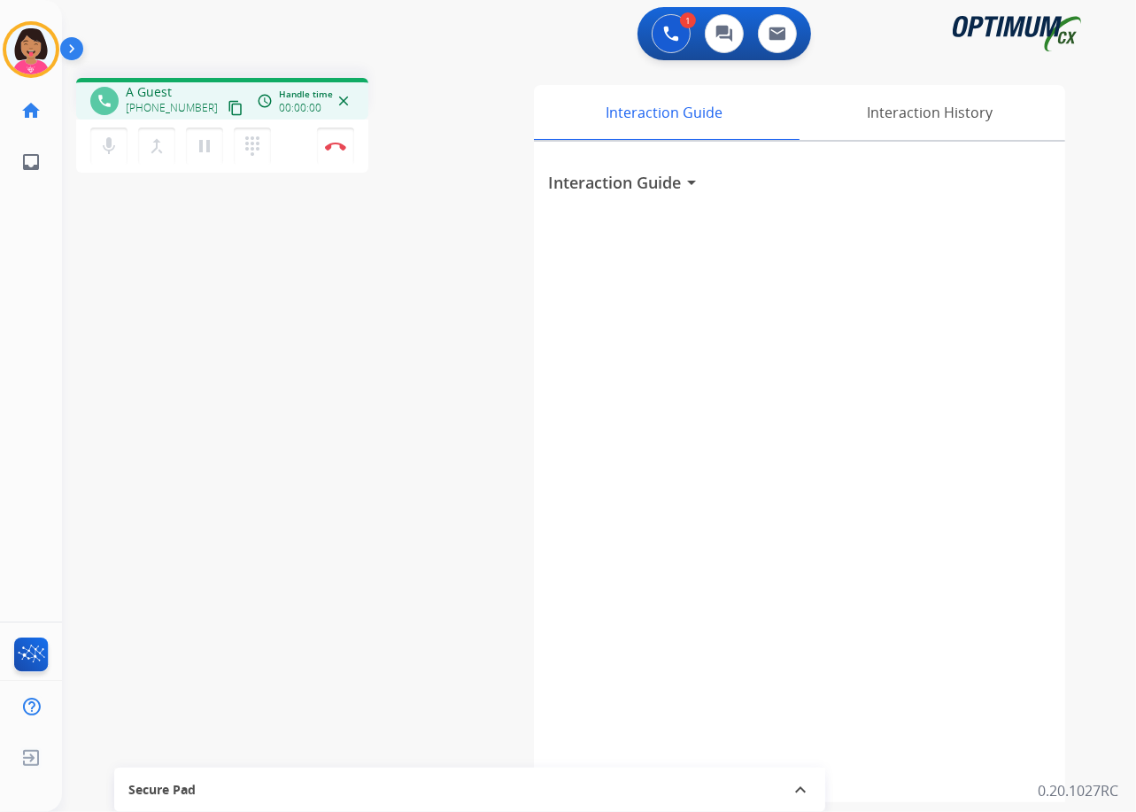
click at [746, 265] on div "Interaction Guide arrow_drop_down" at bounding box center [799, 472] width 531 height 661
click at [228, 100] on mat-icon "content_copy" at bounding box center [236, 108] width 16 height 16
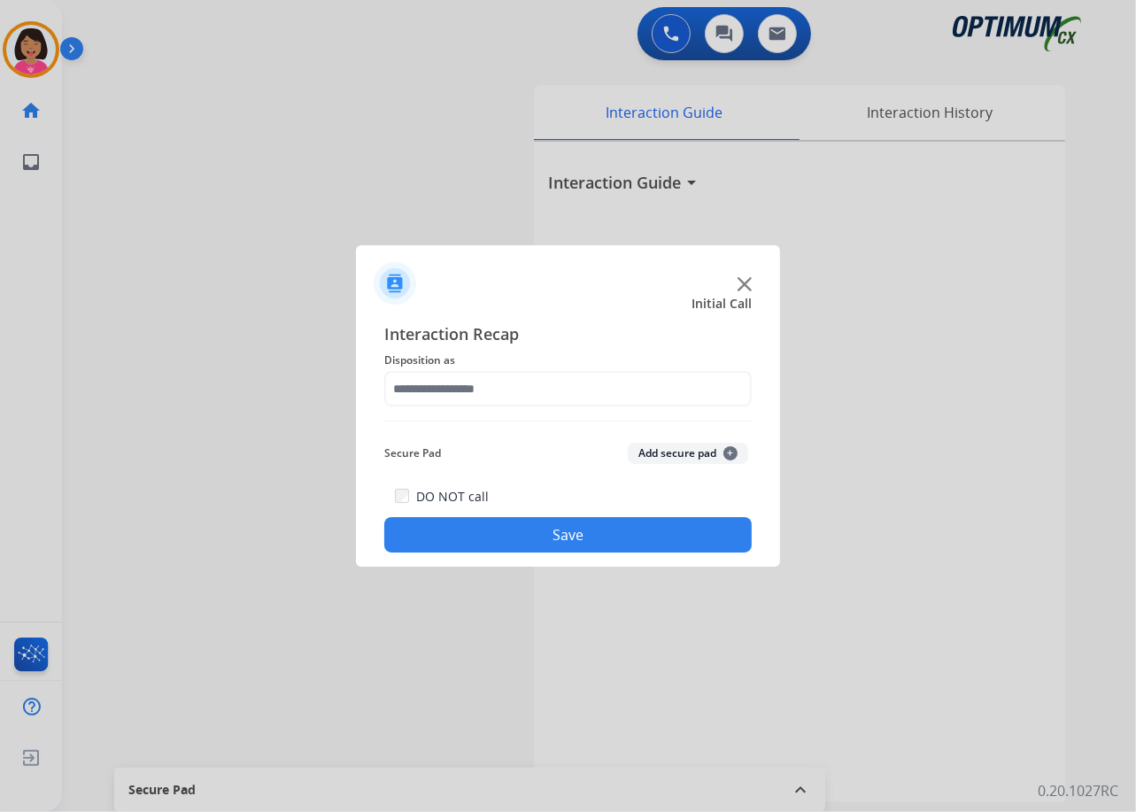
click at [119, 670] on div at bounding box center [568, 406] width 1136 height 812
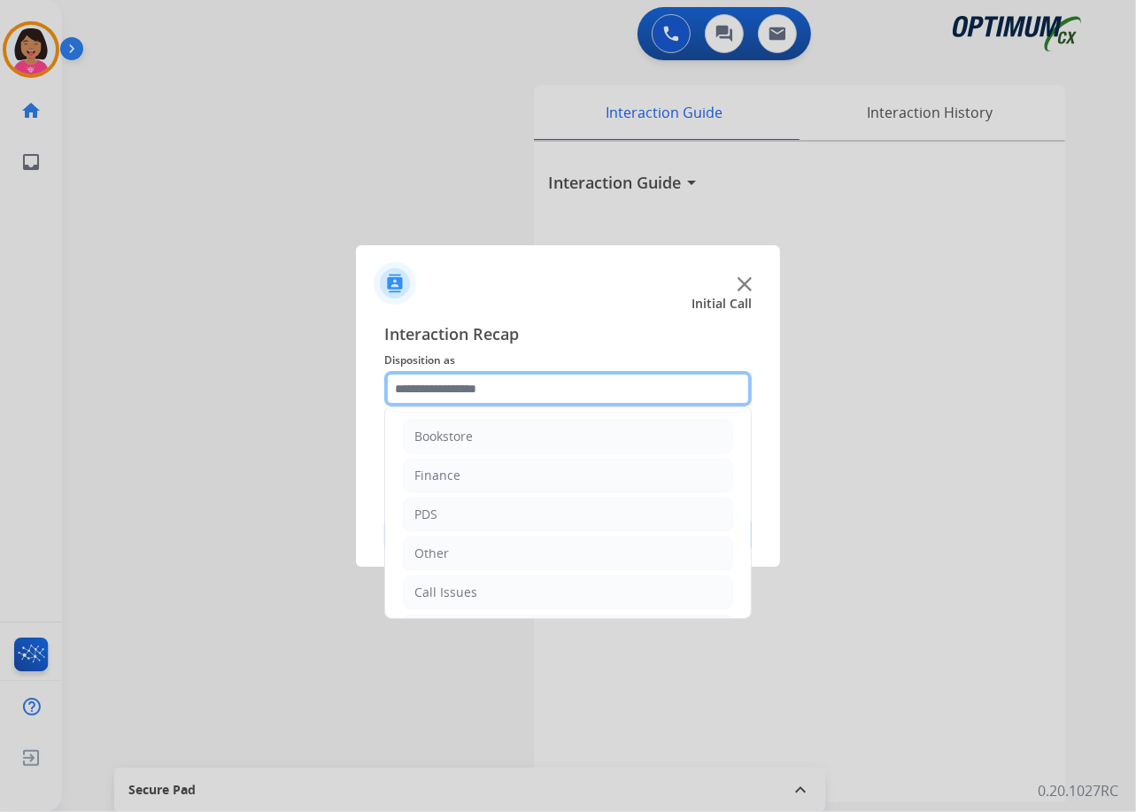
click at [540, 374] on input "text" at bounding box center [567, 388] width 367 height 35
click at [502, 530] on ul "Bookstore Finance PDS Other Call Issues Initial Application Transfer Renewal" at bounding box center [568, 452] width 366 height 331
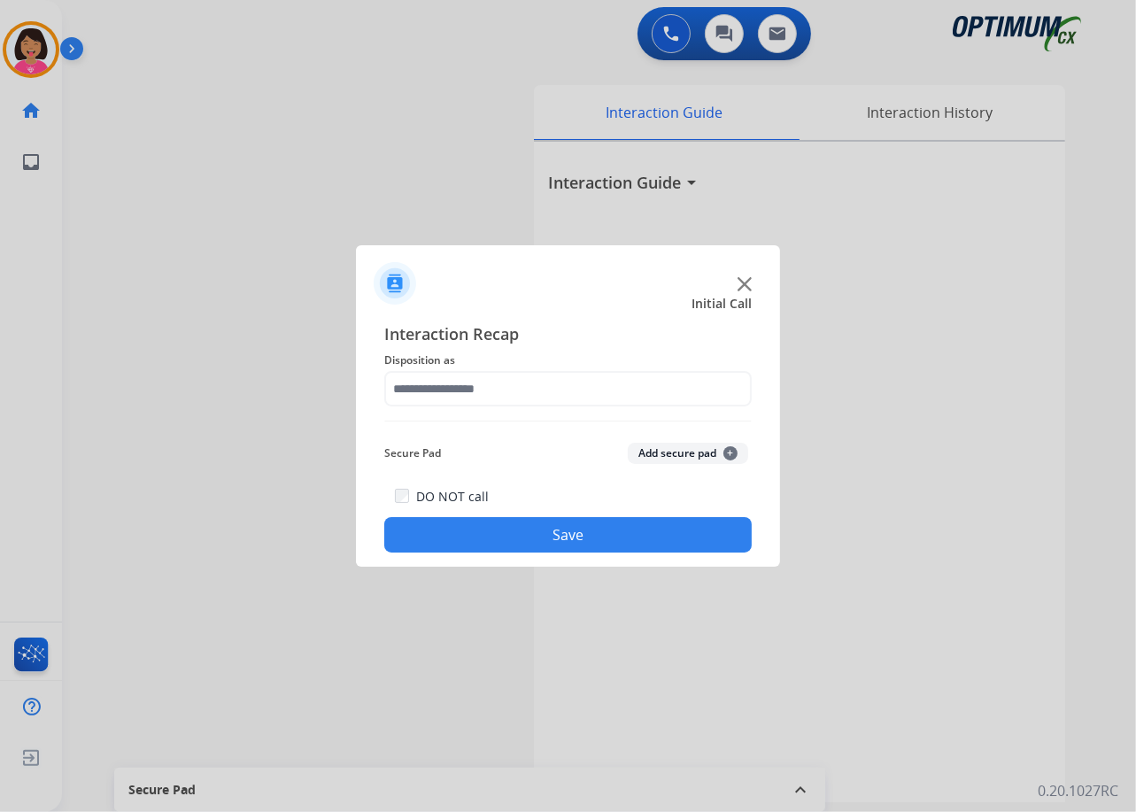
click at [496, 517] on div "DO NOT call Save" at bounding box center [567, 518] width 367 height 67
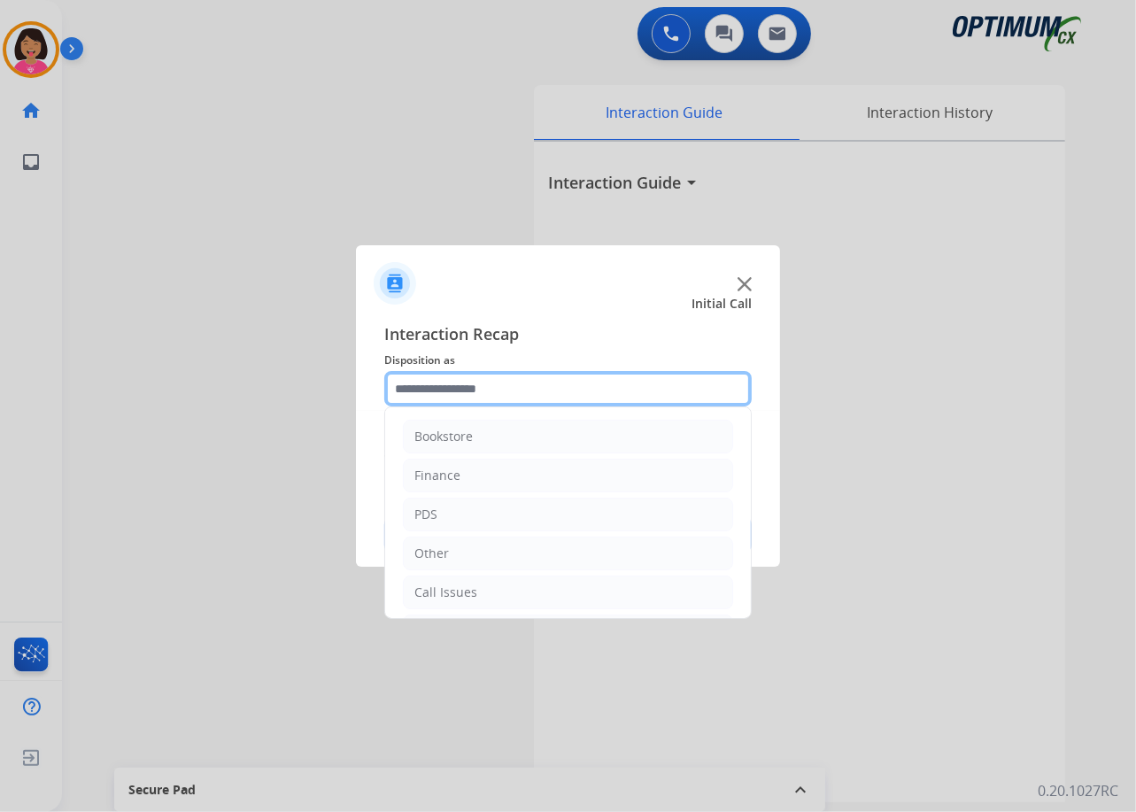
click at [464, 398] on input "text" at bounding box center [567, 388] width 367 height 35
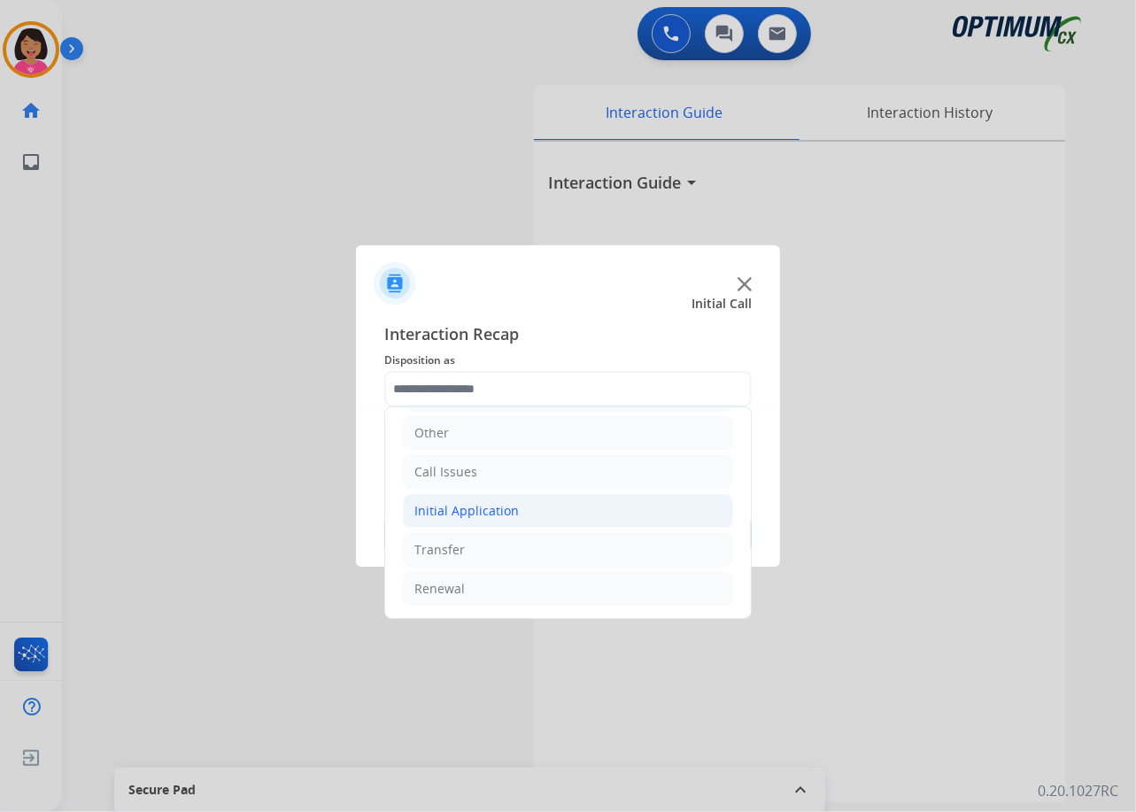
click at [522, 516] on li "Initial Application" at bounding box center [568, 511] width 330 height 34
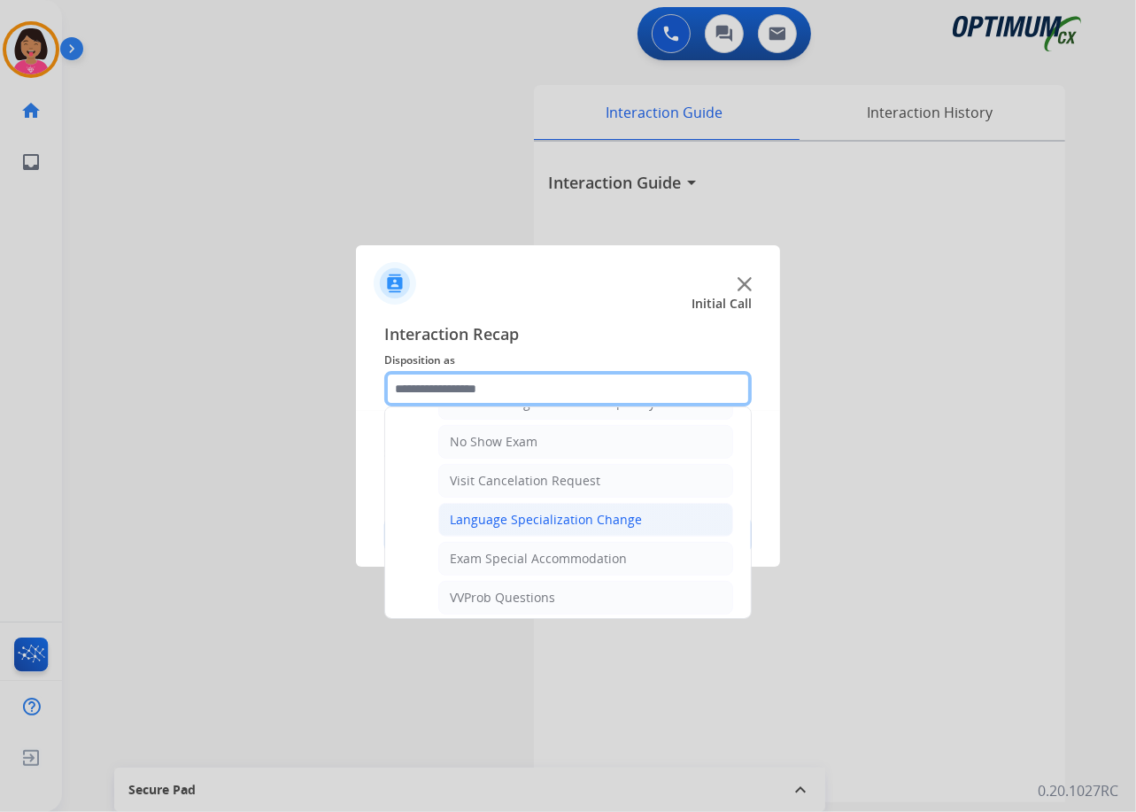
scroll to position [1002, 0]
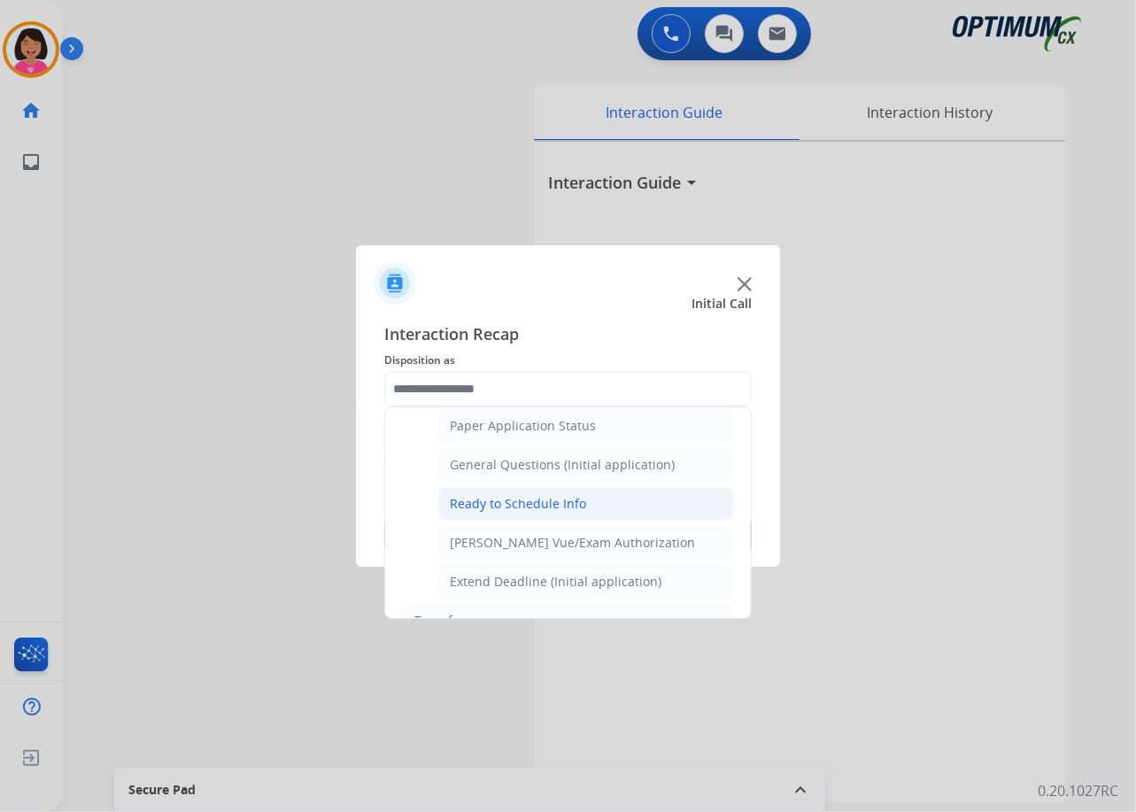
click at [528, 494] on li "Ready to Schedule Info" at bounding box center [585, 504] width 295 height 34
type input "**********"
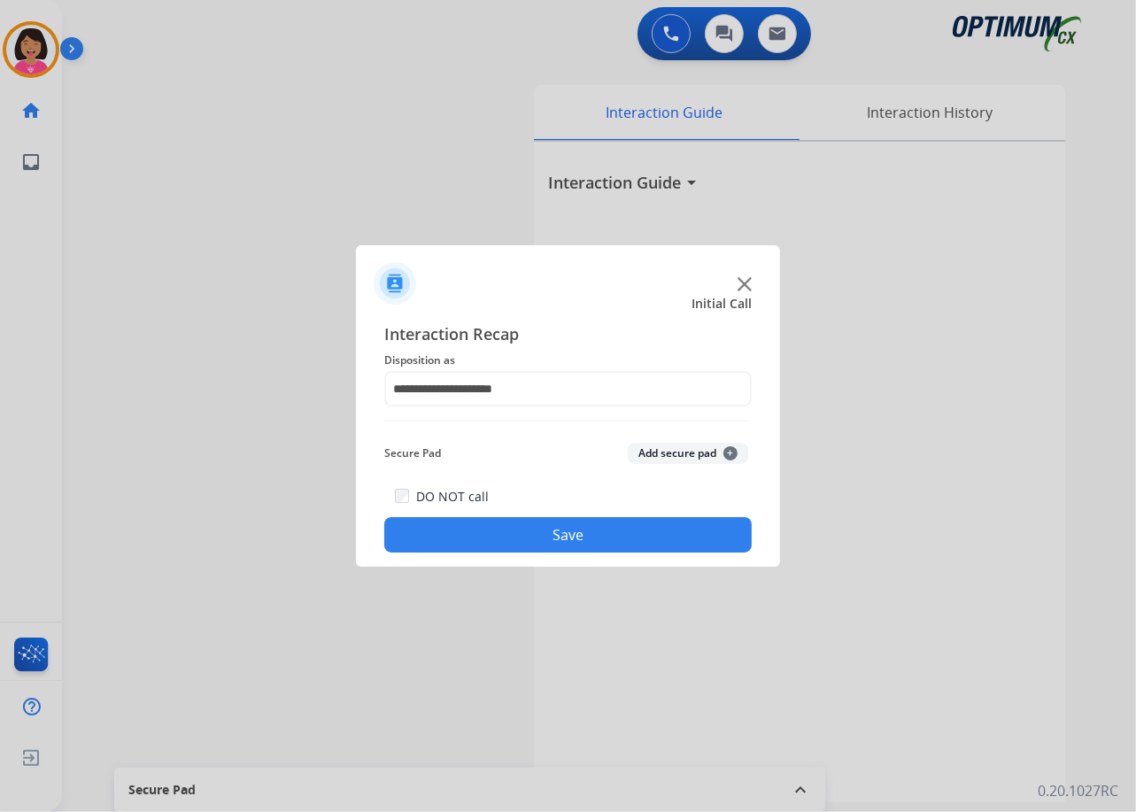
click at [547, 530] on button "Save" at bounding box center [567, 534] width 367 height 35
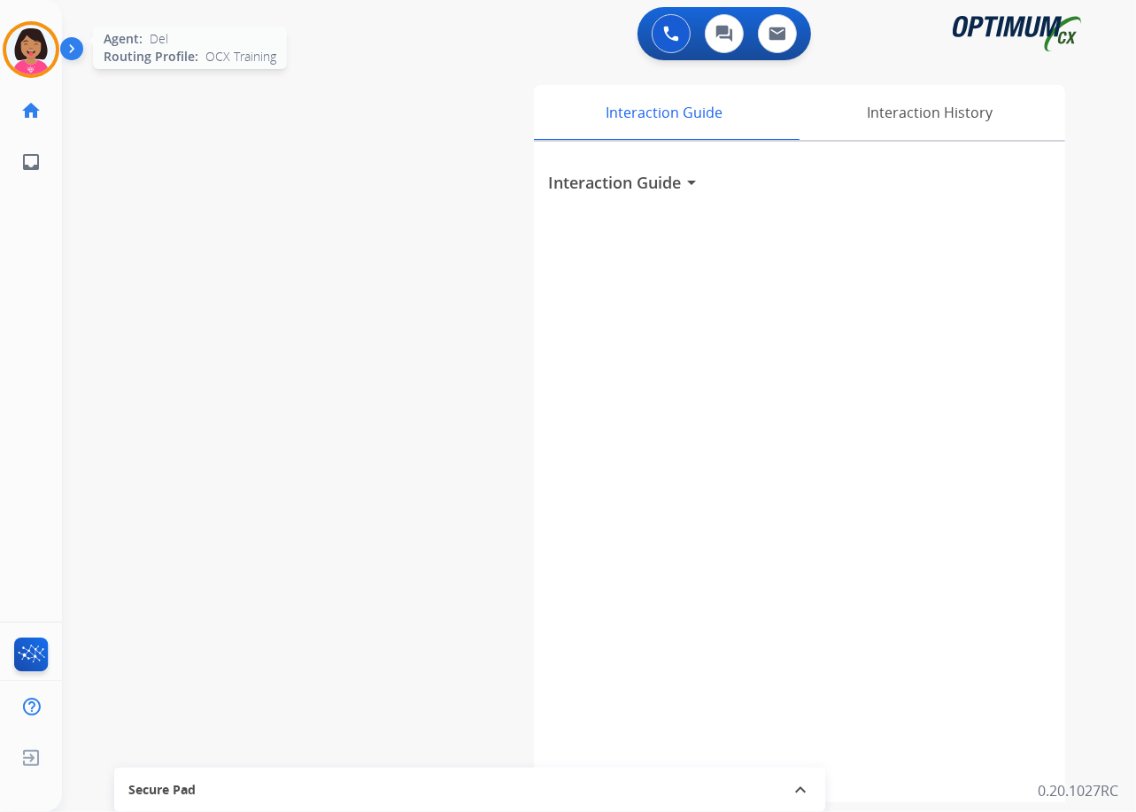
click at [3, 60] on div "Agent: [PERSON_NAME] Profile: OCX Training" at bounding box center [31, 49] width 57 height 57
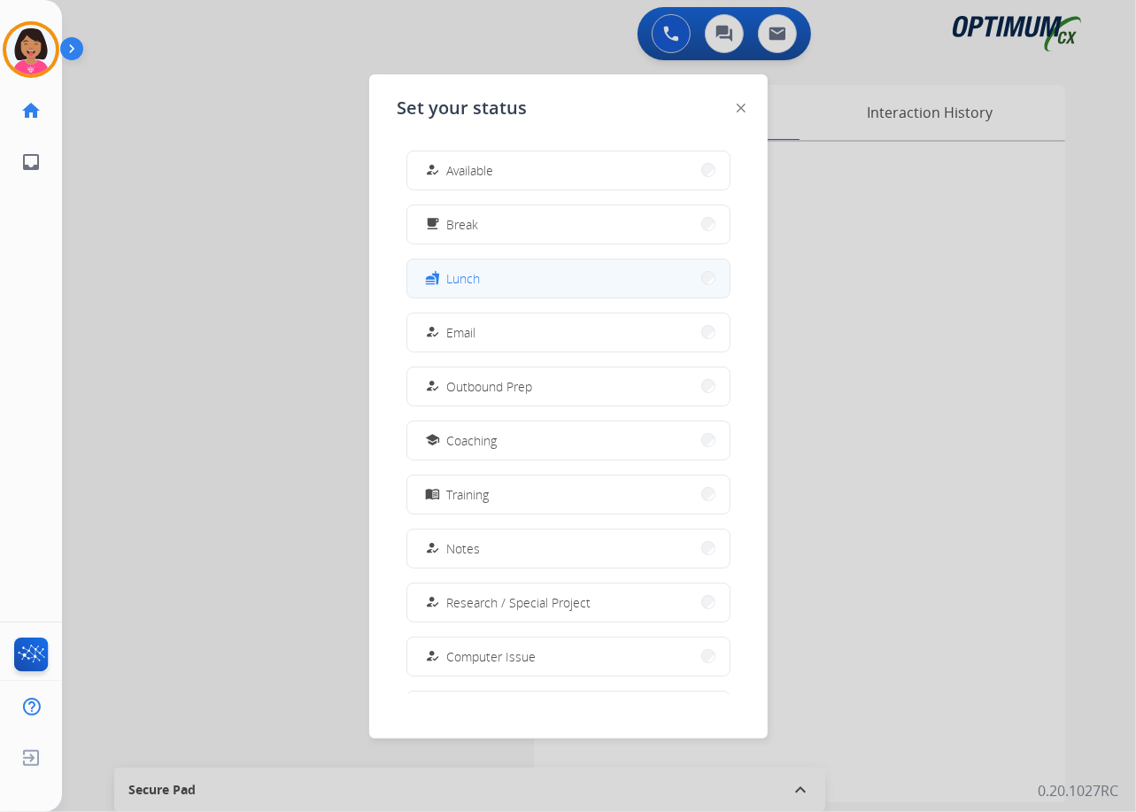
click at [510, 271] on button "fastfood Lunch" at bounding box center [568, 278] width 322 height 38
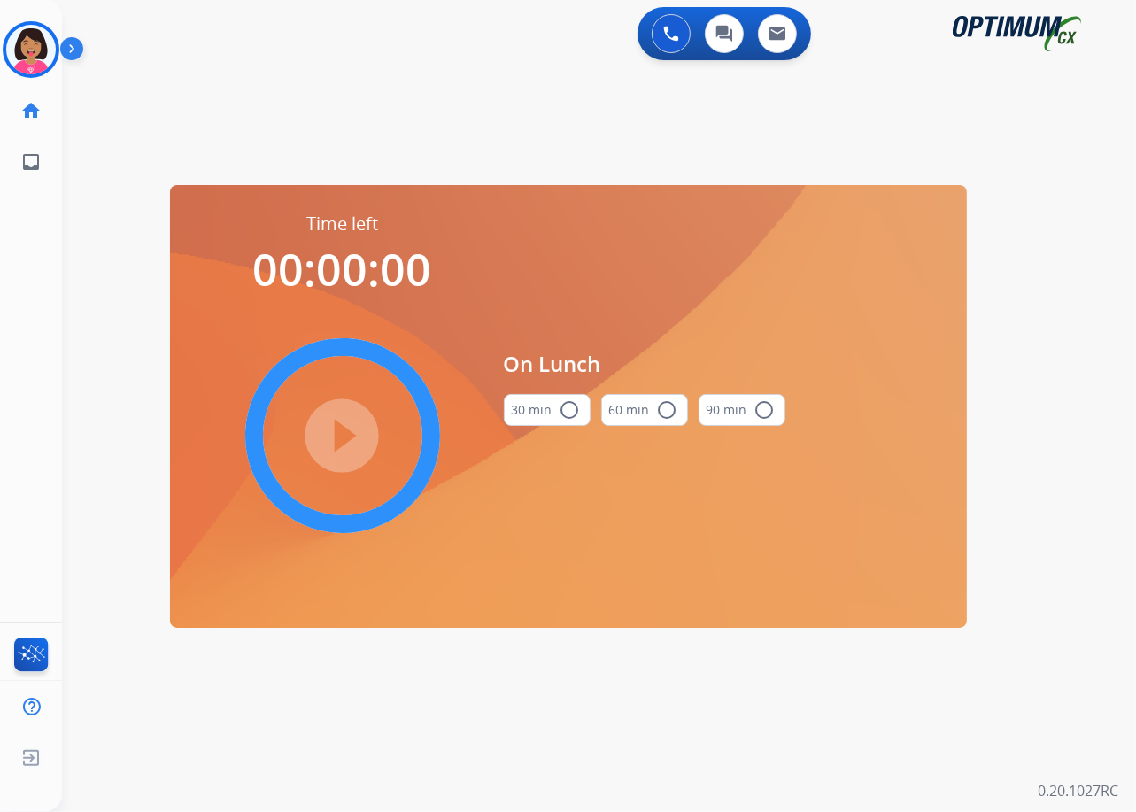
click at [524, 421] on button "30 min radio_button_unchecked" at bounding box center [547, 410] width 87 height 32
click at [344, 425] on mat-icon "play_circle_filled" at bounding box center [342, 435] width 21 height 21
